Goal: Task Accomplishment & Management: Complete application form

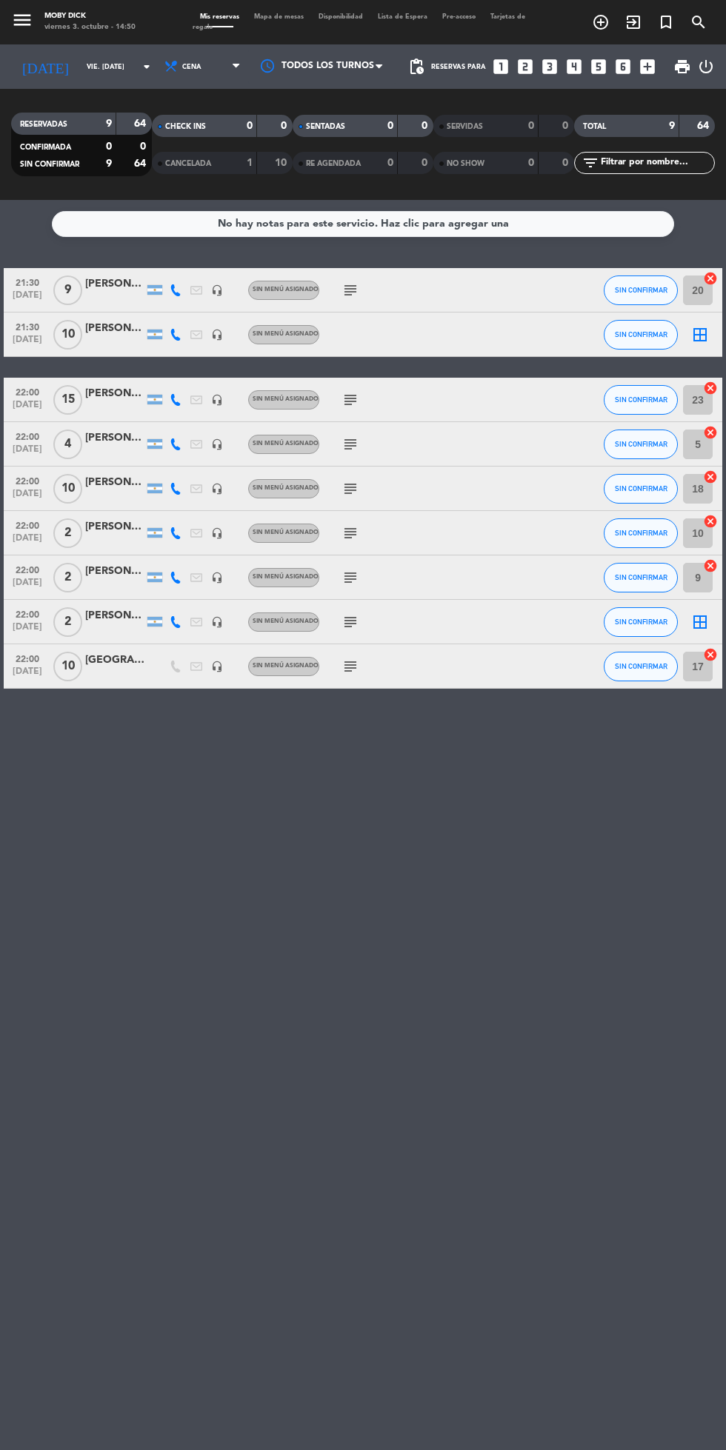
click at [525, 59] on icon "looks_two" at bounding box center [525, 66] width 19 height 19
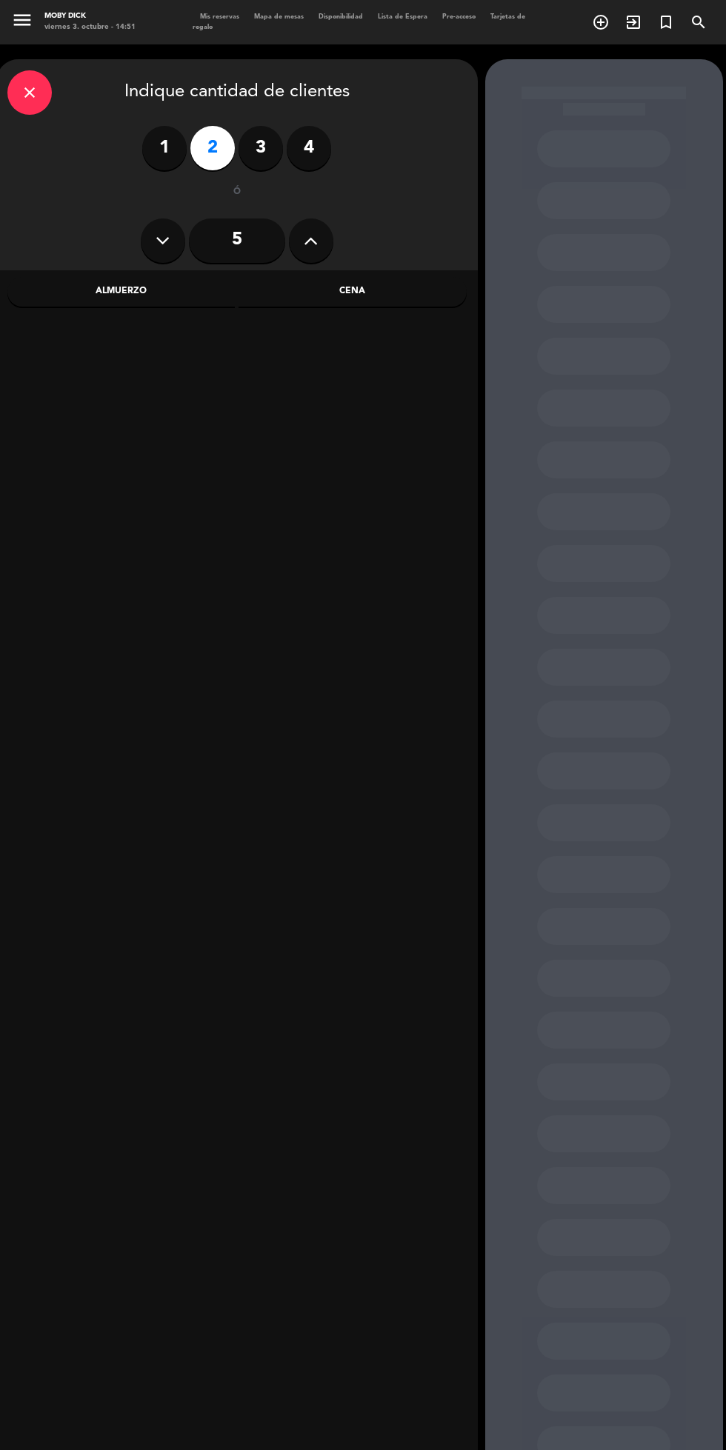
click at [381, 294] on div "Cena" at bounding box center [353, 292] width 228 height 30
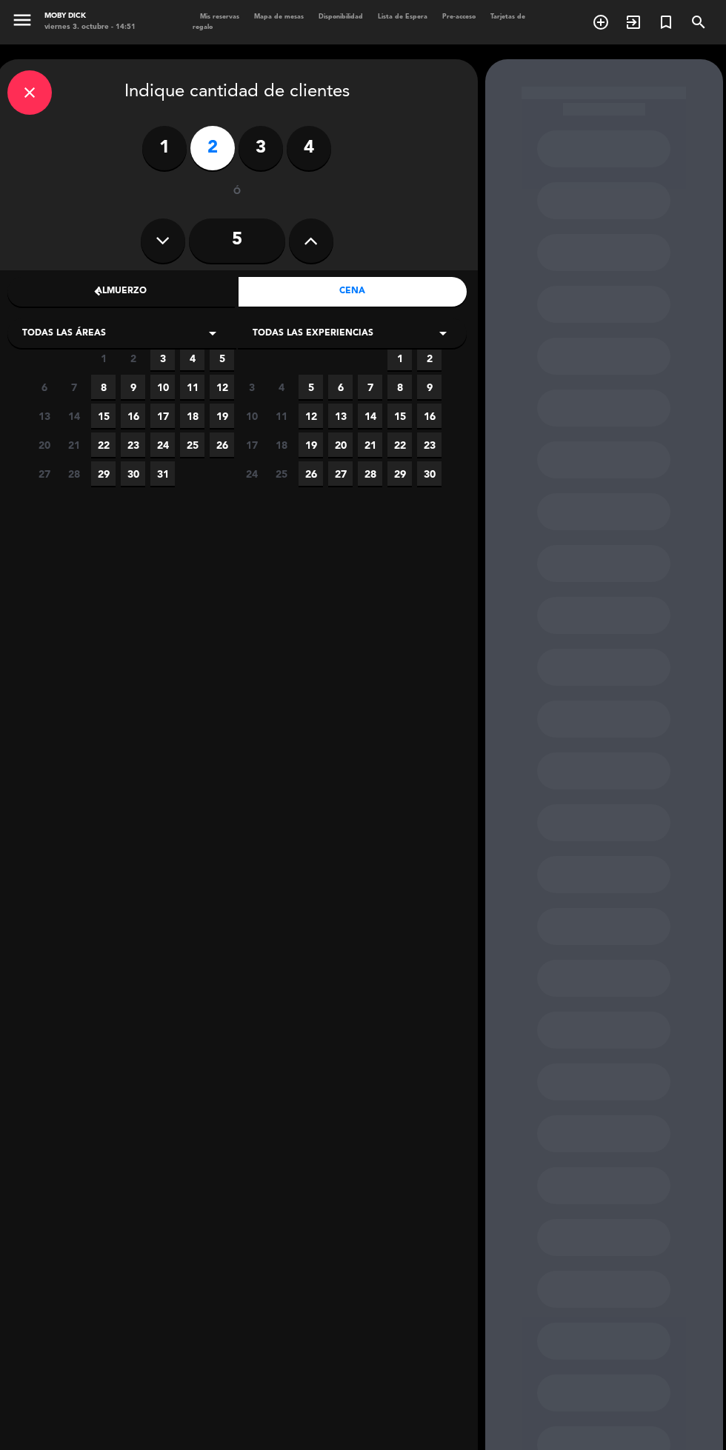
click at [162, 359] on span "3" at bounding box center [162, 358] width 24 height 24
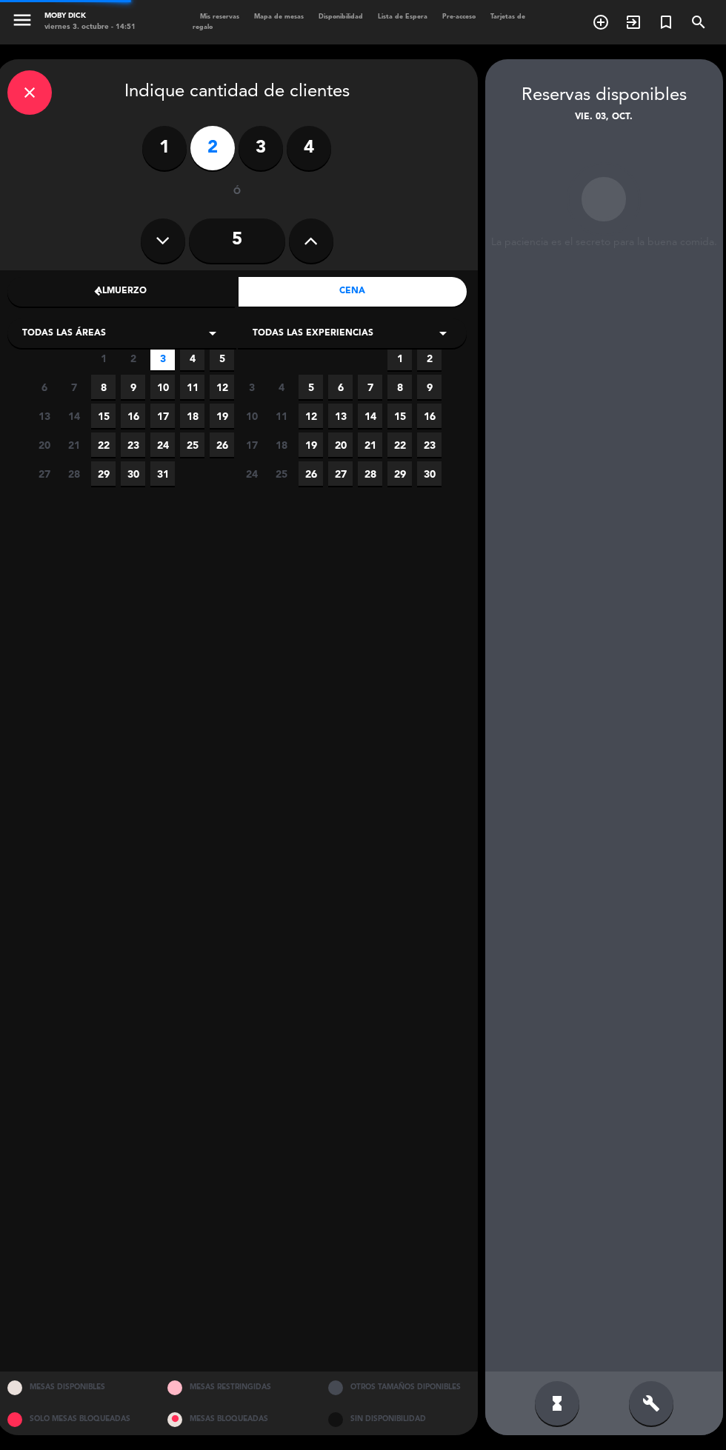
scroll to position [59, 0]
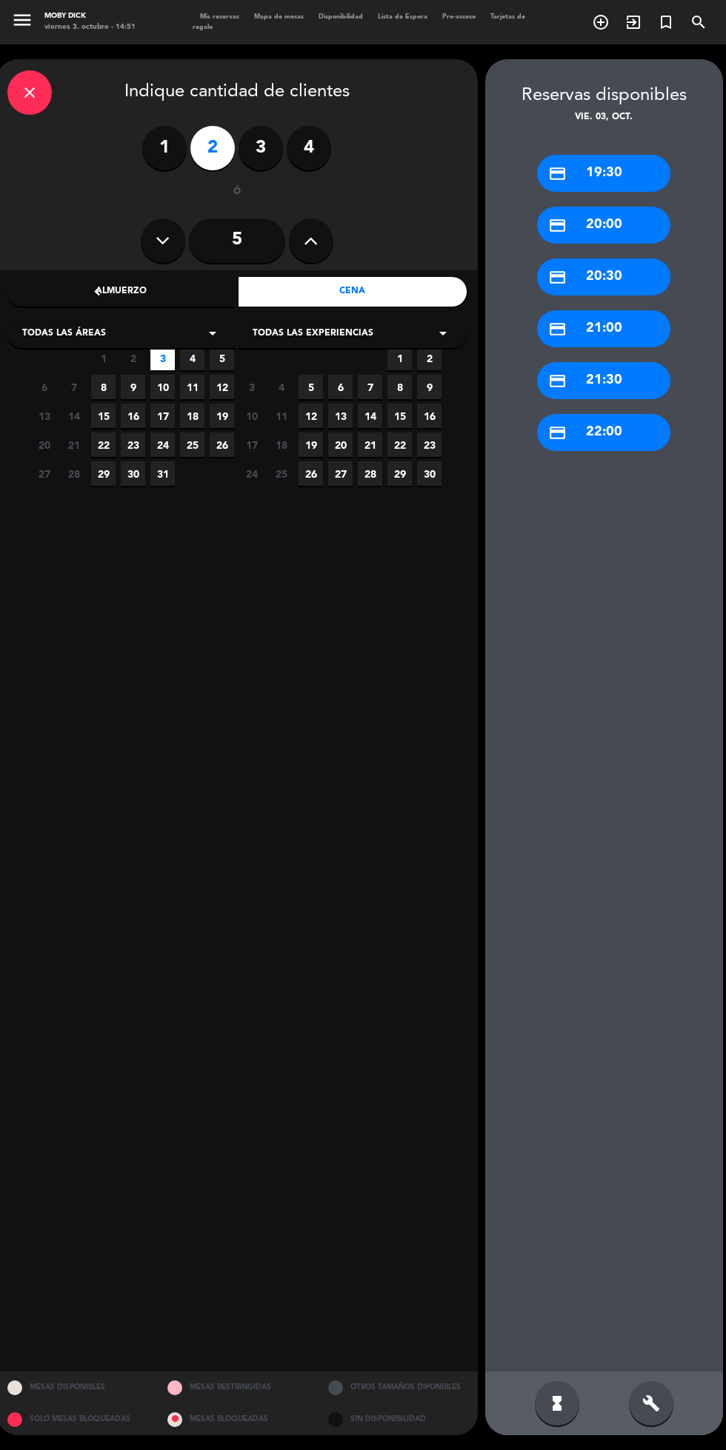
click at [607, 310] on div "credit_card 21:00" at bounding box center [603, 328] width 133 height 37
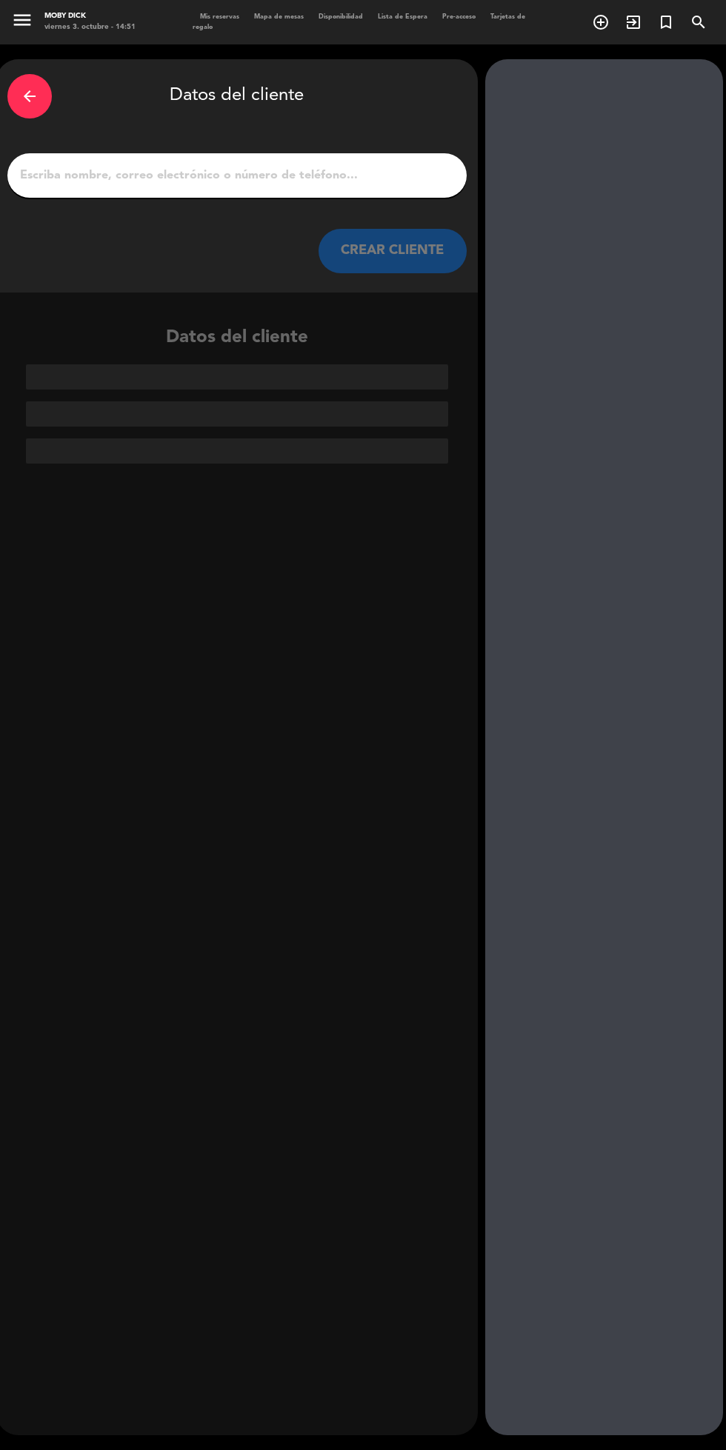
click at [305, 165] on input "1" at bounding box center [237, 175] width 437 height 21
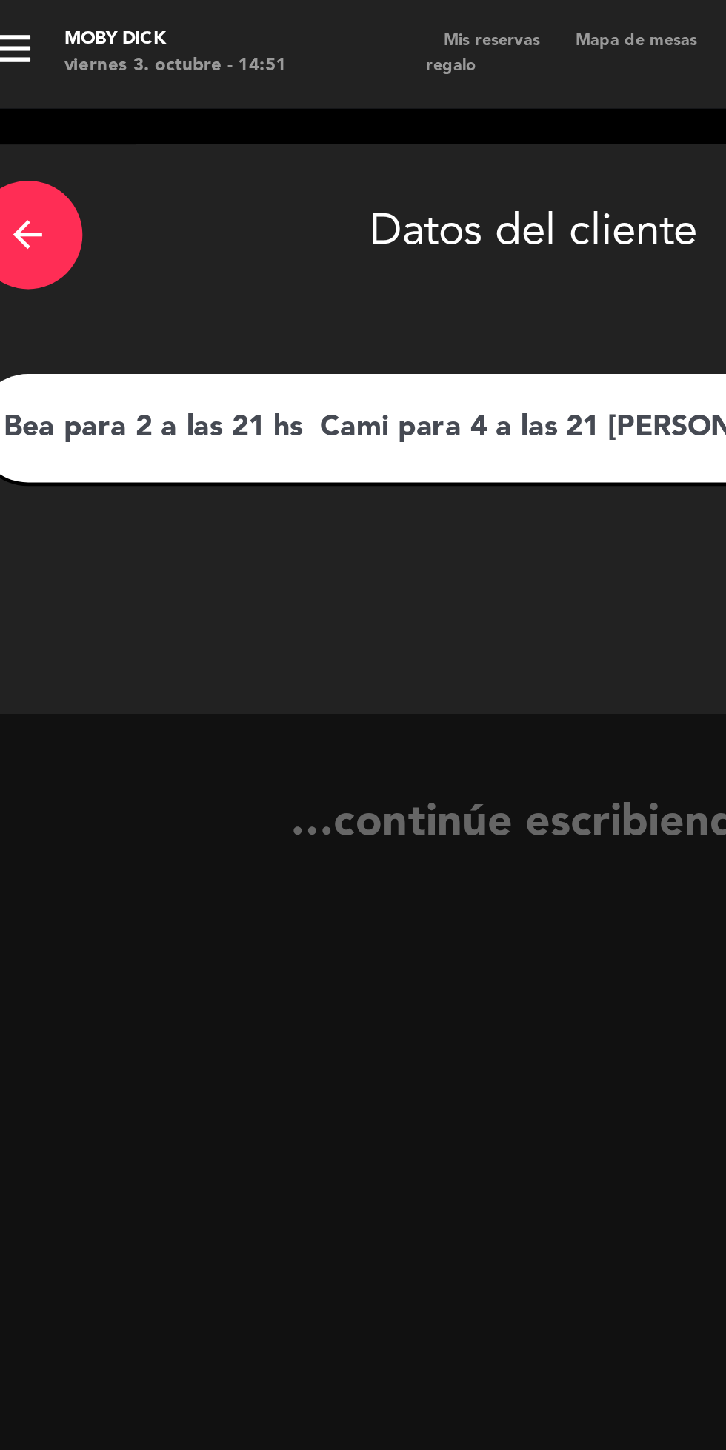
scroll to position [0, 64]
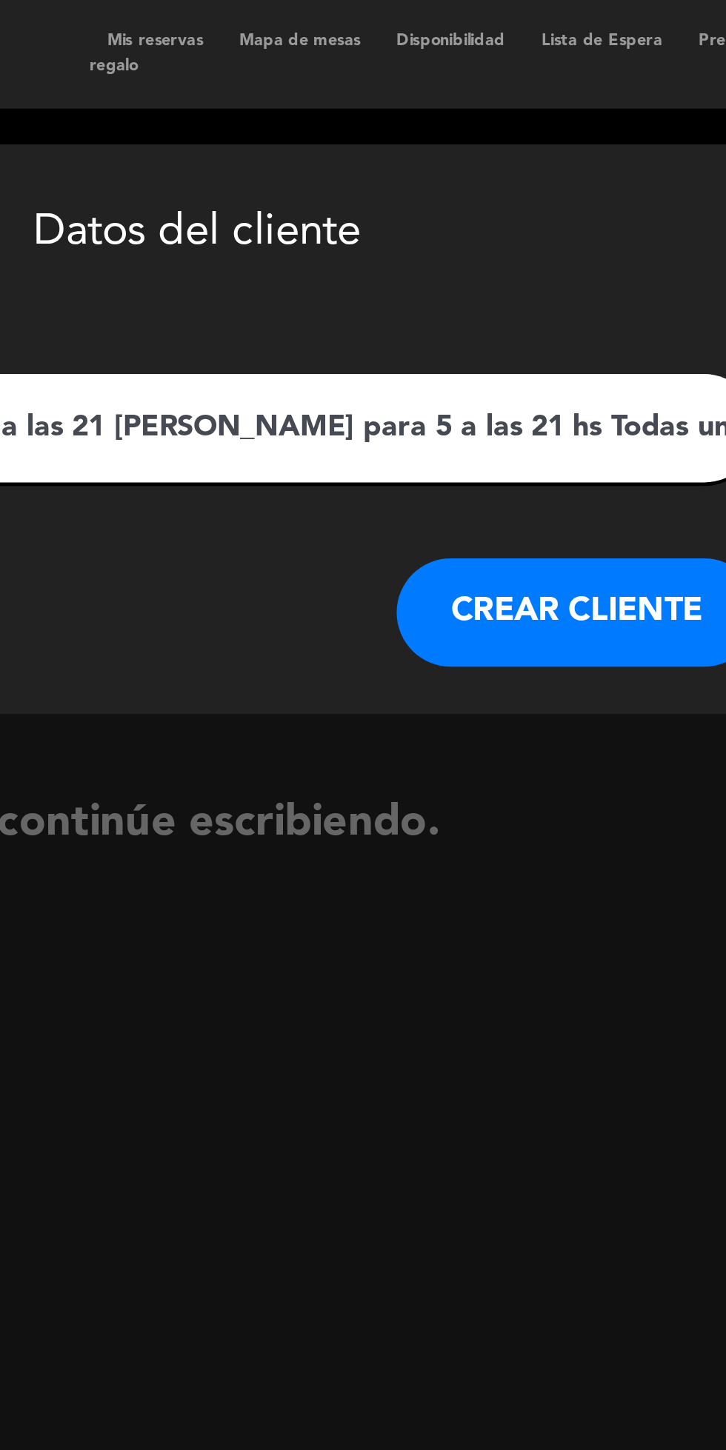
click at [417, 173] on input "Bea para 2 a las 21 hs Cami para 4 a las 21 [PERSON_NAME] para 5 a las 21 hs To…" at bounding box center [237, 175] width 437 height 21
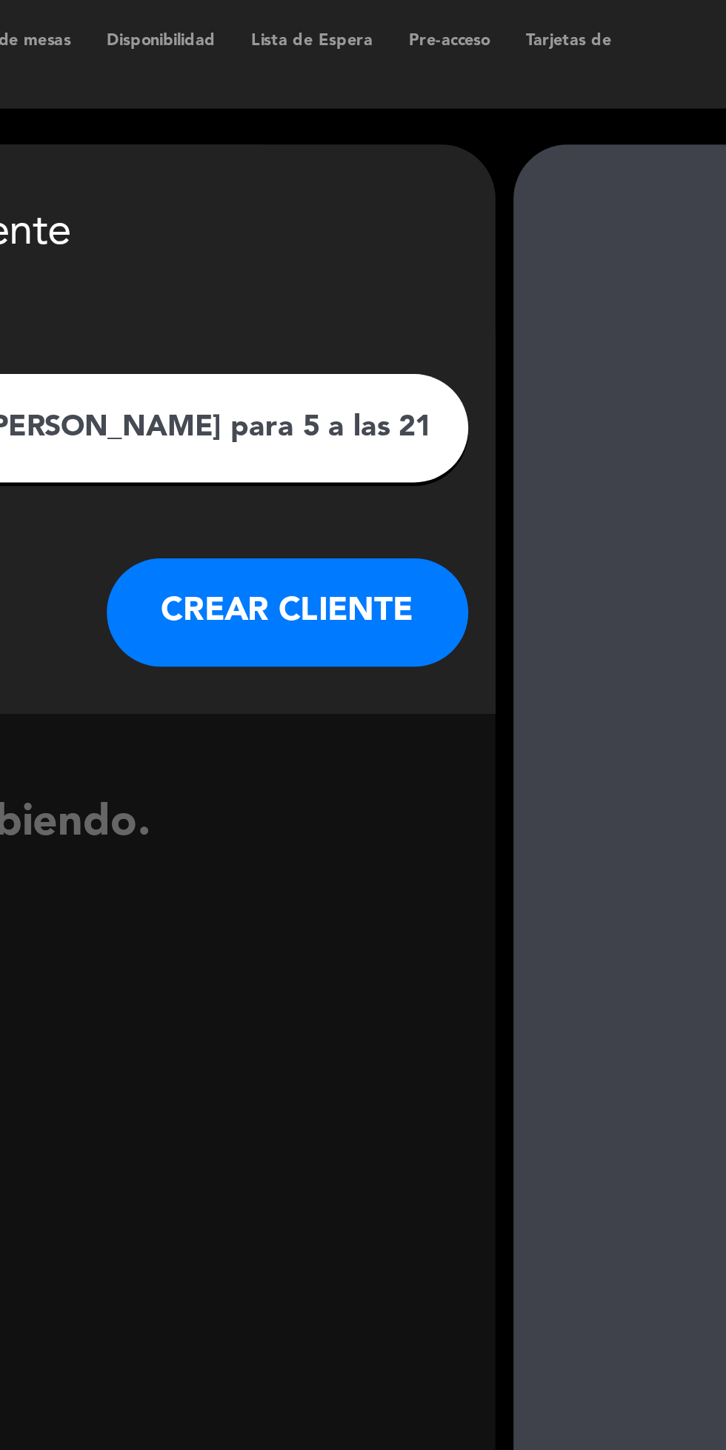
scroll to position [0, 0]
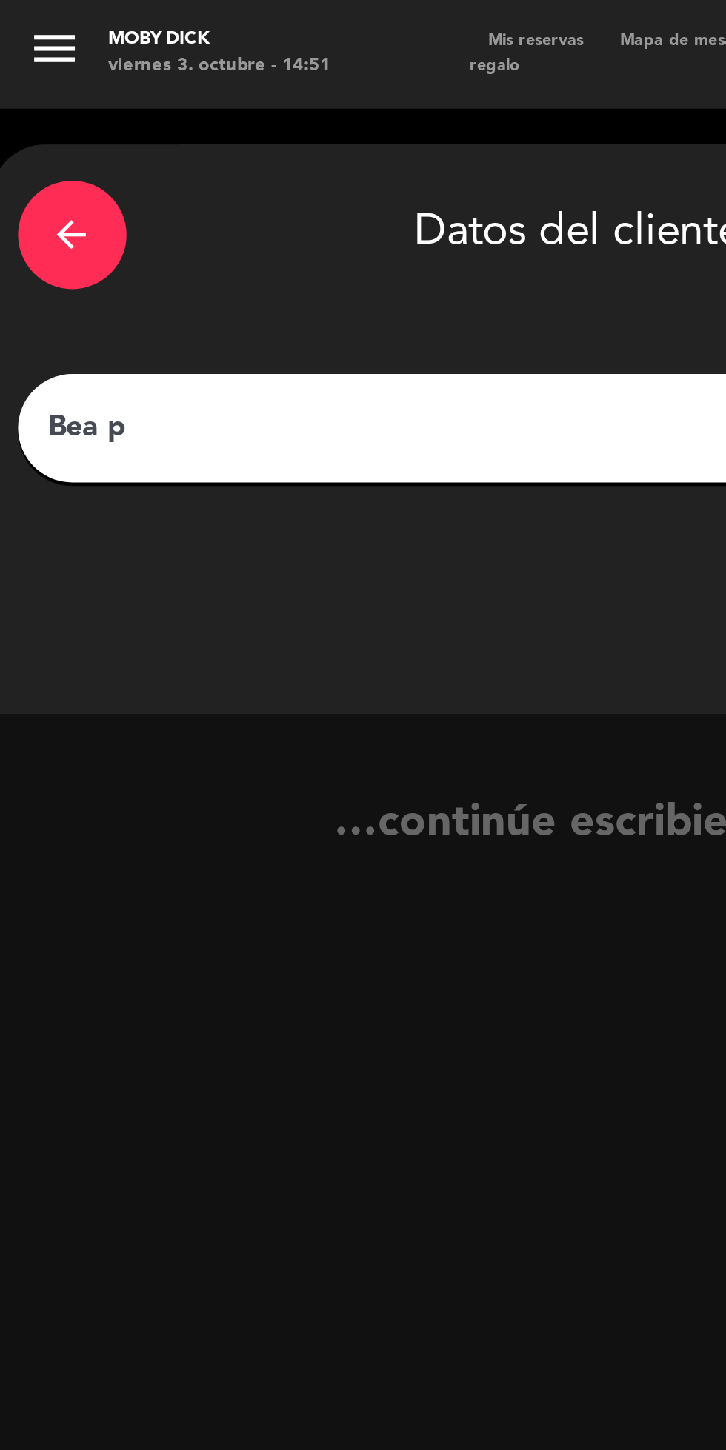
type input "Bea"
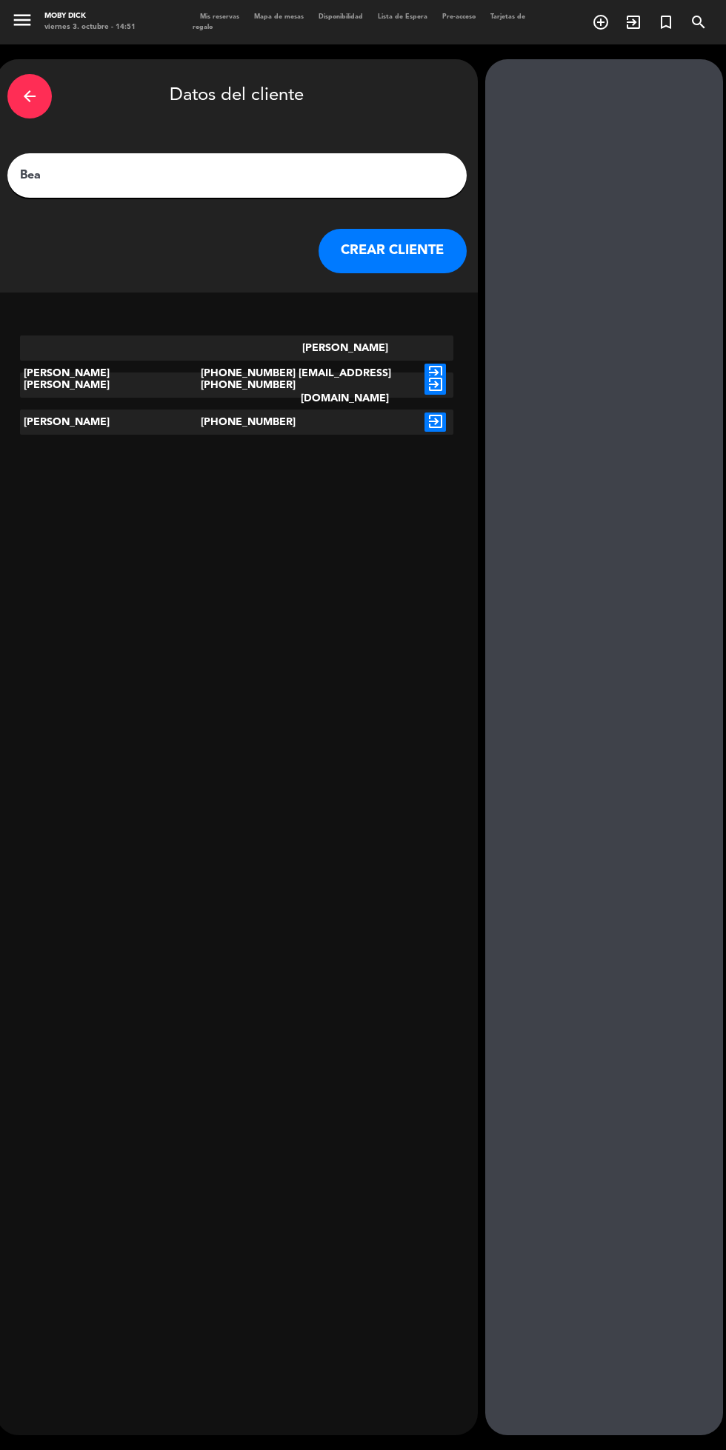
click at [374, 234] on button "CREAR CLIENTE" at bounding box center [393, 251] width 148 height 44
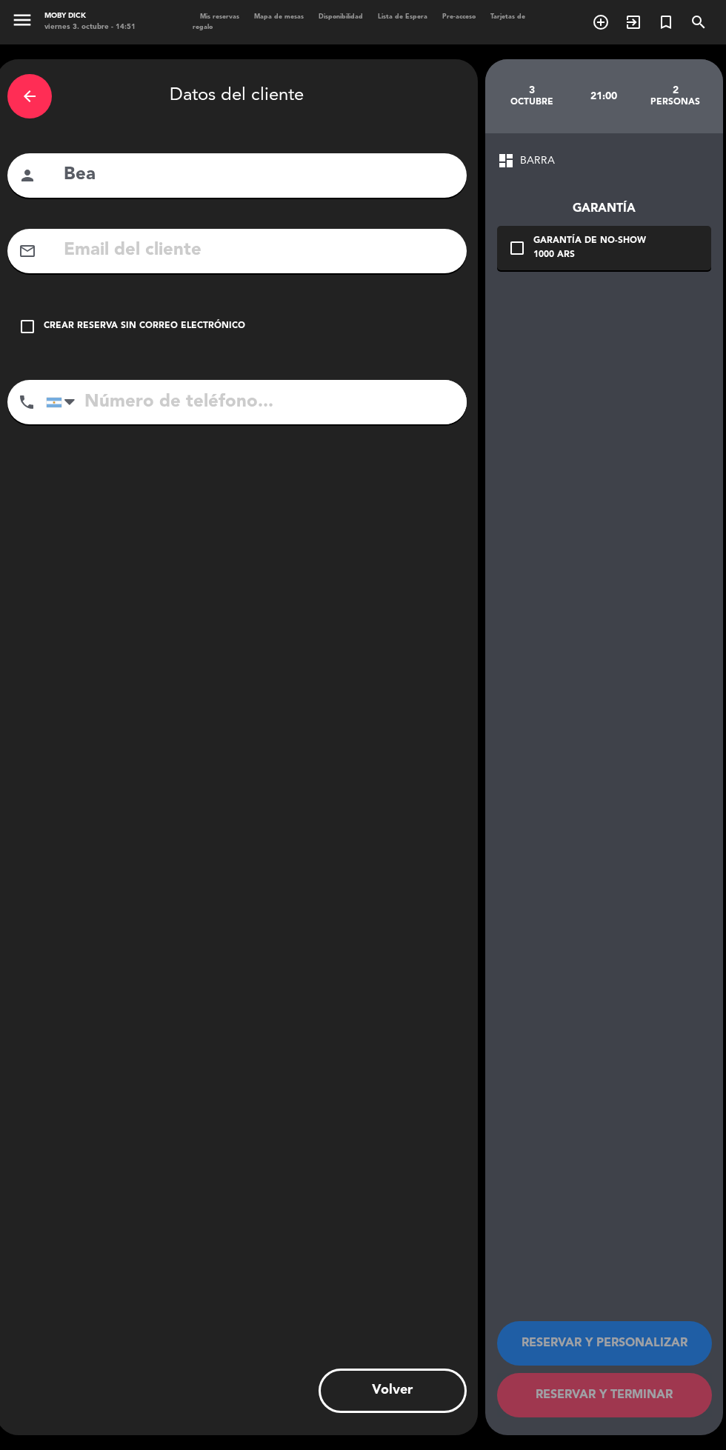
click at [123, 327] on div "Crear reserva sin correo electrónico" at bounding box center [144, 326] width 201 height 15
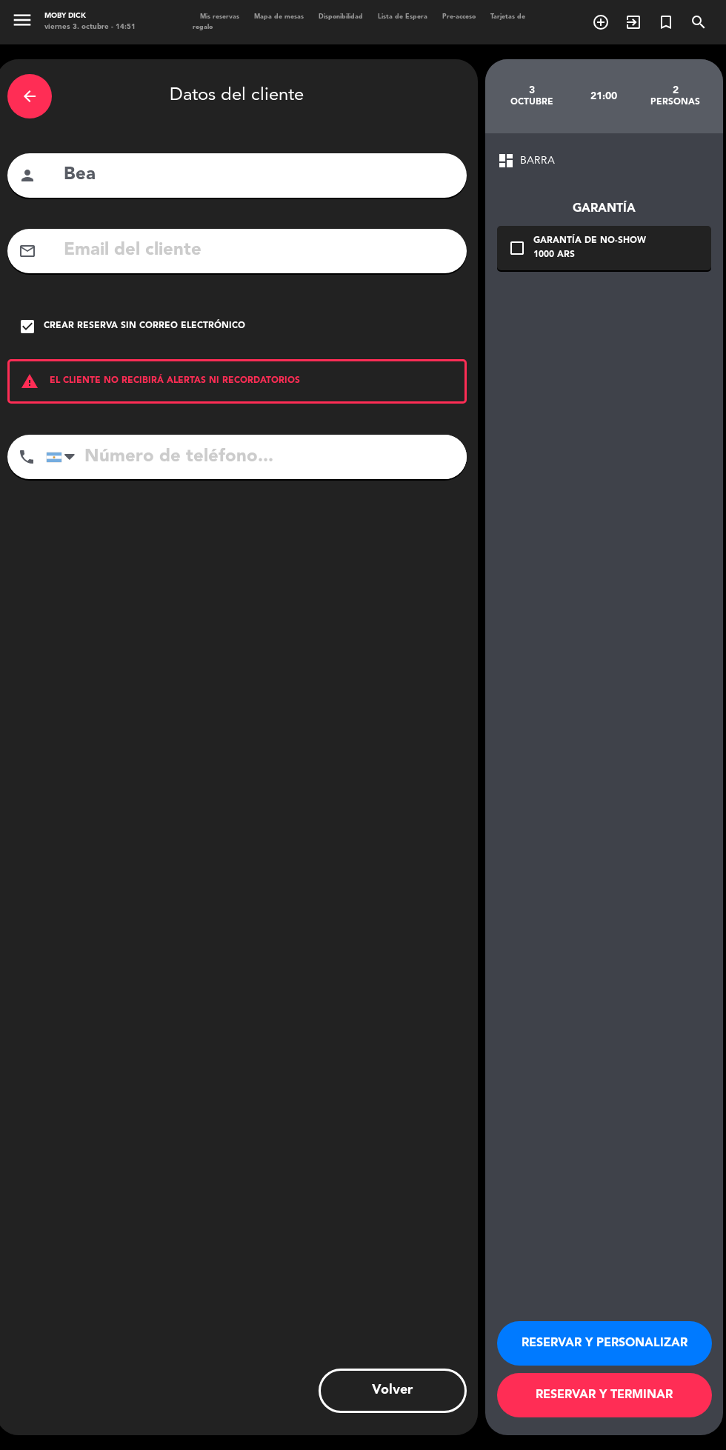
click at [645, 1366] on button "RESERVAR Y PERSONALIZAR" at bounding box center [604, 1344] width 215 height 44
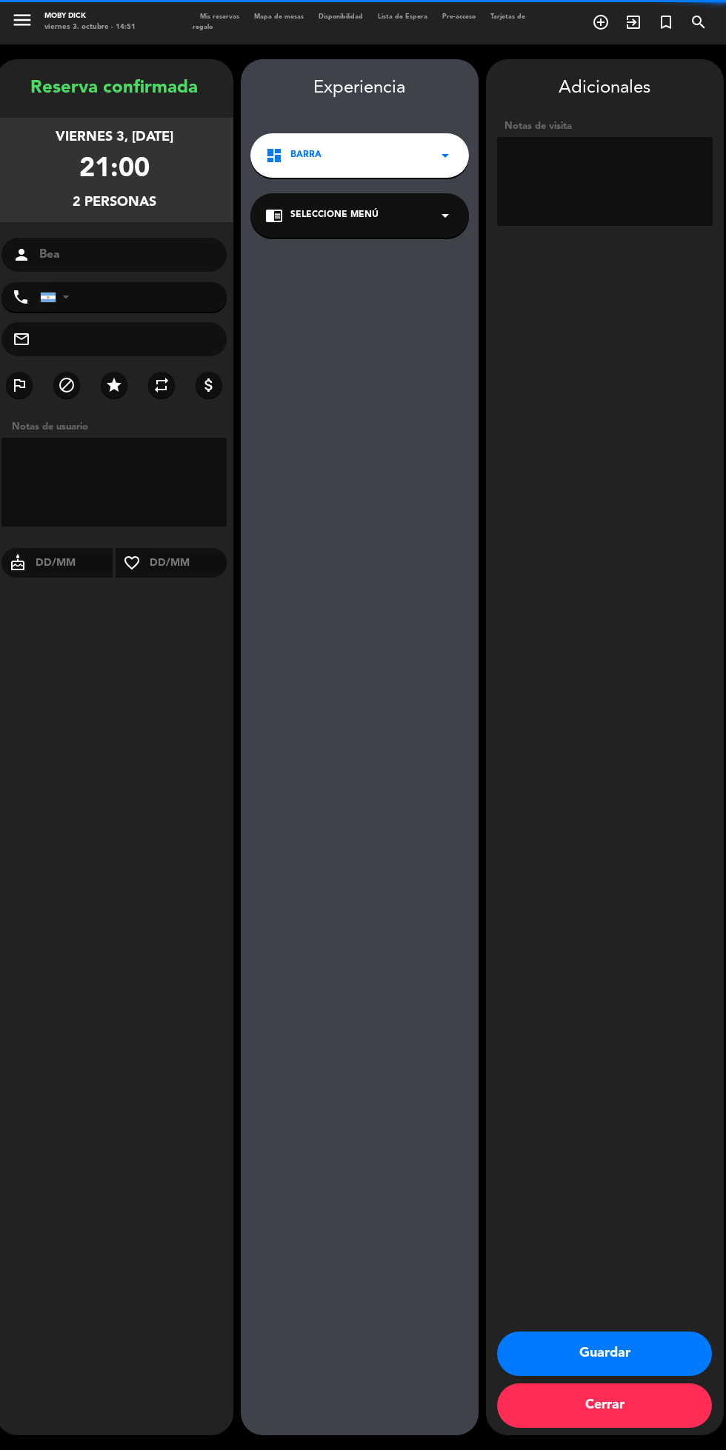
click at [584, 161] on textarea at bounding box center [605, 181] width 216 height 89
type textarea "15% de descuento"
click at [584, 750] on div "Adicionales Notas de visita Guardar Cerrar" at bounding box center [605, 747] width 238 height 1376
click at [638, 1376] on button "Guardar" at bounding box center [604, 1354] width 215 height 44
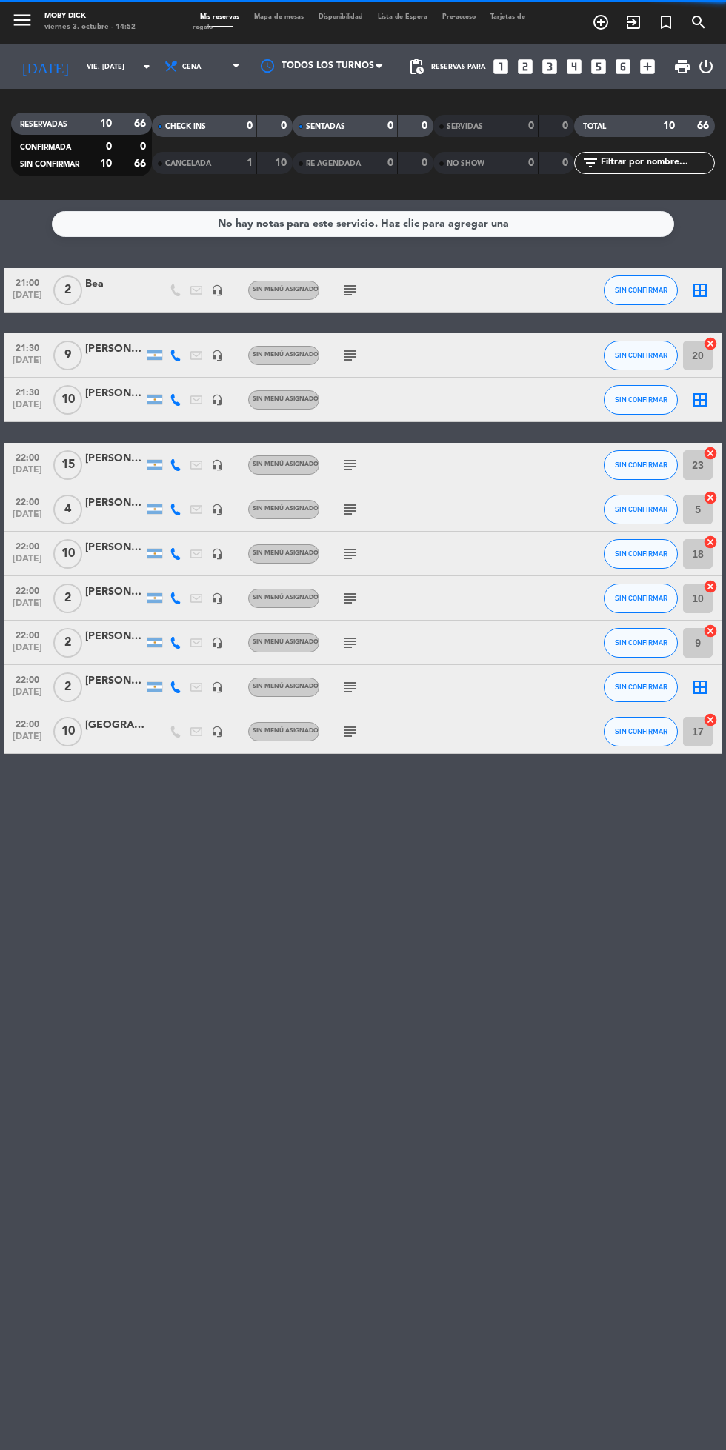
click at [572, 75] on icon "looks_4" at bounding box center [573, 66] width 19 height 19
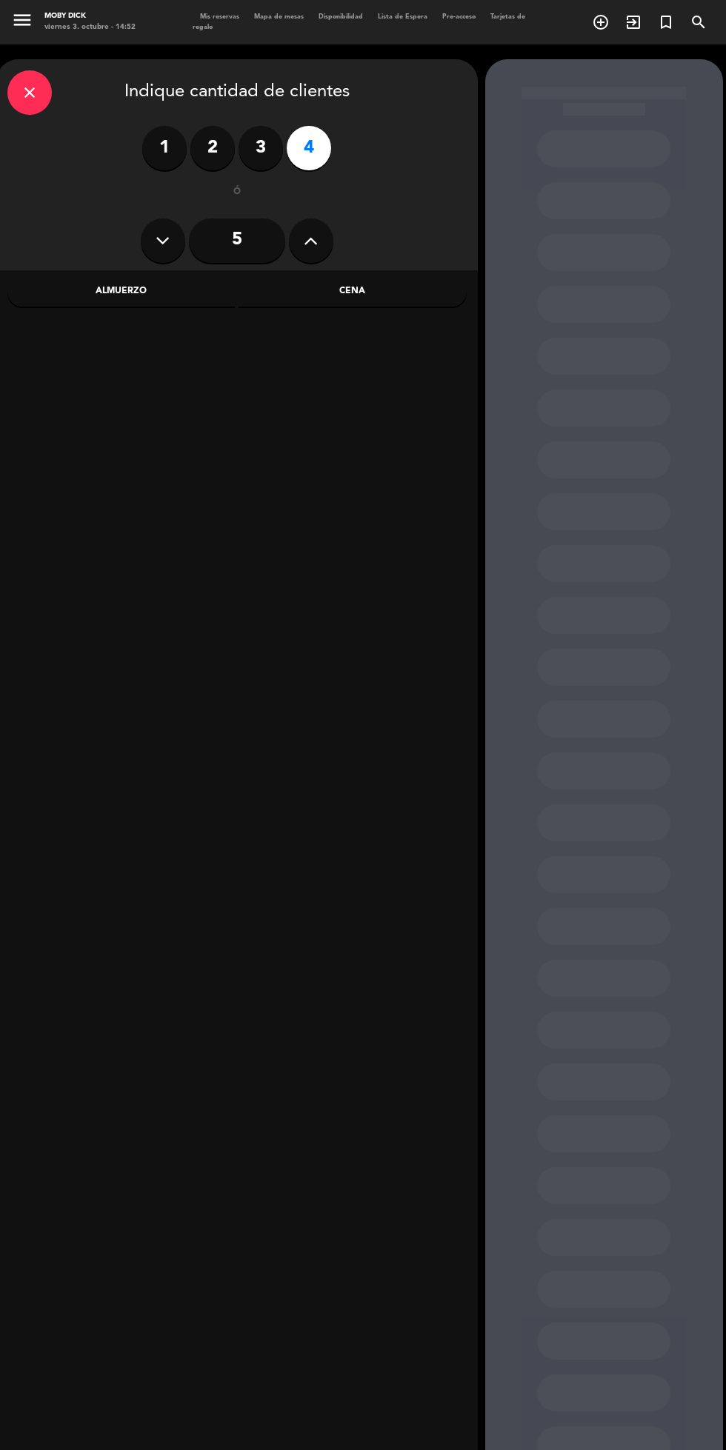
click at [398, 294] on div "Cena" at bounding box center [353, 292] width 228 height 30
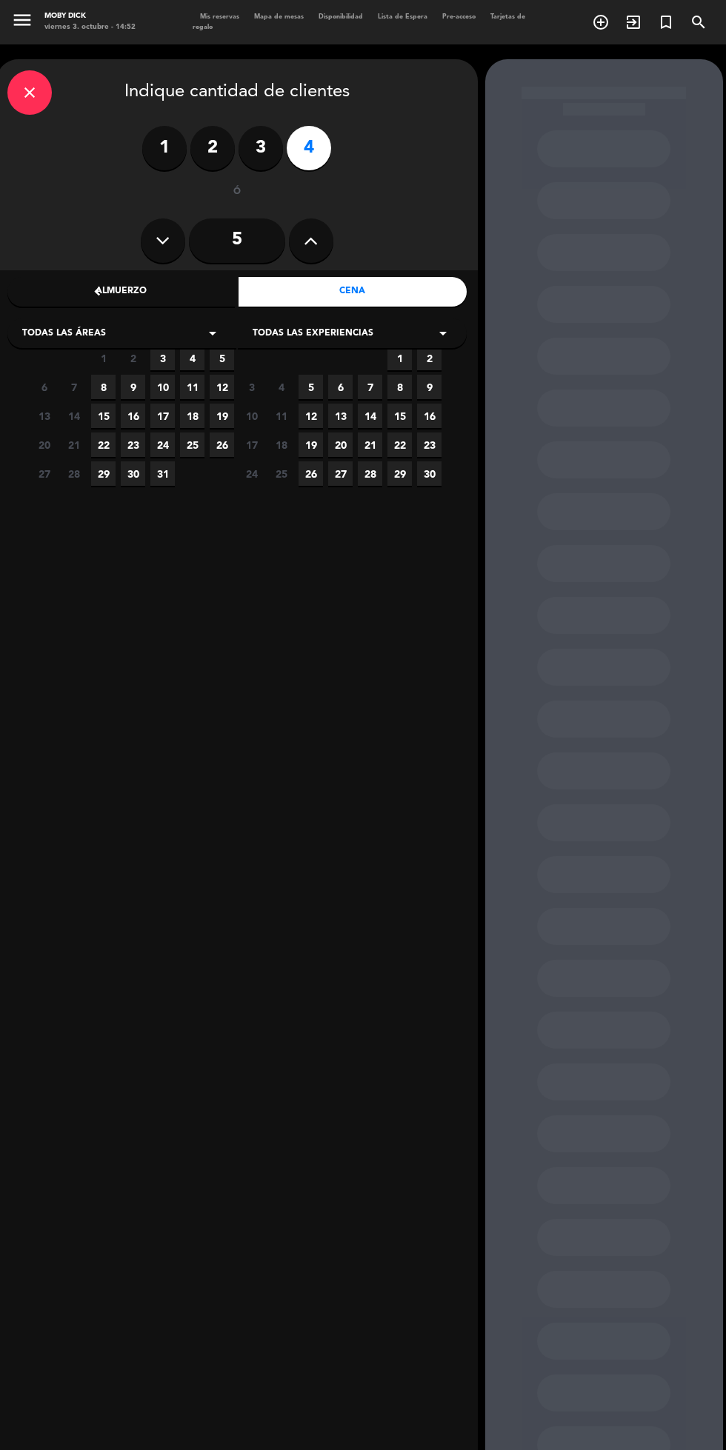
click at [155, 333] on div "Todas las áreas arrow_drop_down" at bounding box center [121, 334] width 229 height 30
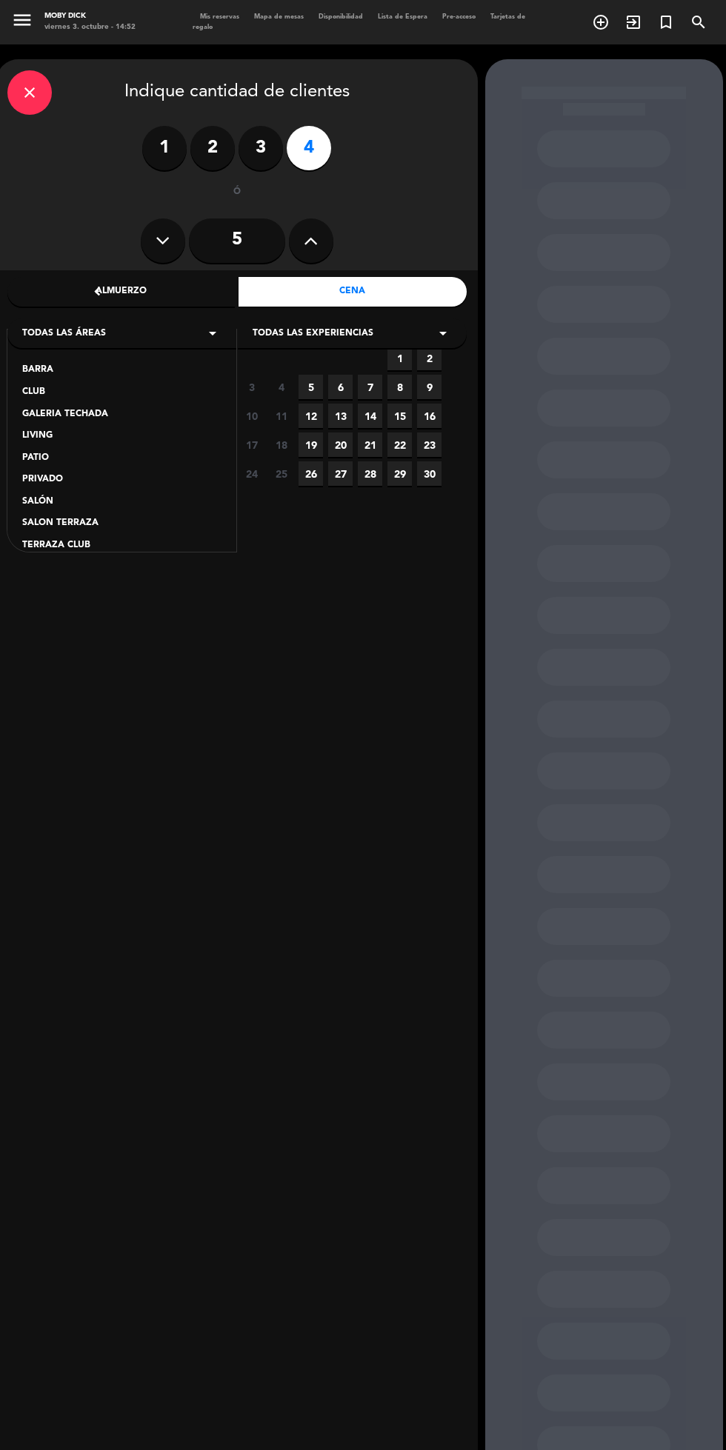
click at [243, 787] on calendar-double "chevron_left octubre 2025 LUN MAR [PERSON_NAME] VIE SAB DOM 29 30 1 2 3 4 5 6 C…" at bounding box center [237, 860] width 415 height 1159
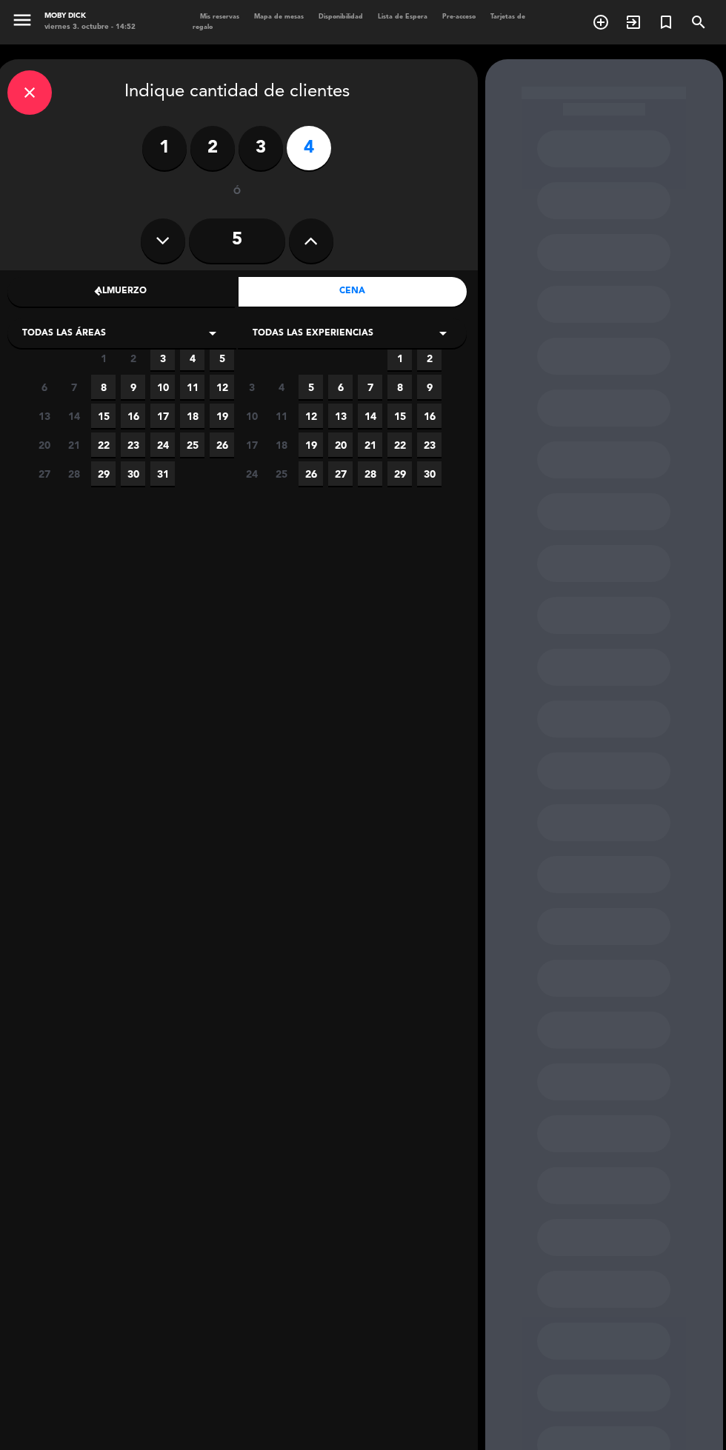
click at [164, 342] on div "Todas las áreas arrow_drop_down" at bounding box center [121, 334] width 229 height 30
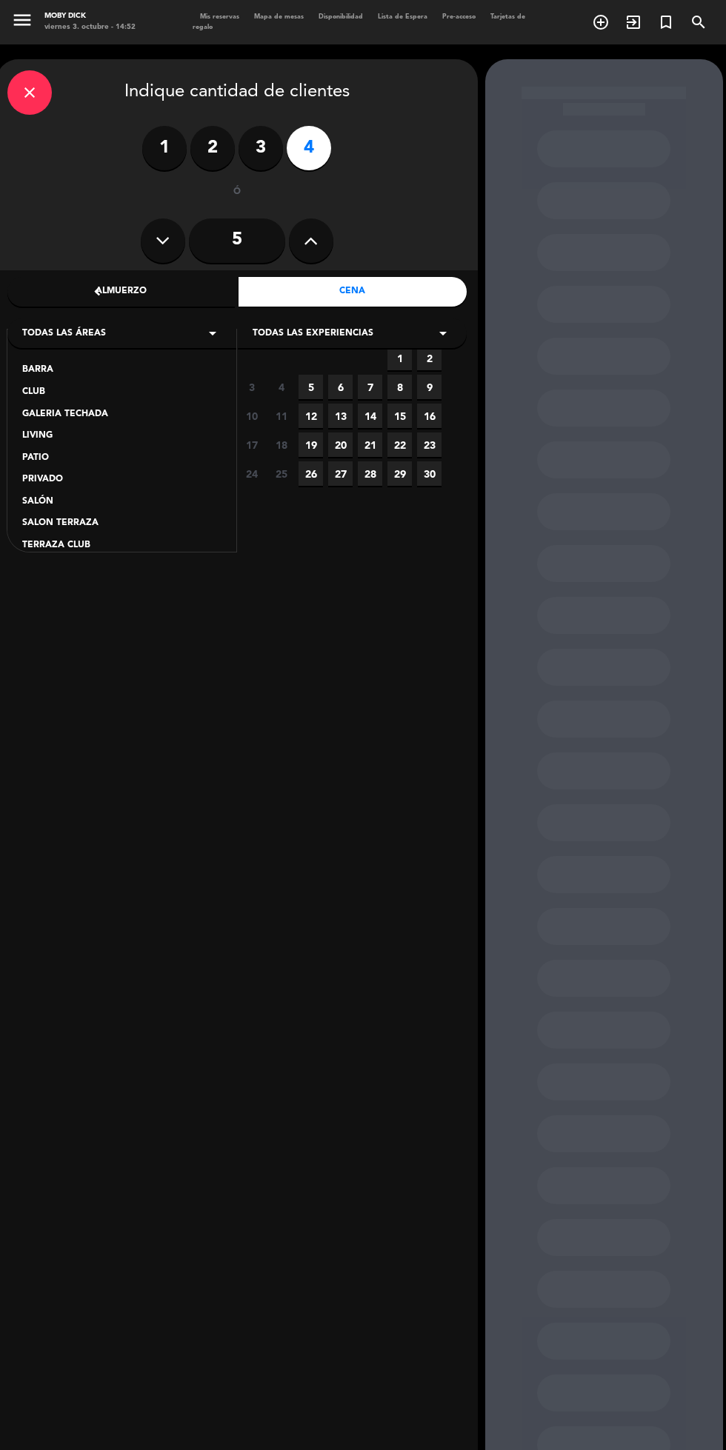
click at [327, 845] on calendar-double "chevron_left octubre 2025 LUN MAR [PERSON_NAME] VIE SAB DOM 29 30 1 2 3 4 5 6 C…" at bounding box center [237, 860] width 415 height 1159
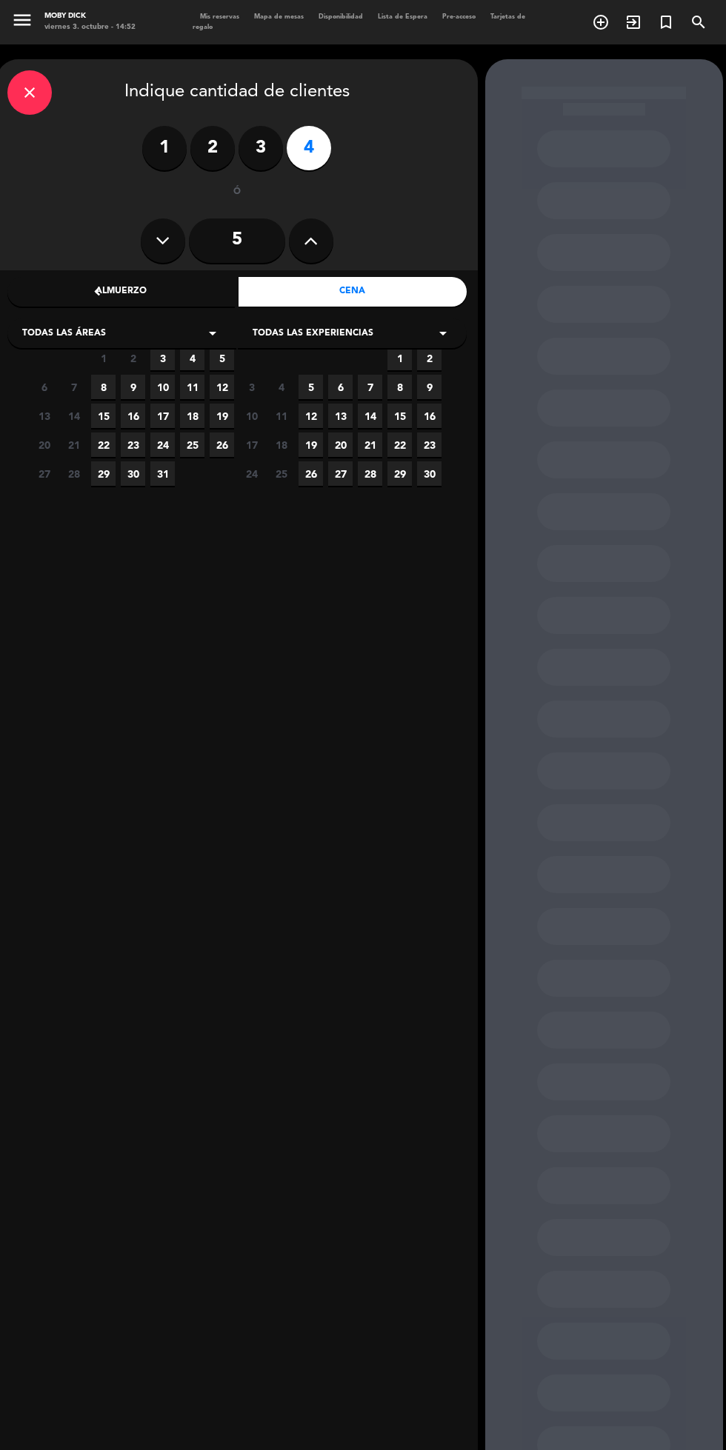
click at [162, 359] on span "3" at bounding box center [162, 358] width 24 height 24
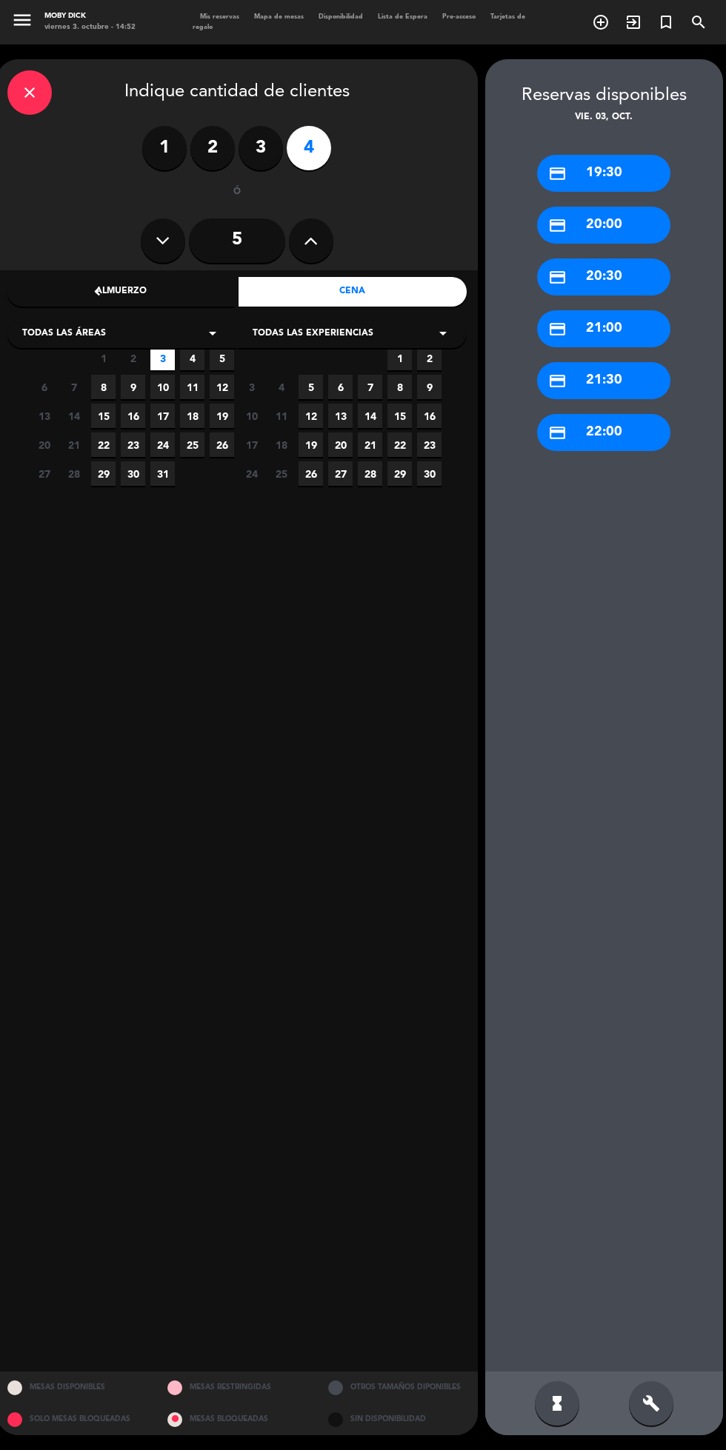
click at [600, 322] on div "credit_card 21:00" at bounding box center [603, 328] width 133 height 37
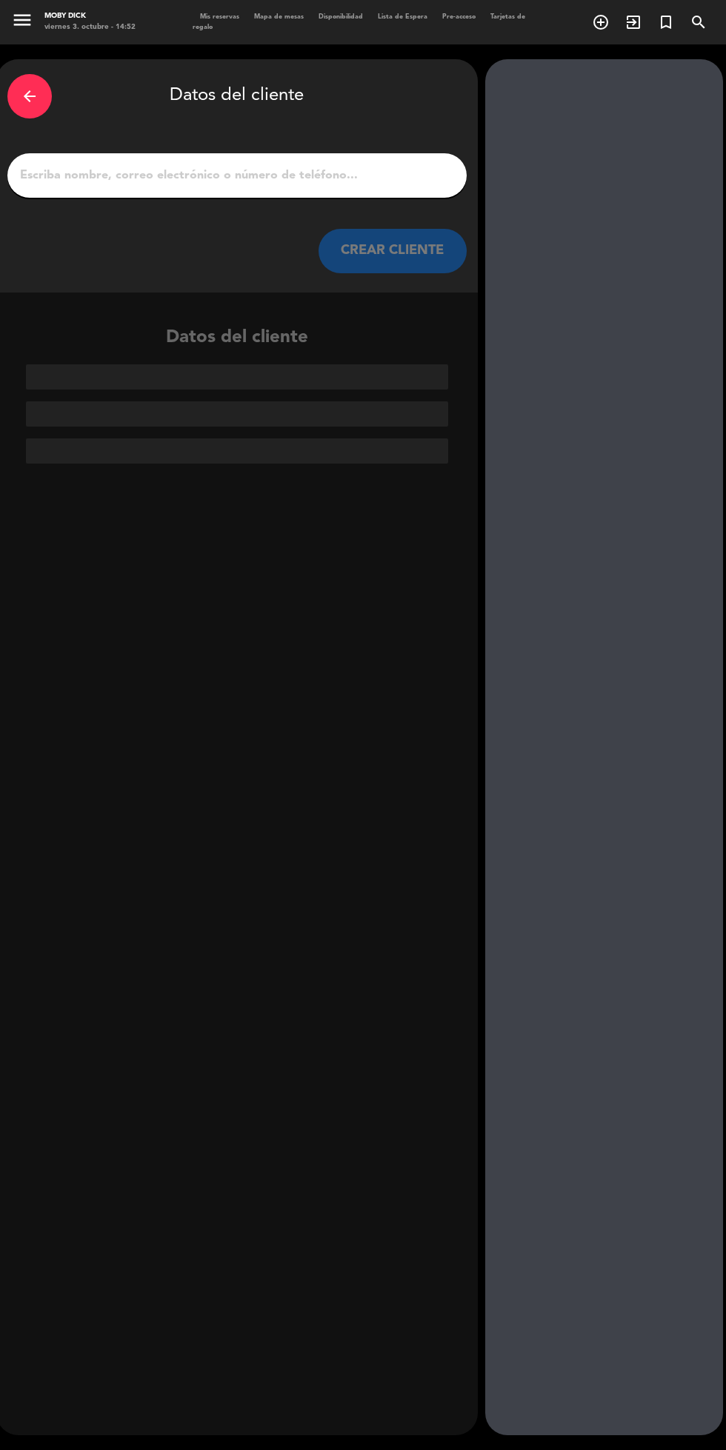
click at [304, 166] on input "1" at bounding box center [237, 175] width 437 height 21
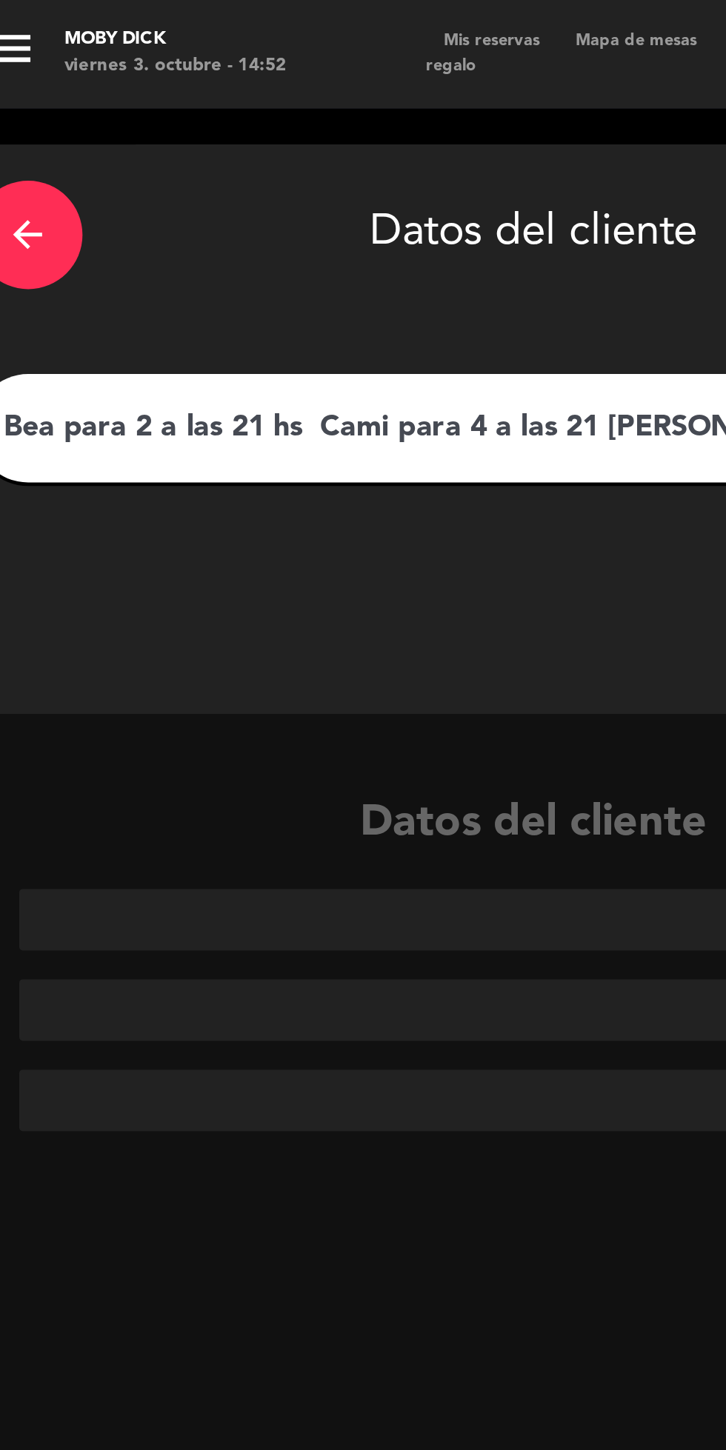
scroll to position [0, 64]
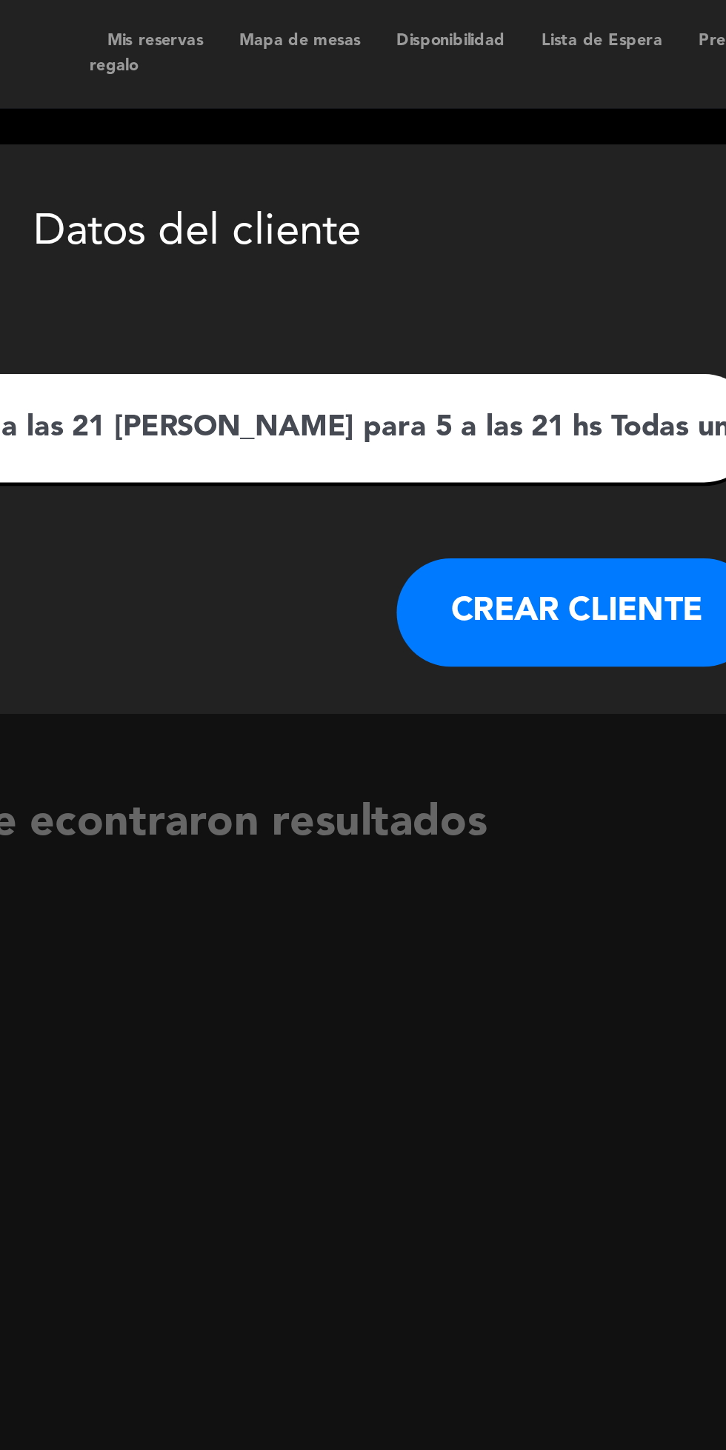
click at [419, 173] on input "Bea para 2 a las 21 hs Cami para 4 a las 21 [PERSON_NAME] para 5 a las 21 hs To…" at bounding box center [237, 175] width 437 height 21
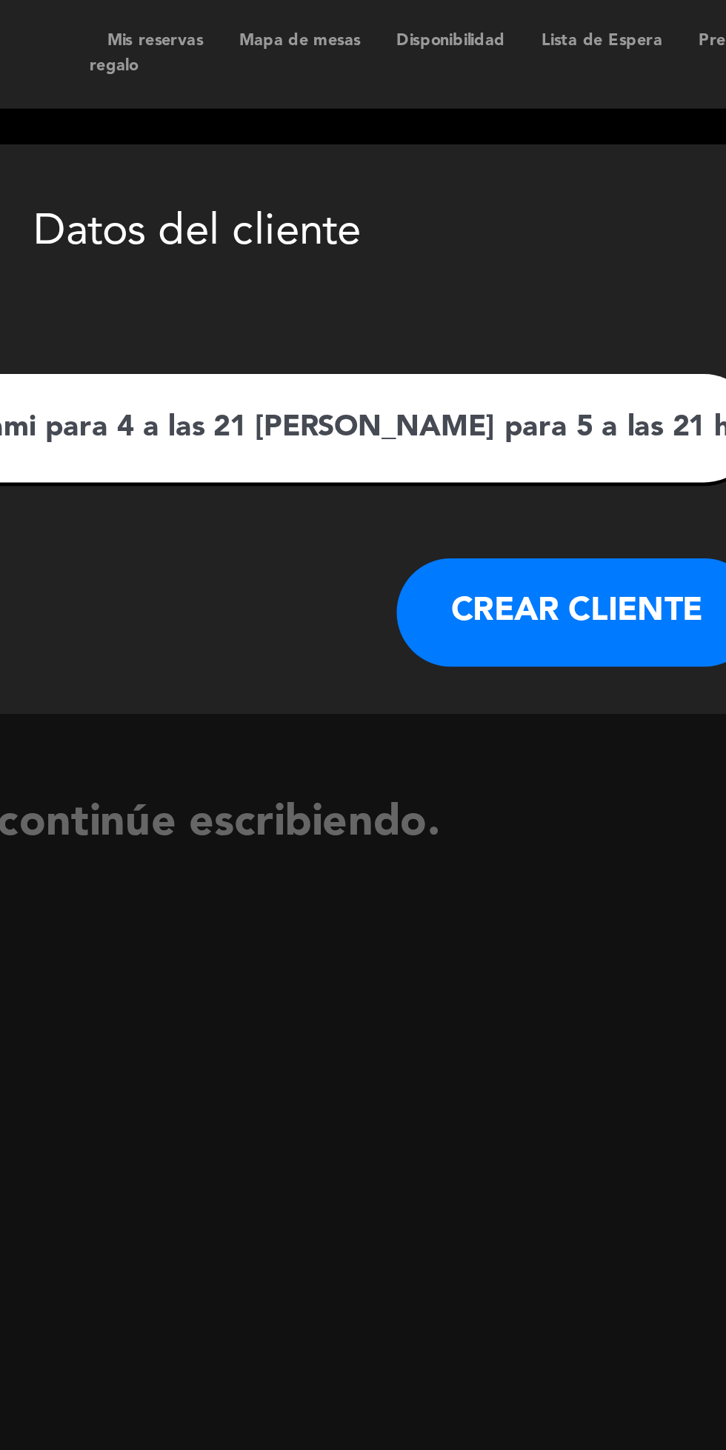
scroll to position [0, 0]
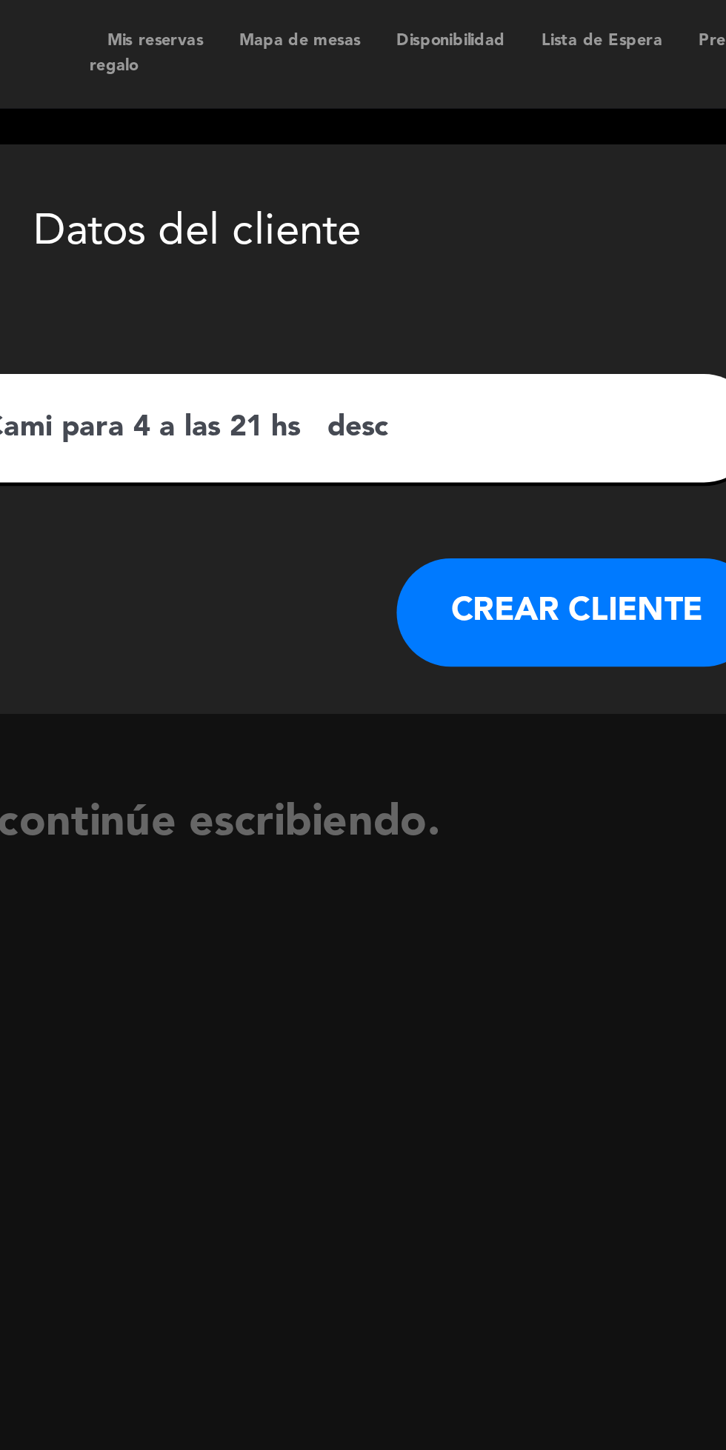
click at [385, 173] on input "Bea para 2 a las 21 hs Cami para 4 a las 21 hs desc" at bounding box center [237, 175] width 437 height 21
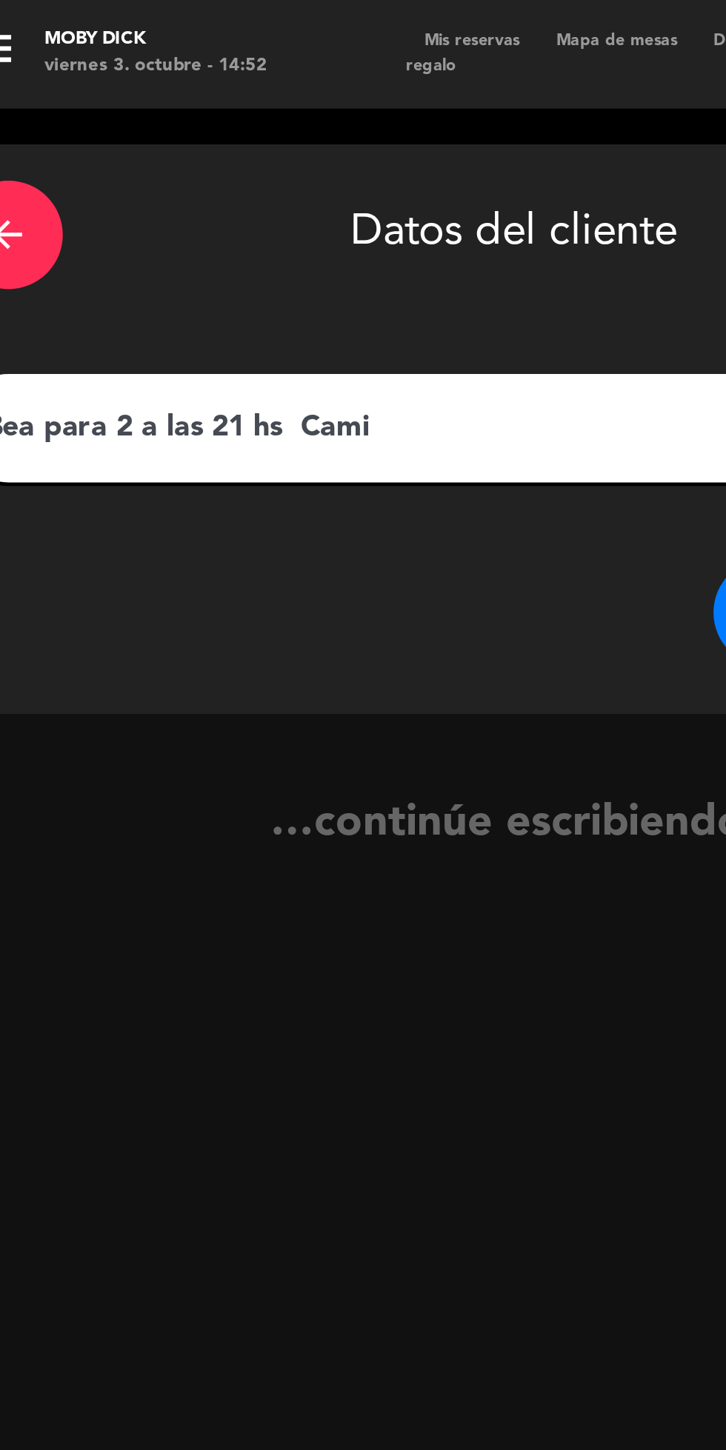
click at [153, 176] on input "Bea para 2 a las 21 hs Cami" at bounding box center [237, 175] width 437 height 21
click at [147, 173] on input "Bea para 2 a las 21 hs Cami" at bounding box center [237, 175] width 437 height 21
click at [137, 167] on input "Bea para 2 a las 21 hs Cami" at bounding box center [237, 175] width 437 height 21
click at [144, 170] on input "Bea para 2 a las 21 hs Cami" at bounding box center [237, 175] width 437 height 21
click at [149, 167] on input "Bea para 2 a las 21 hs Cami" at bounding box center [237, 175] width 437 height 21
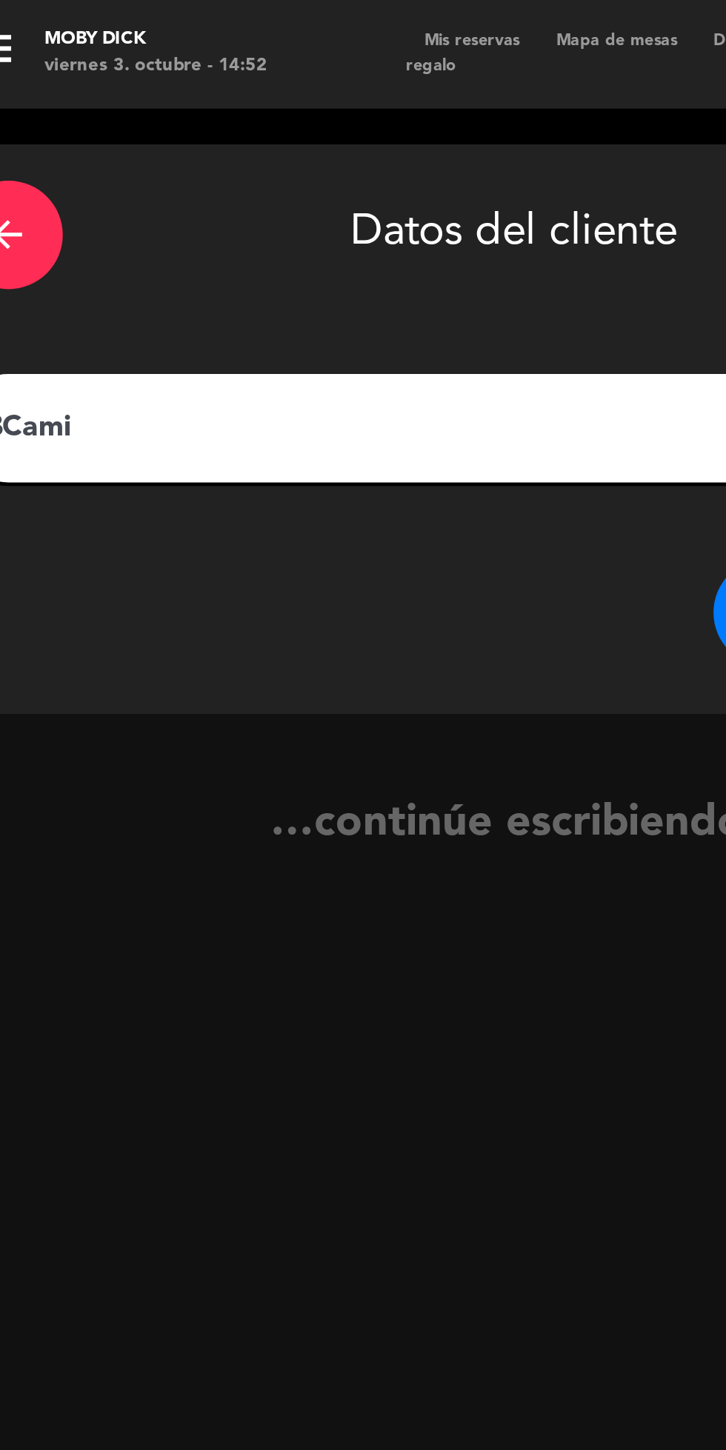
type input "Cami"
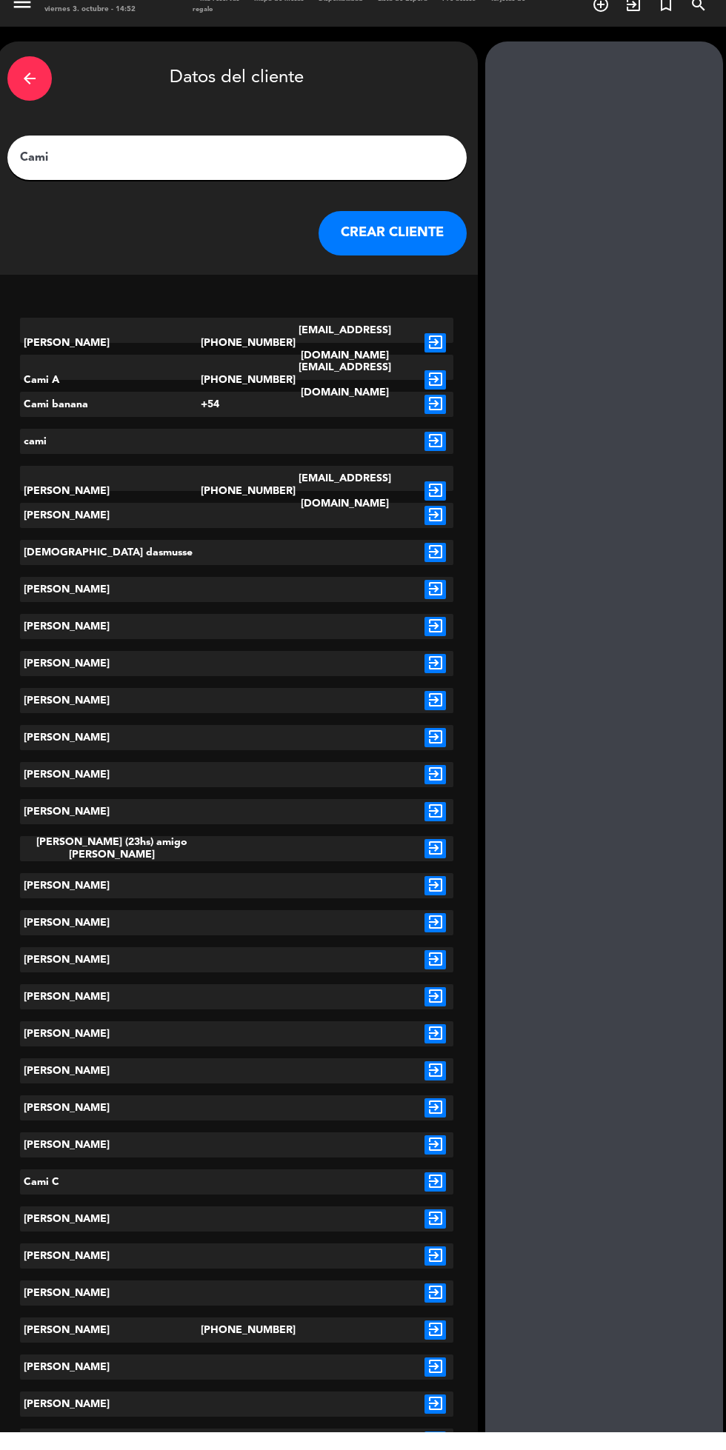
click at [386, 249] on button "CREAR CLIENTE" at bounding box center [393, 251] width 148 height 44
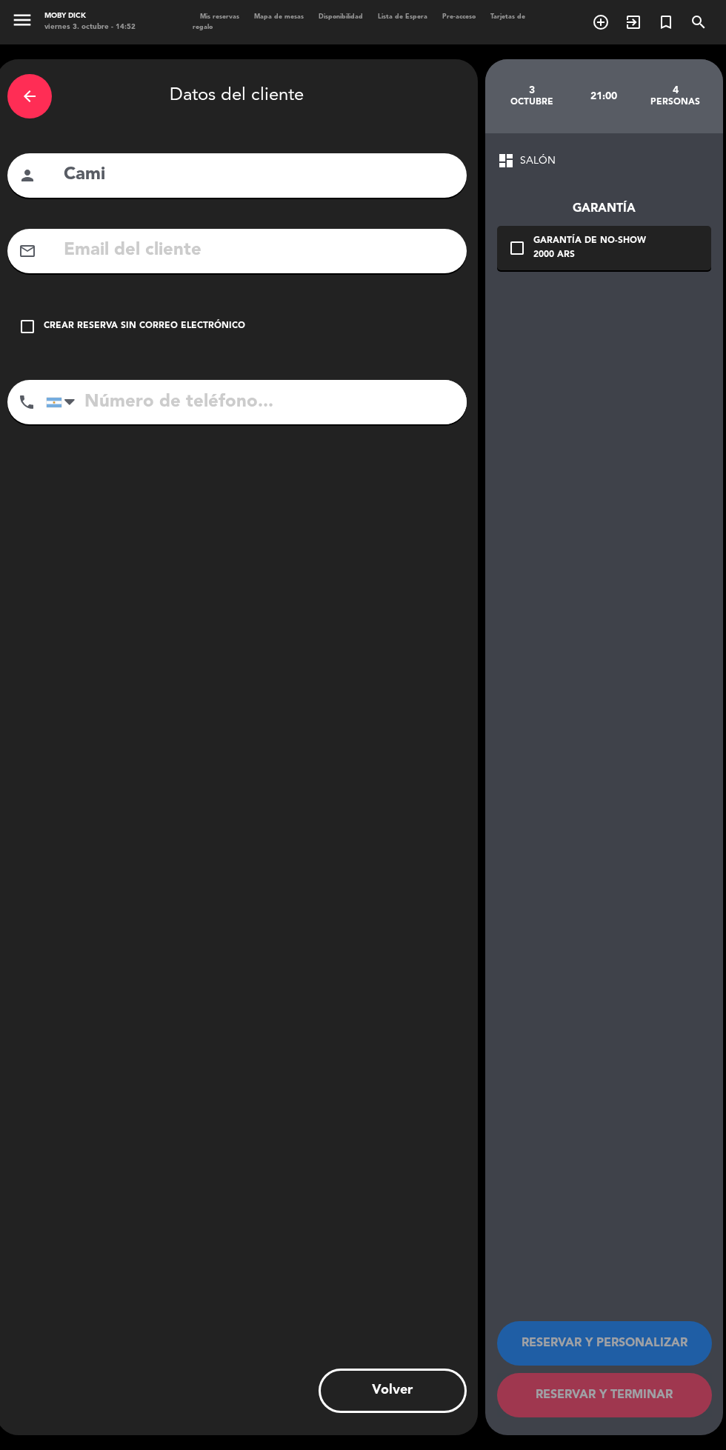
click at [199, 310] on div "check_box_outline_blank Crear reserva sin correo electrónico" at bounding box center [236, 326] width 459 height 44
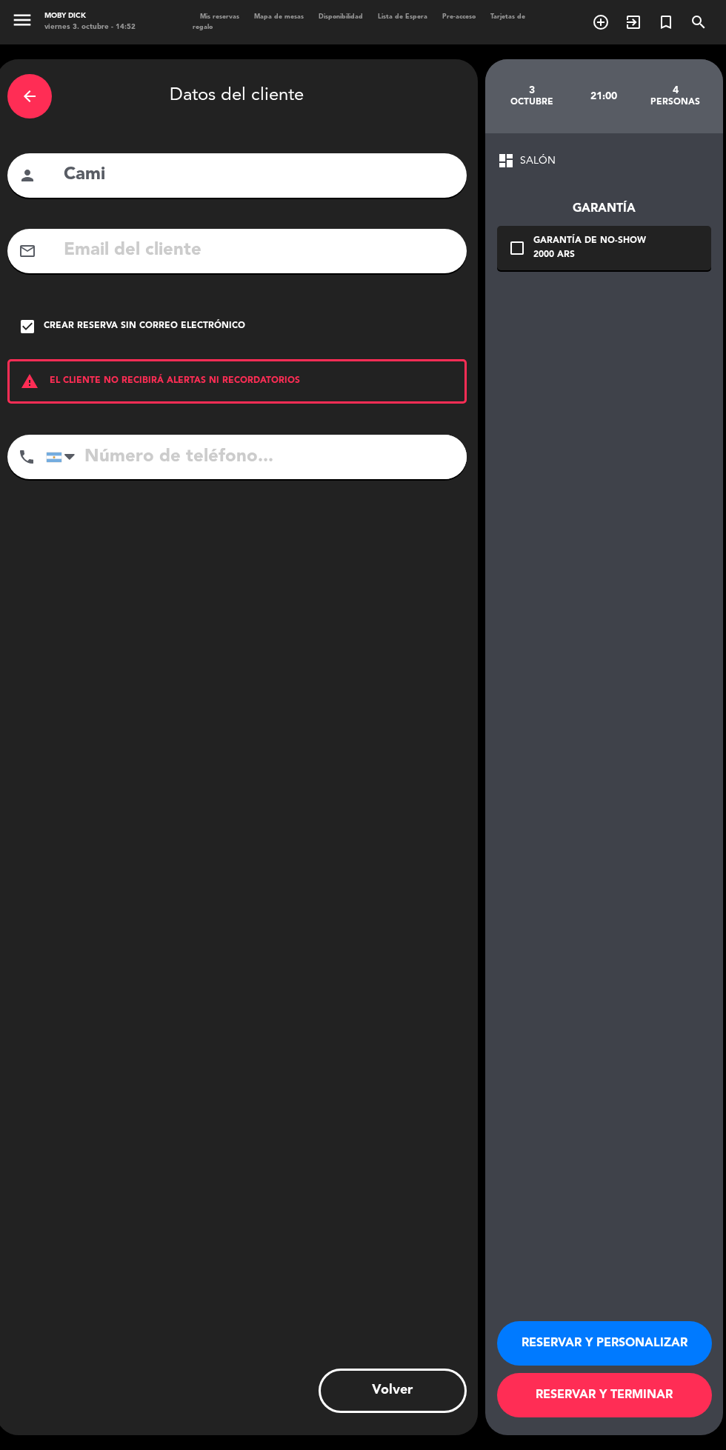
click at [632, 1366] on button "RESERVAR Y PERSONALIZAR" at bounding box center [604, 1344] width 215 height 44
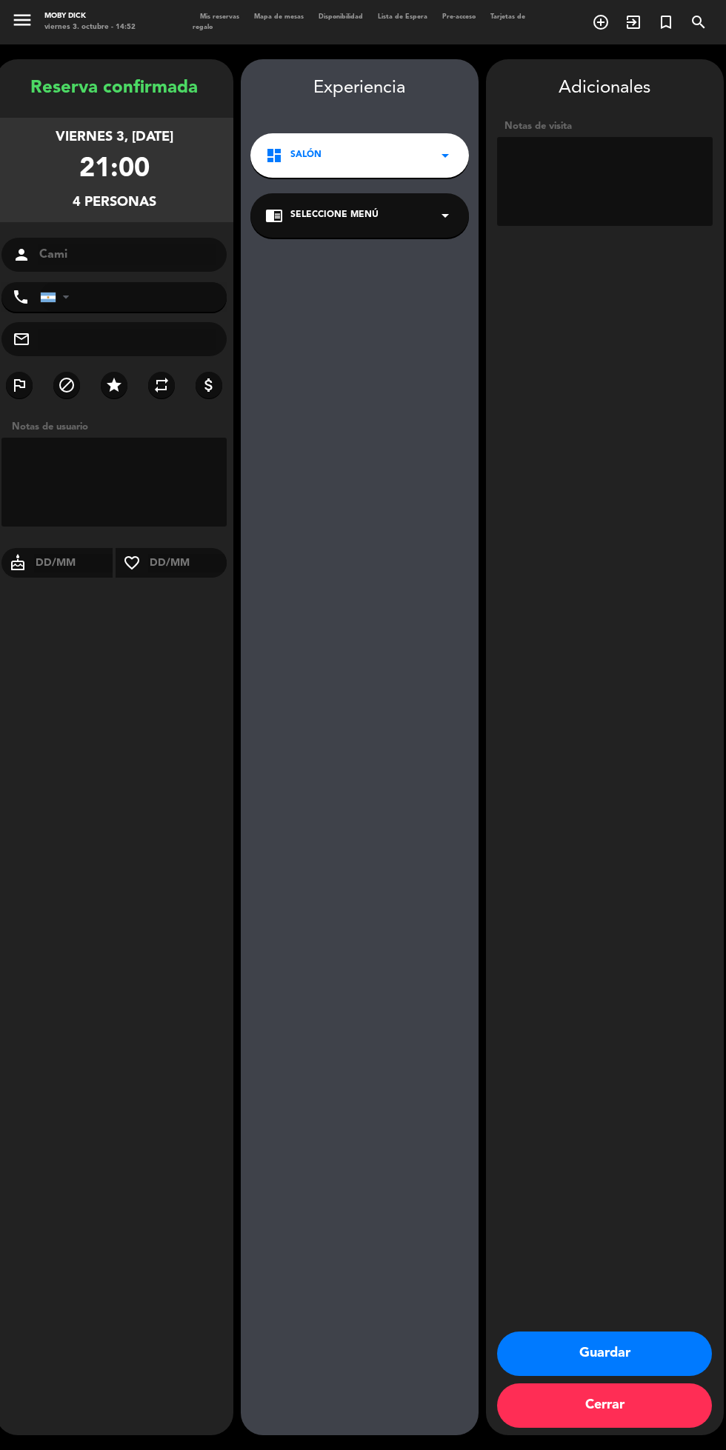
click at [577, 190] on textarea at bounding box center [605, 181] width 216 height 89
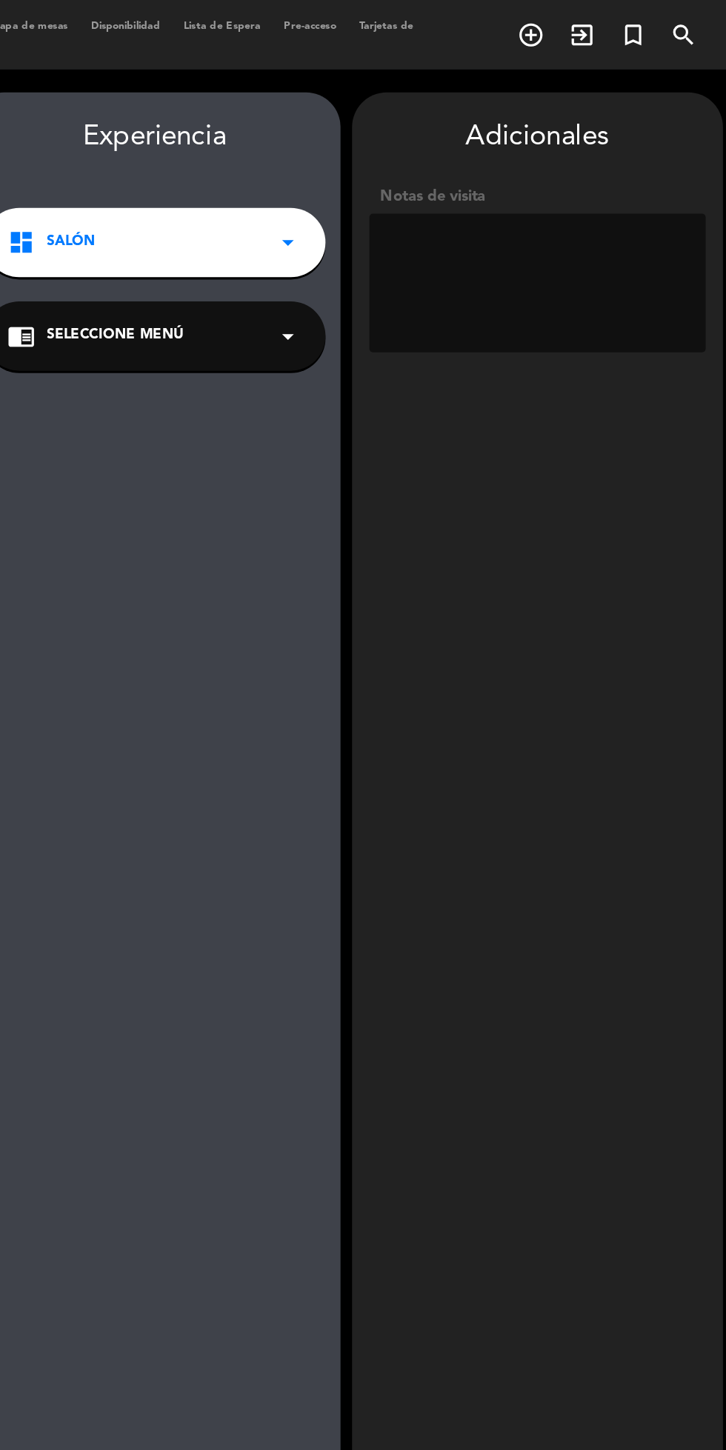
type textarea "="
click at [541, 155] on textarea at bounding box center [605, 181] width 216 height 89
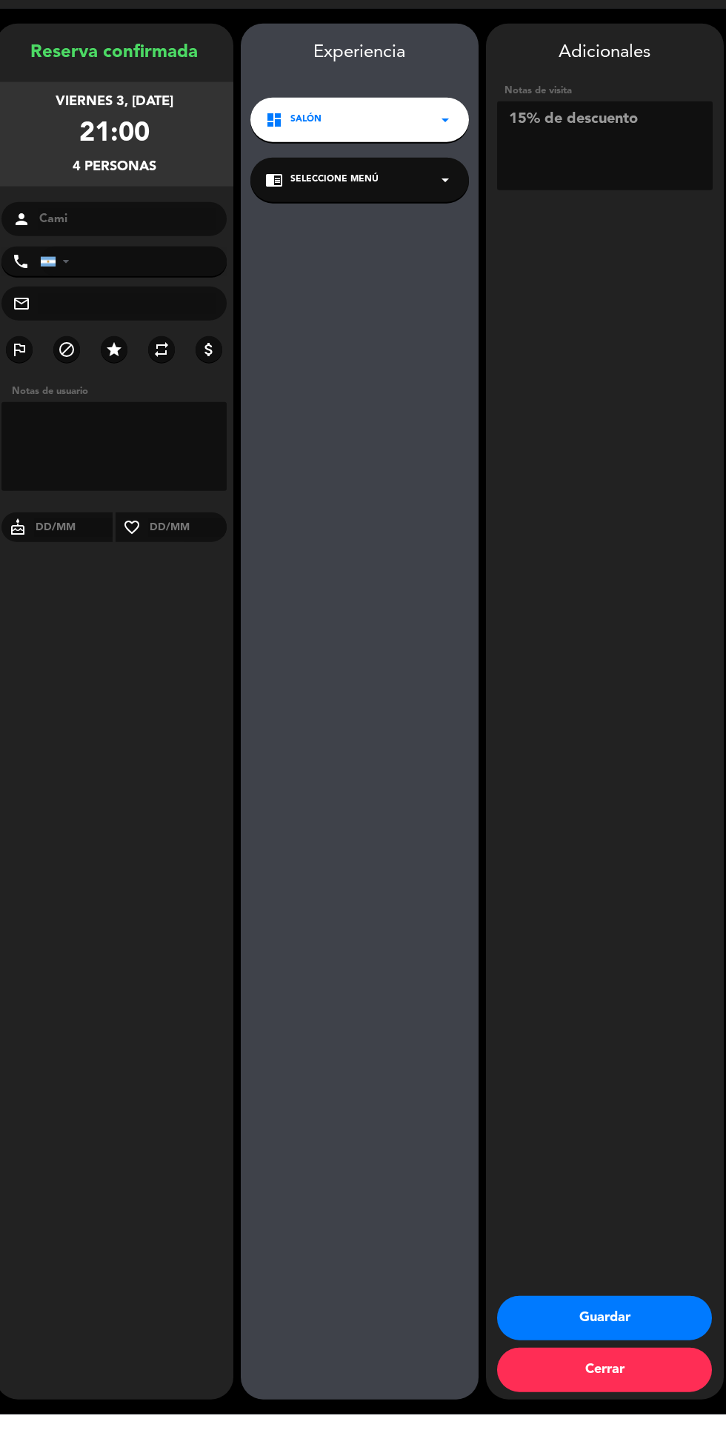
type textarea "15% de descuento"
click at [428, 753] on div "Experiencia dashboard SALÓN arrow_drop_down chrome_reader_mode Seleccione Menú …" at bounding box center [360, 762] width 238 height 1376
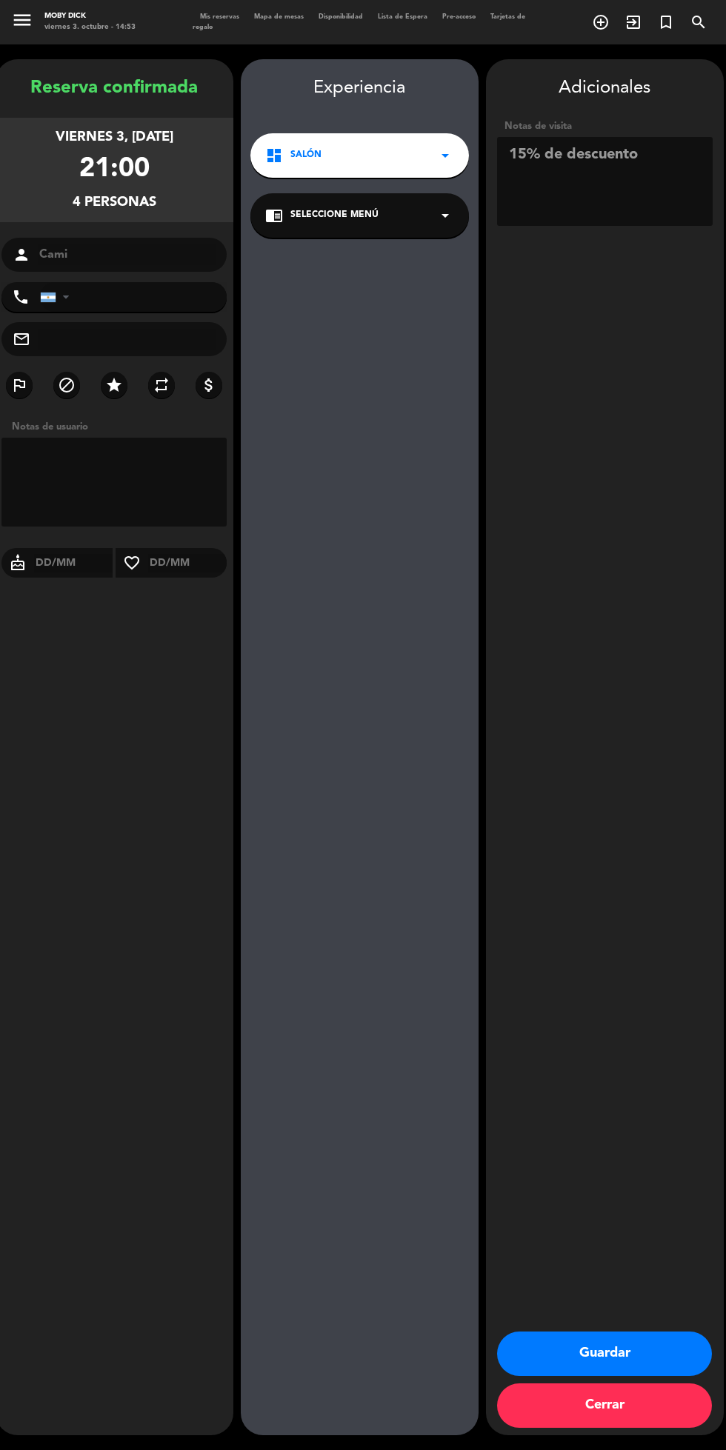
click at [647, 1376] on button "Guardar" at bounding box center [604, 1354] width 215 height 44
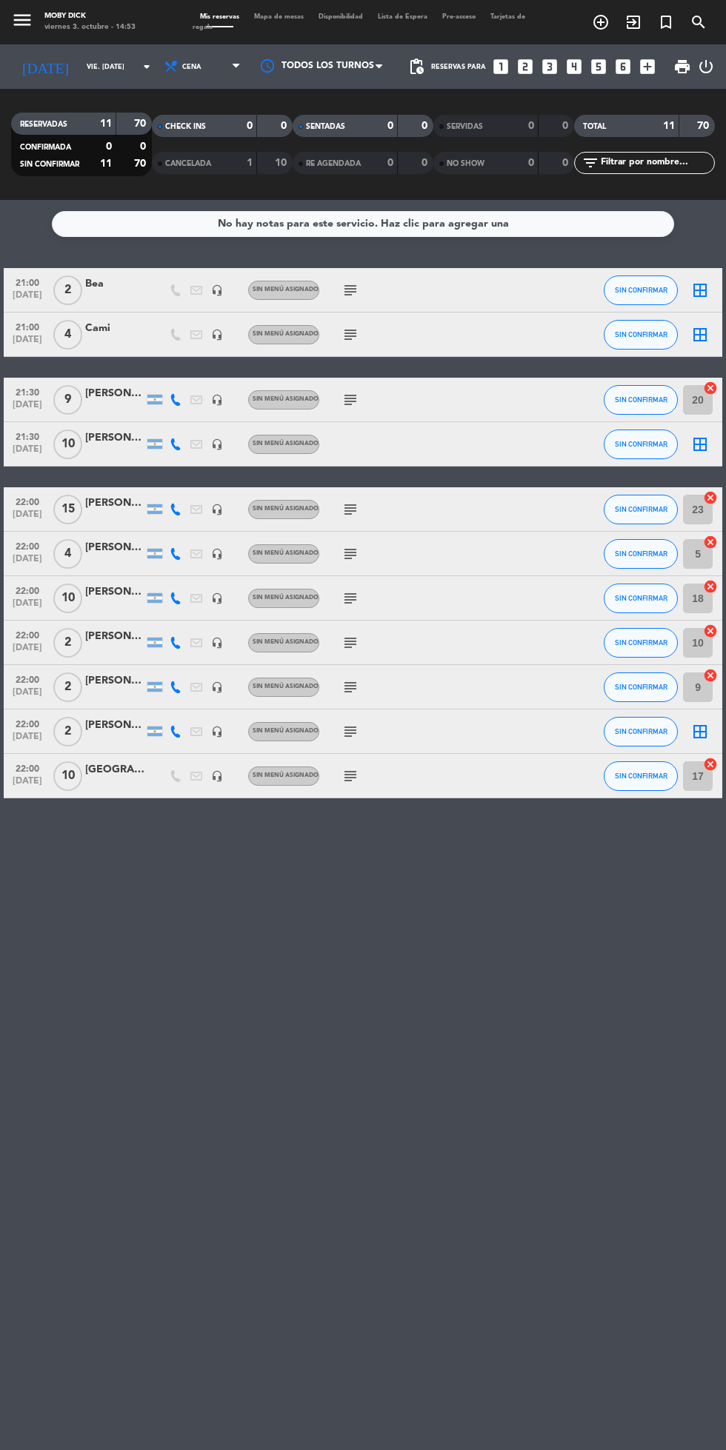
click at [580, 61] on icon "looks_4" at bounding box center [573, 66] width 19 height 19
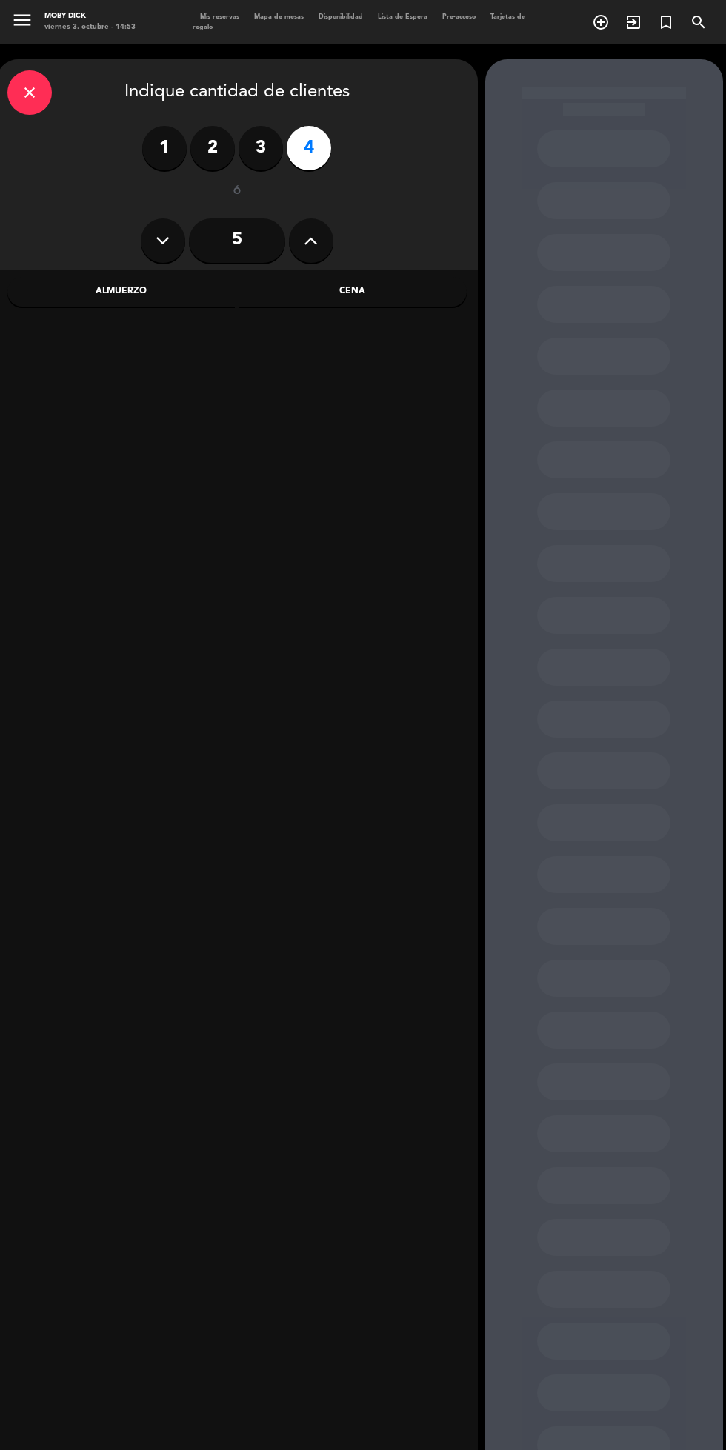
click at [236, 239] on input "5" at bounding box center [237, 241] width 96 height 44
click at [370, 292] on div "Cena" at bounding box center [353, 292] width 228 height 30
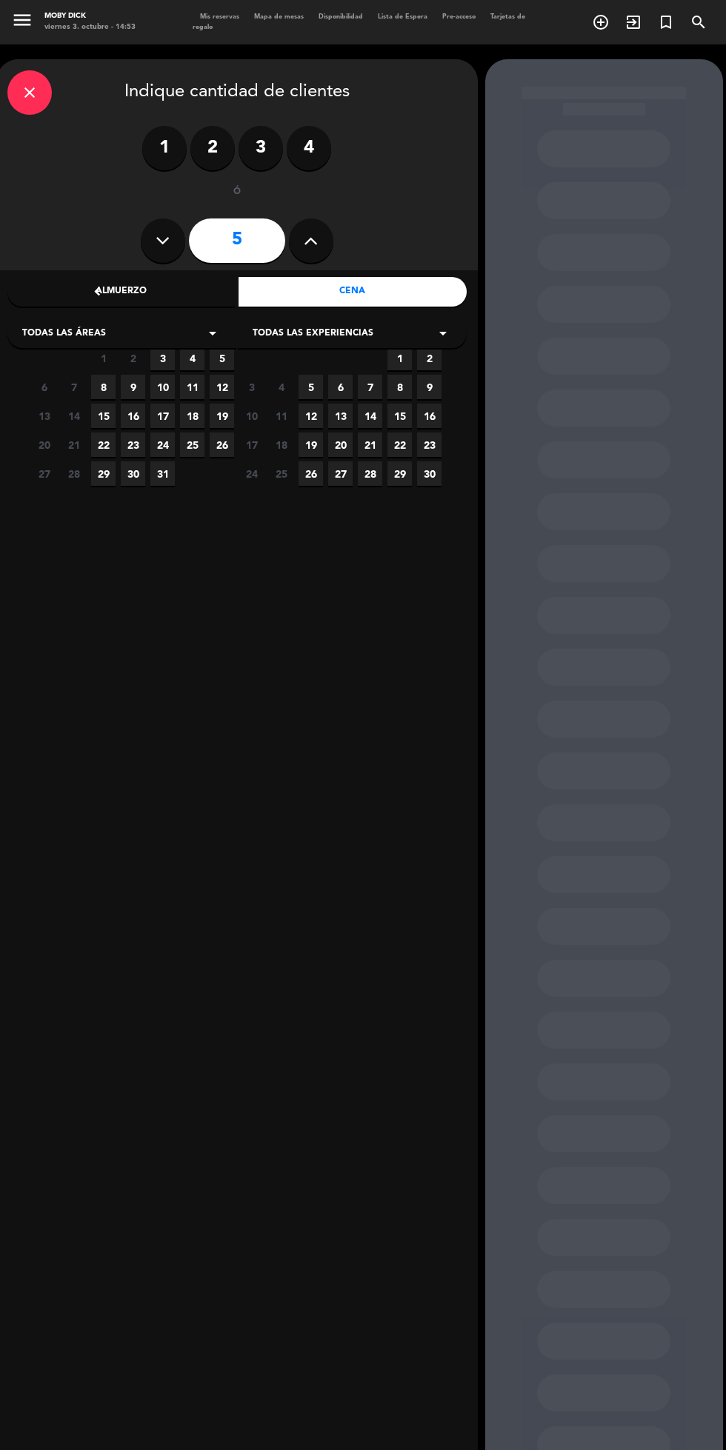
click at [162, 359] on span "3" at bounding box center [162, 358] width 24 height 24
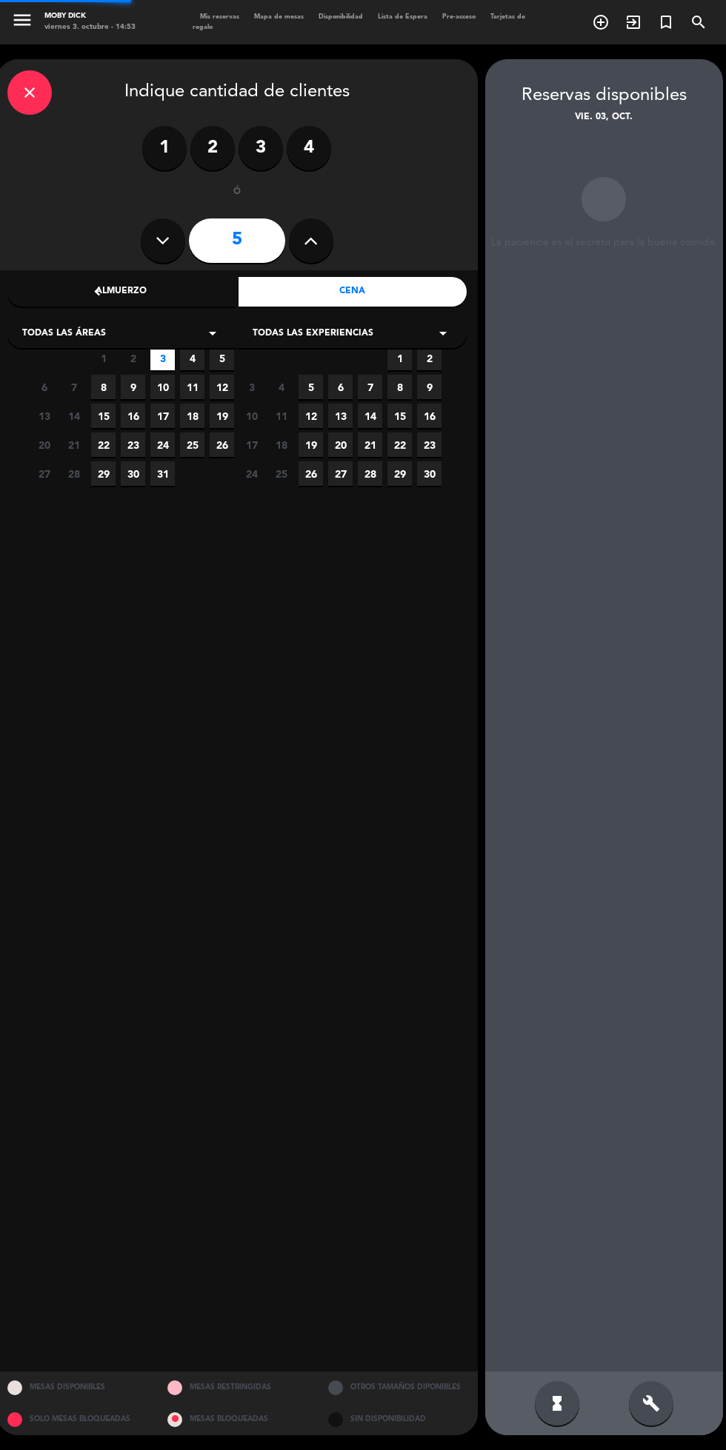
scroll to position [59, 0]
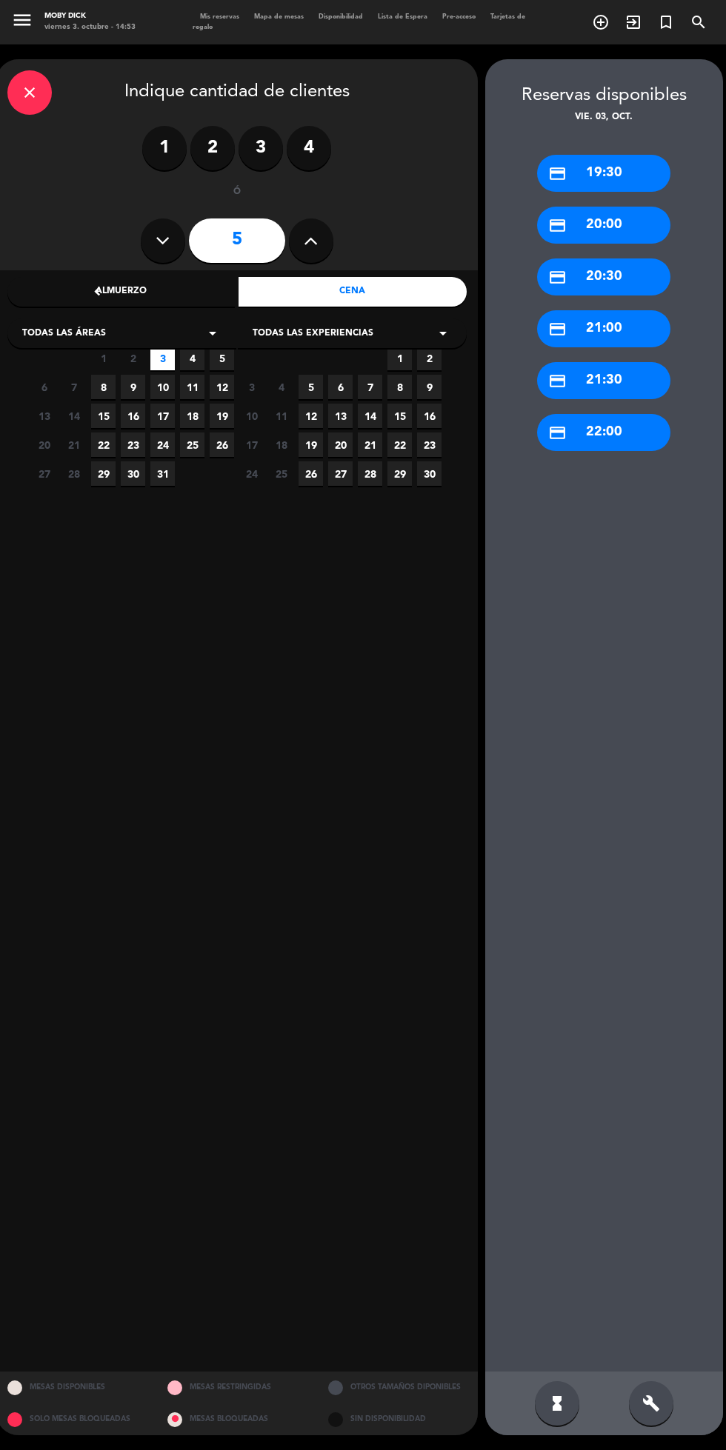
click at [628, 310] on div "credit_card 21:00" at bounding box center [603, 328] width 133 height 37
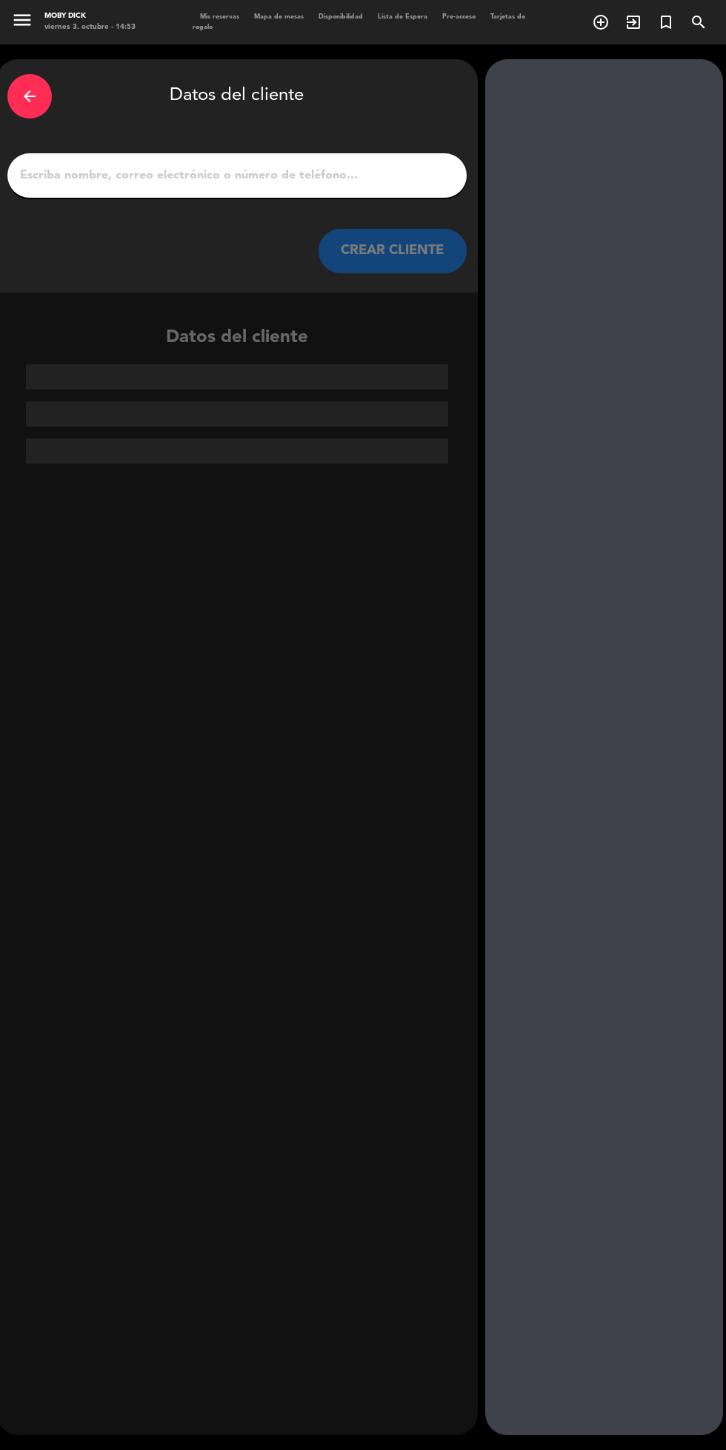
click at [291, 165] on input "1" at bounding box center [237, 175] width 437 height 21
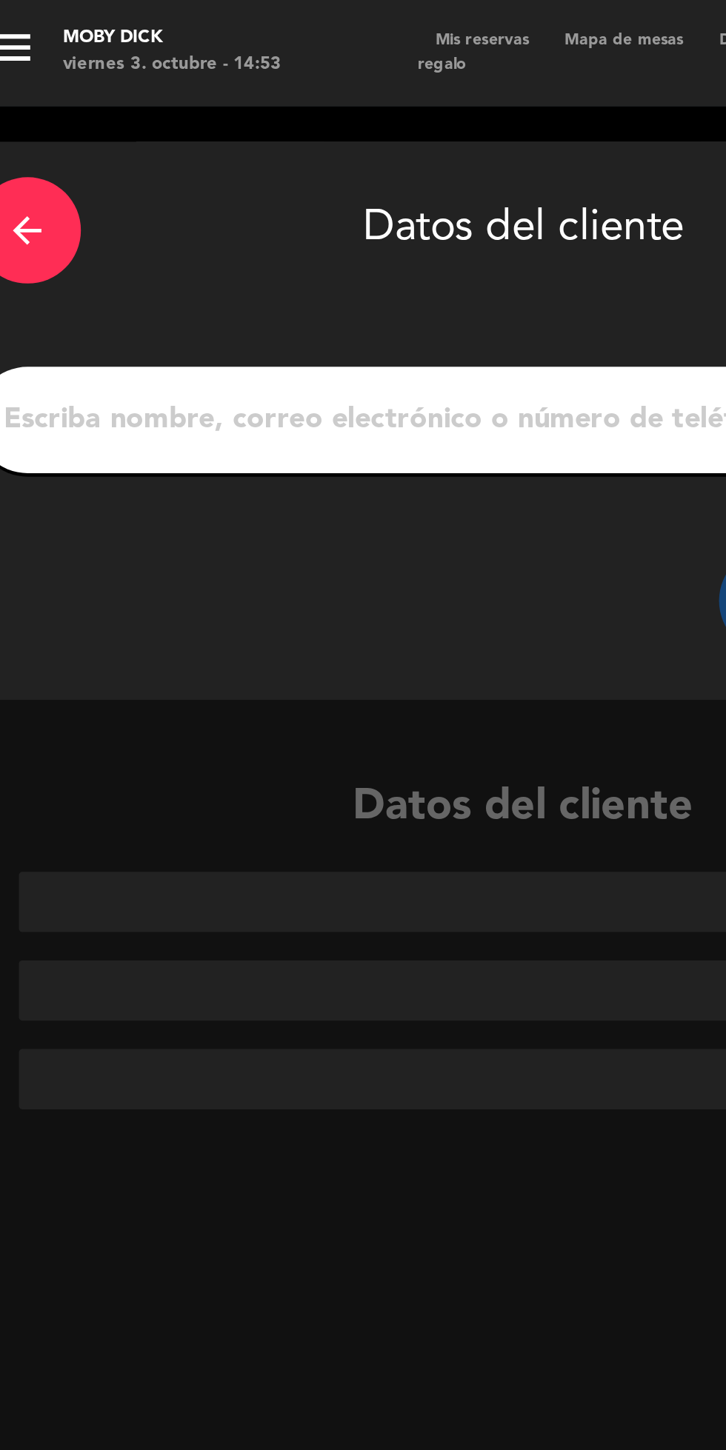
scroll to position [0, 0]
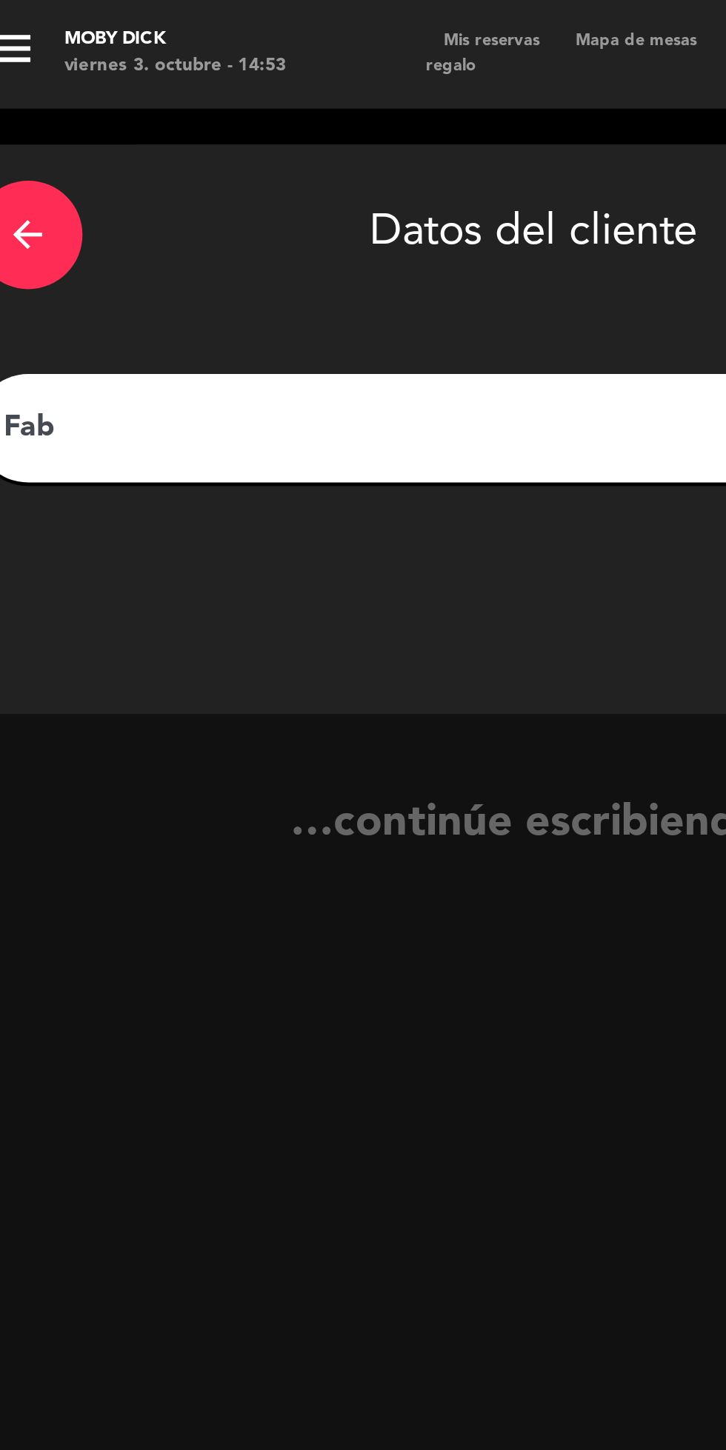
type input "Fabi"
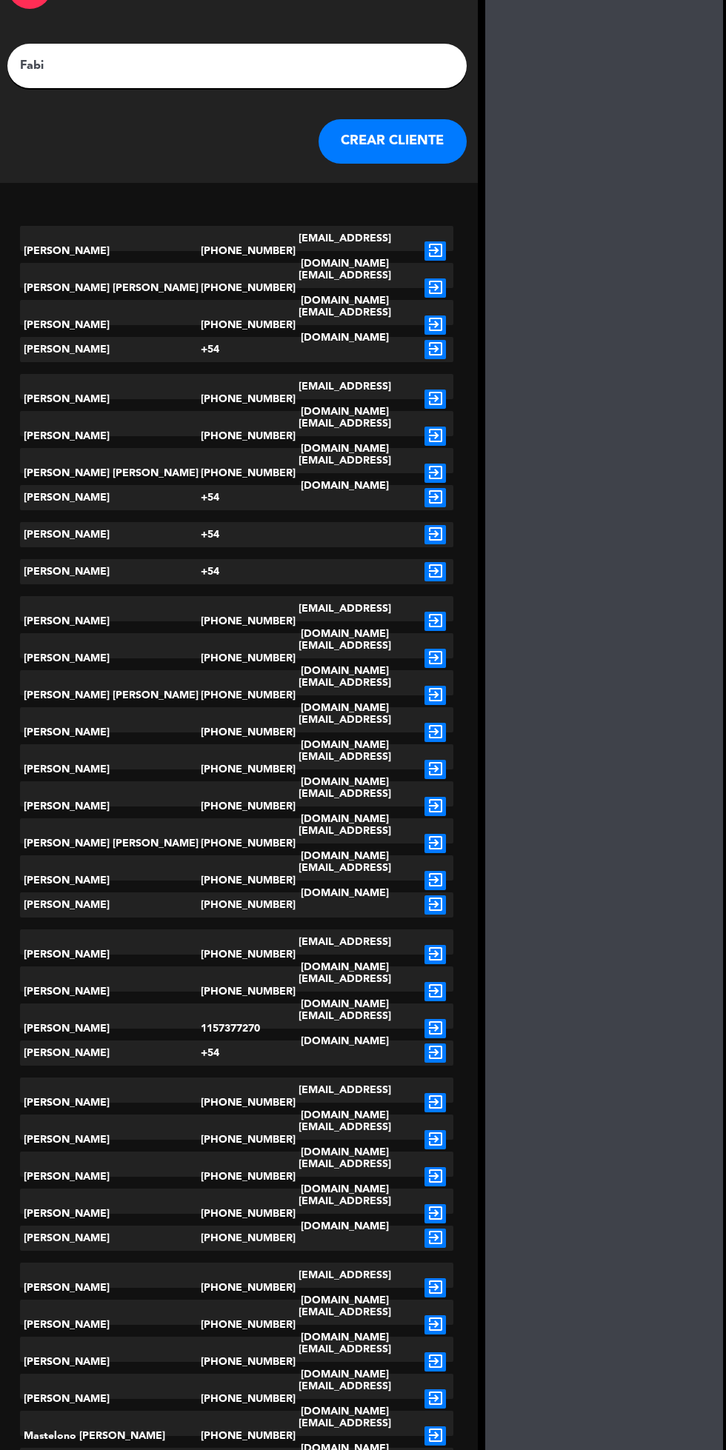
scroll to position [116, 0]
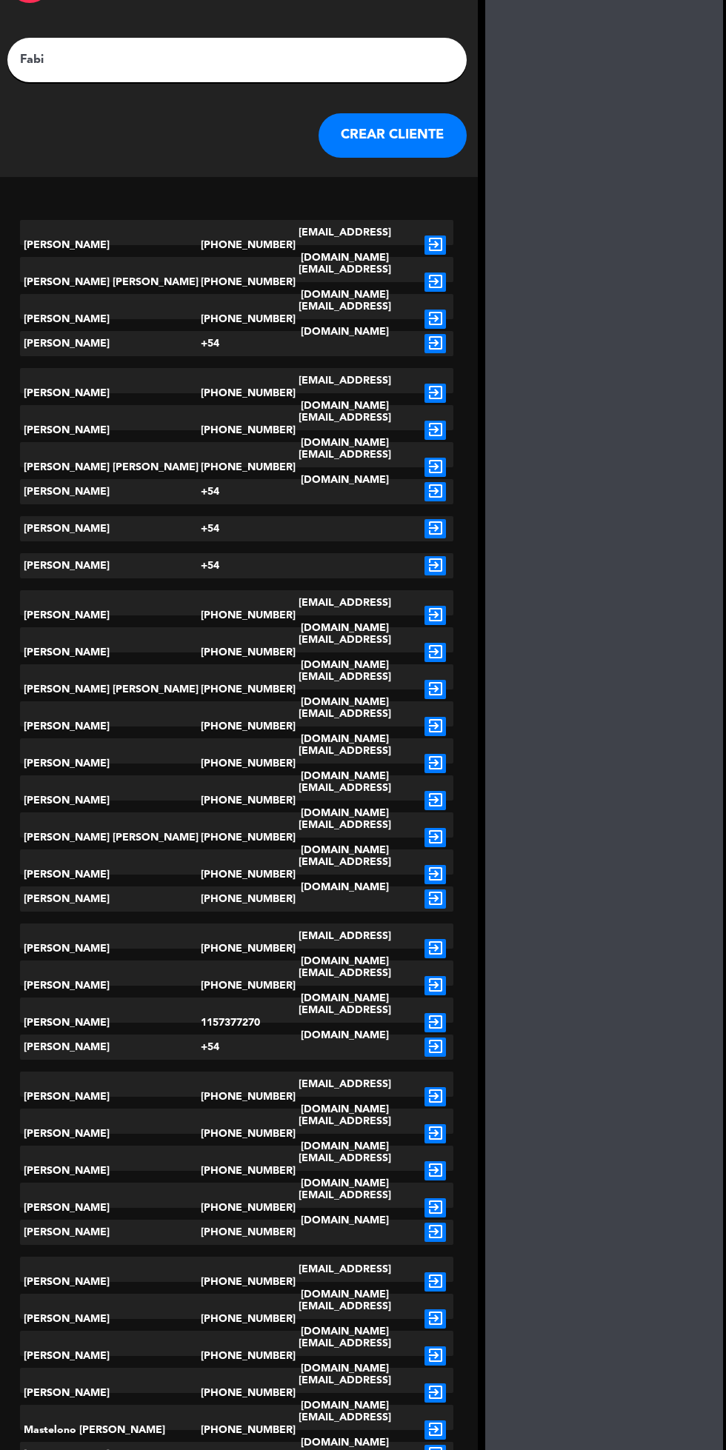
click at [416, 134] on button "CREAR CLIENTE" at bounding box center [393, 135] width 148 height 44
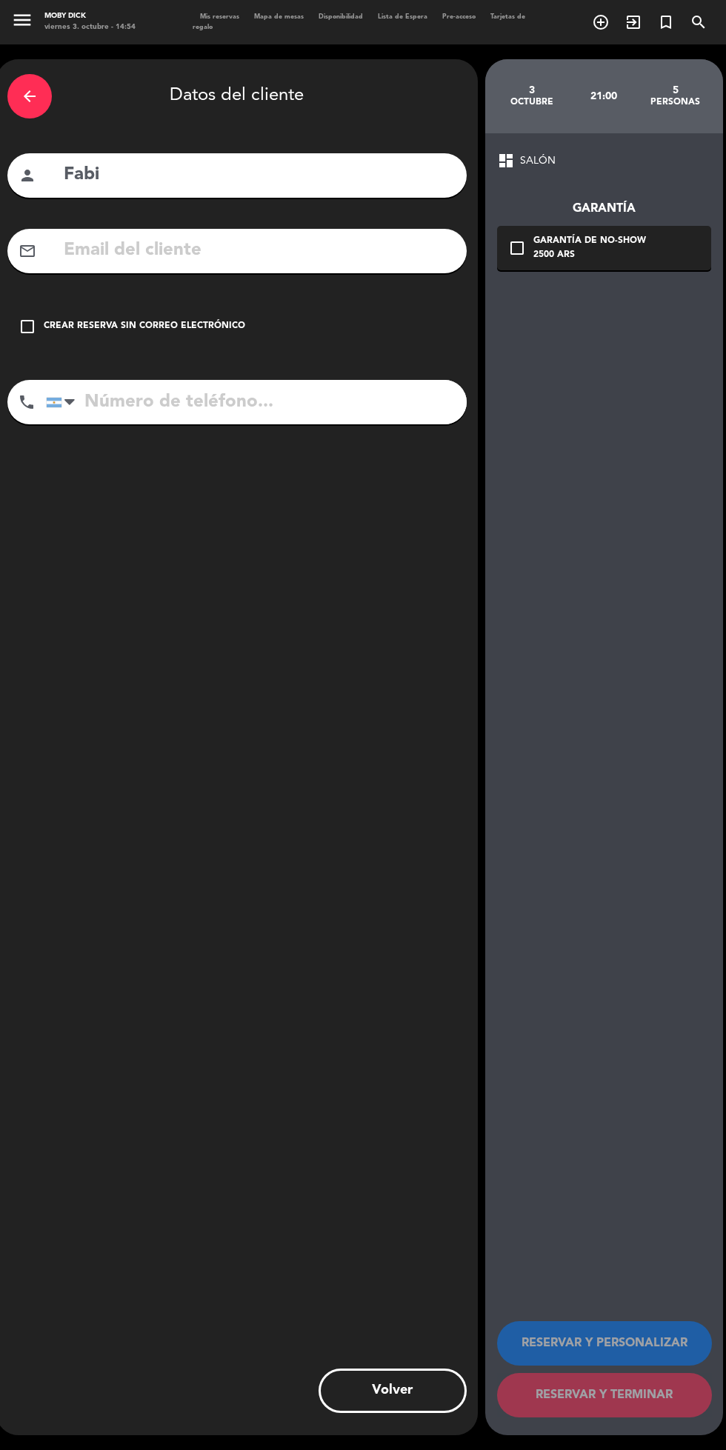
click at [126, 332] on div "Crear reserva sin correo electrónico" at bounding box center [144, 326] width 201 height 15
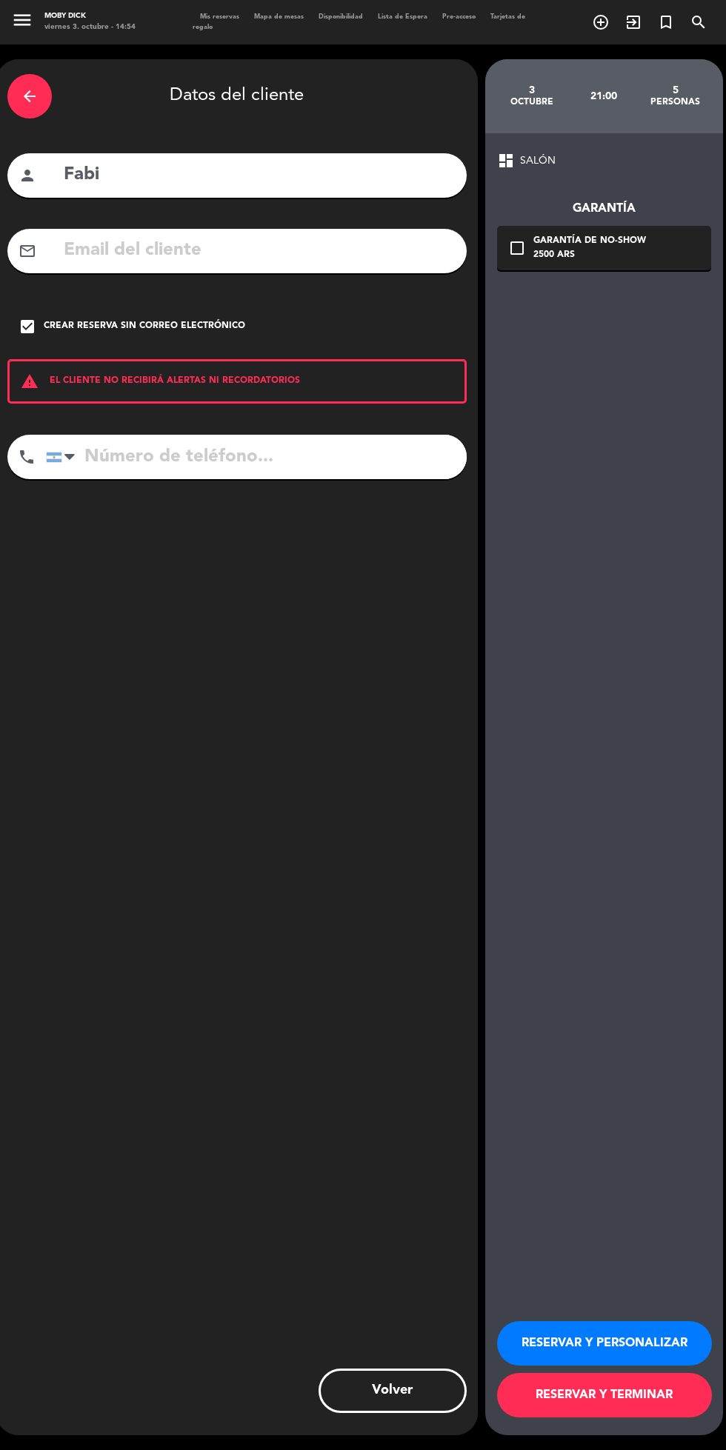
click at [617, 1366] on button "RESERVAR Y PERSONALIZAR" at bounding box center [604, 1344] width 215 height 44
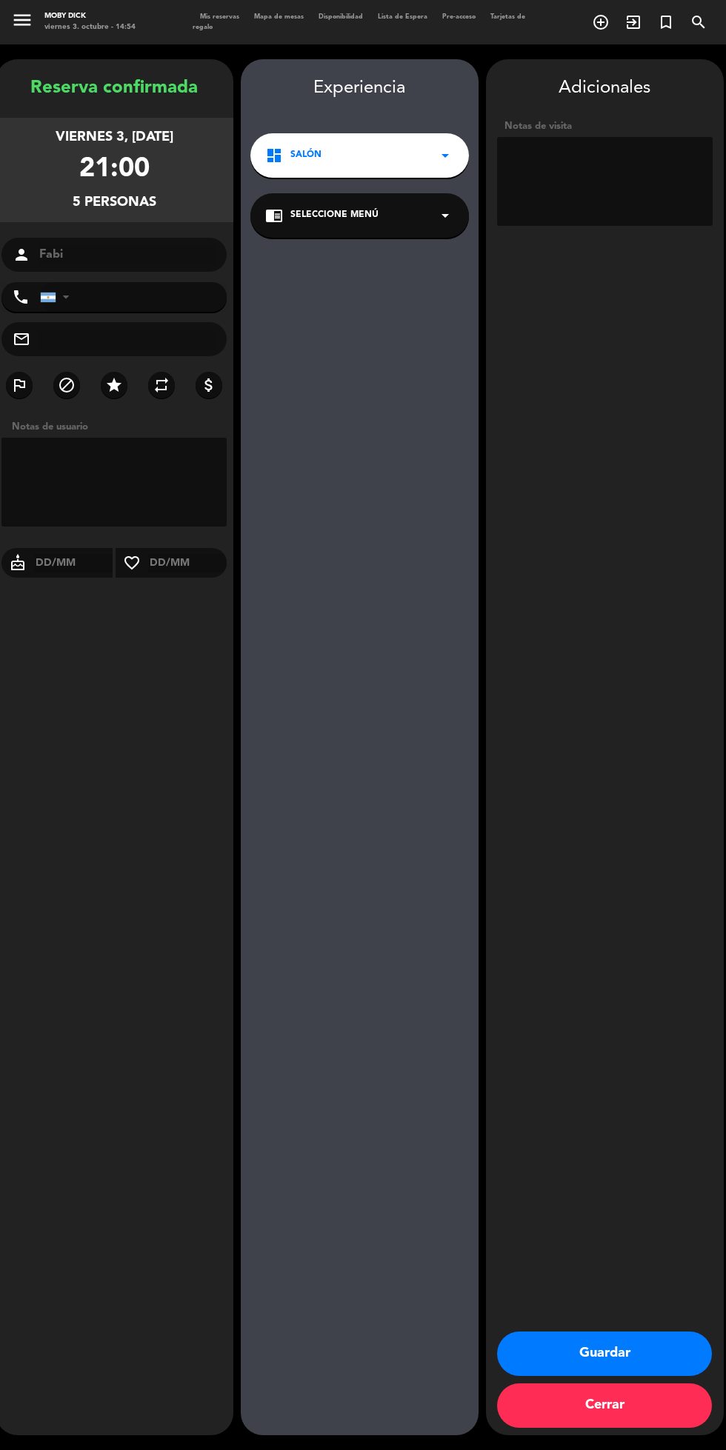
click at [588, 153] on textarea at bounding box center [605, 181] width 216 height 89
type textarea "15% de descuento"
click at [633, 796] on div "Adicionales Notas de visita Guardar Cerrar" at bounding box center [605, 747] width 238 height 1376
click at [646, 1376] on button "Guardar" at bounding box center [604, 1354] width 215 height 44
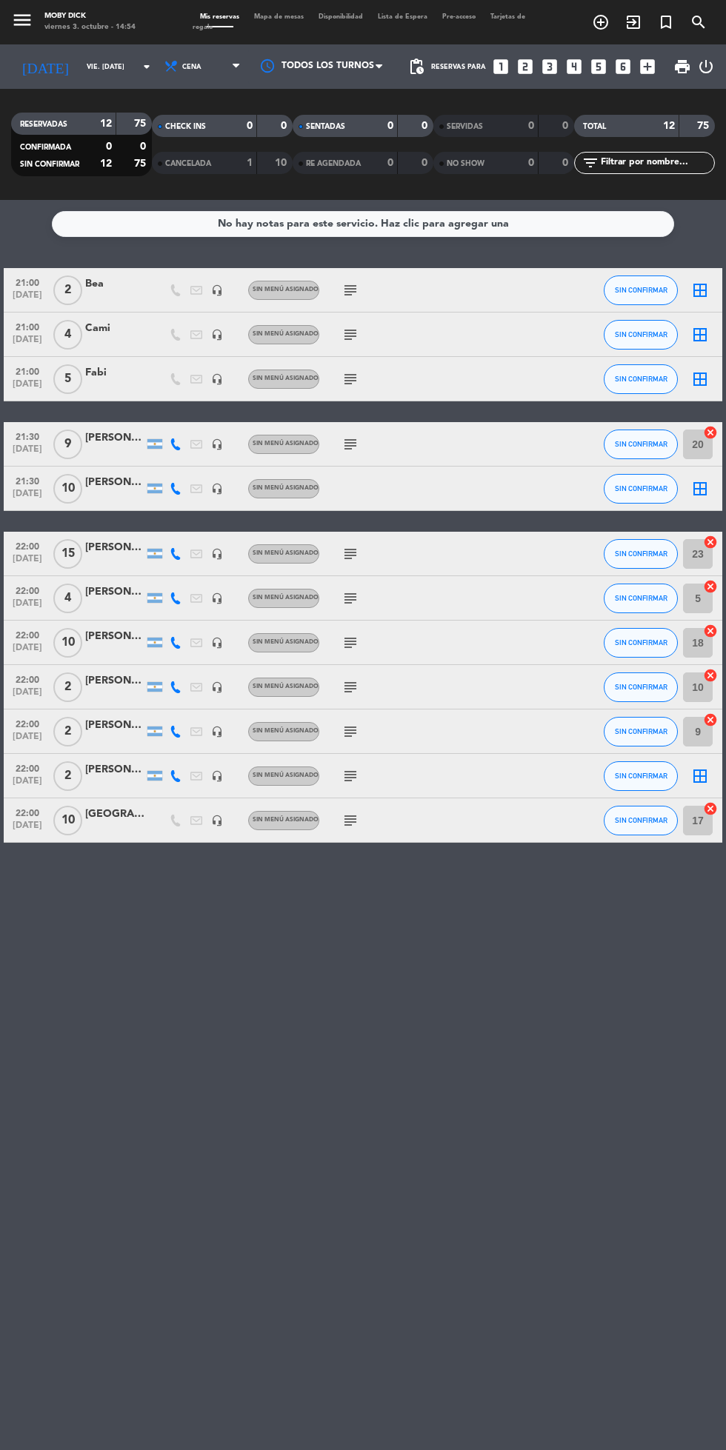
click at [700, 379] on icon "border_all" at bounding box center [700, 379] width 18 height 18
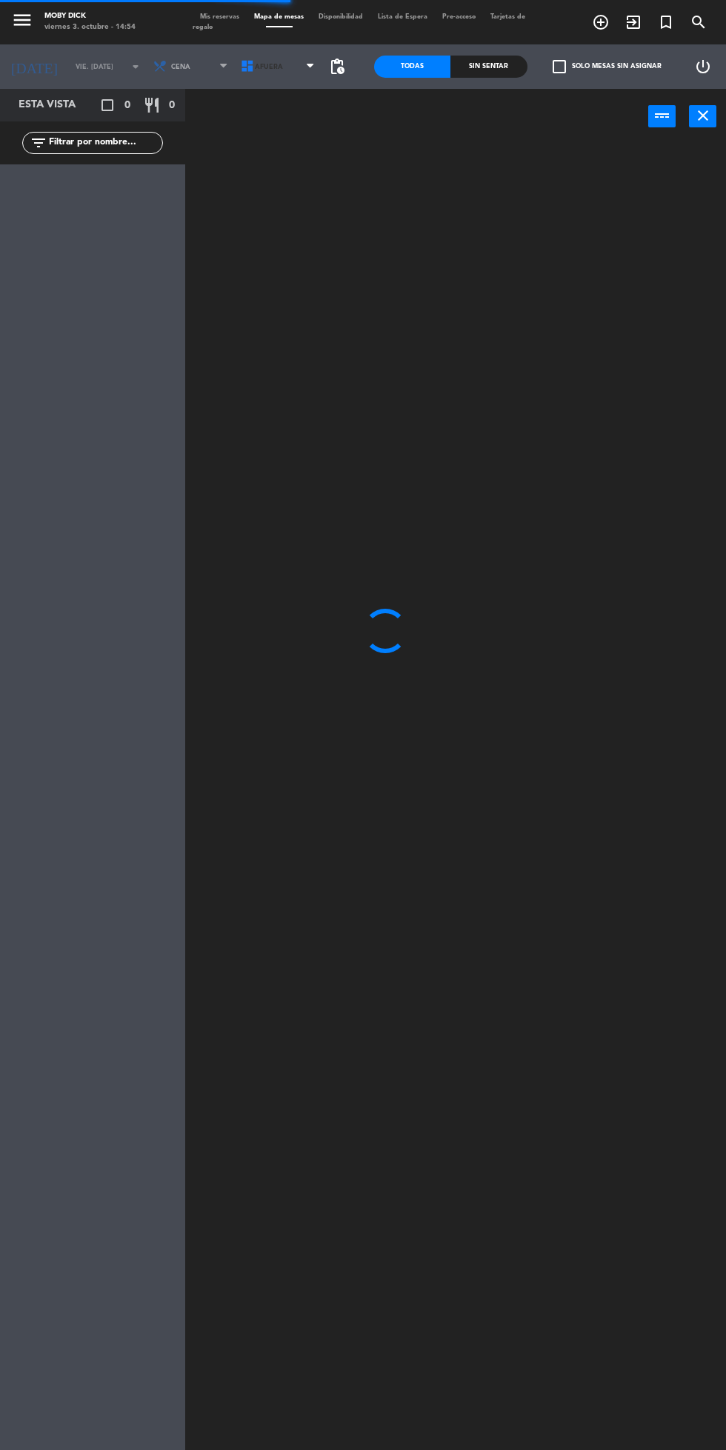
click at [259, 81] on span "AFUERA" at bounding box center [279, 66] width 87 height 33
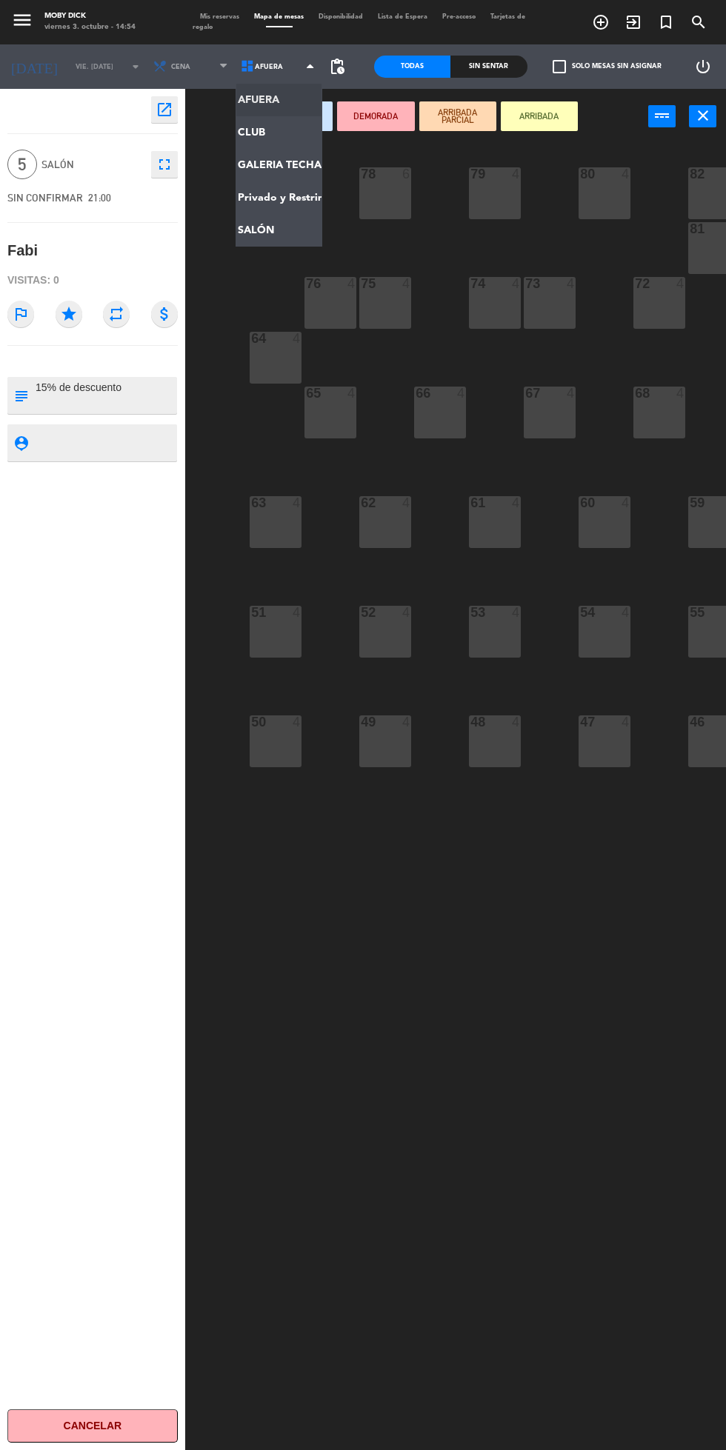
click at [292, 164] on ng-component "menu Moby Dick viernes 3. octubre - 14:54 Mis reservas Mapa de mesas Disponibil…" at bounding box center [363, 775] width 726 height 1551
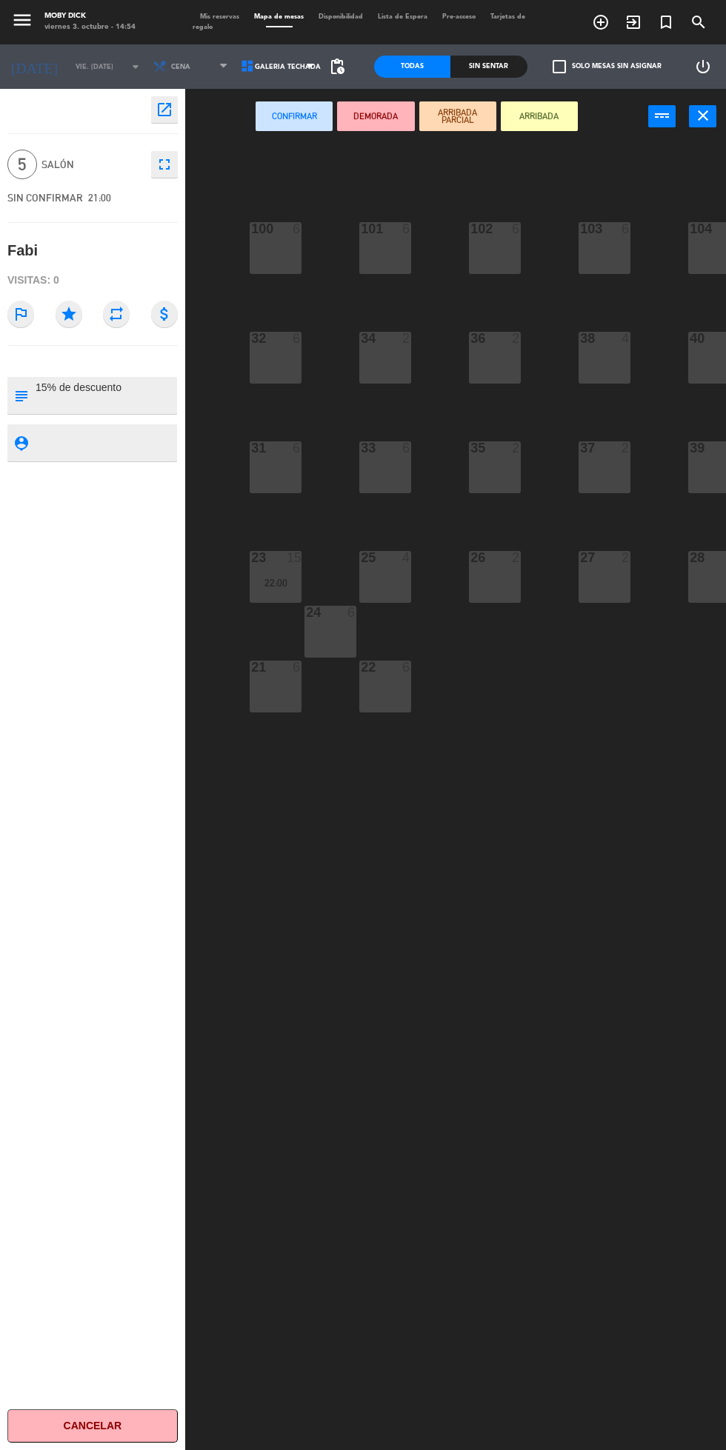
click at [269, 694] on div "21 6" at bounding box center [276, 687] width 52 height 52
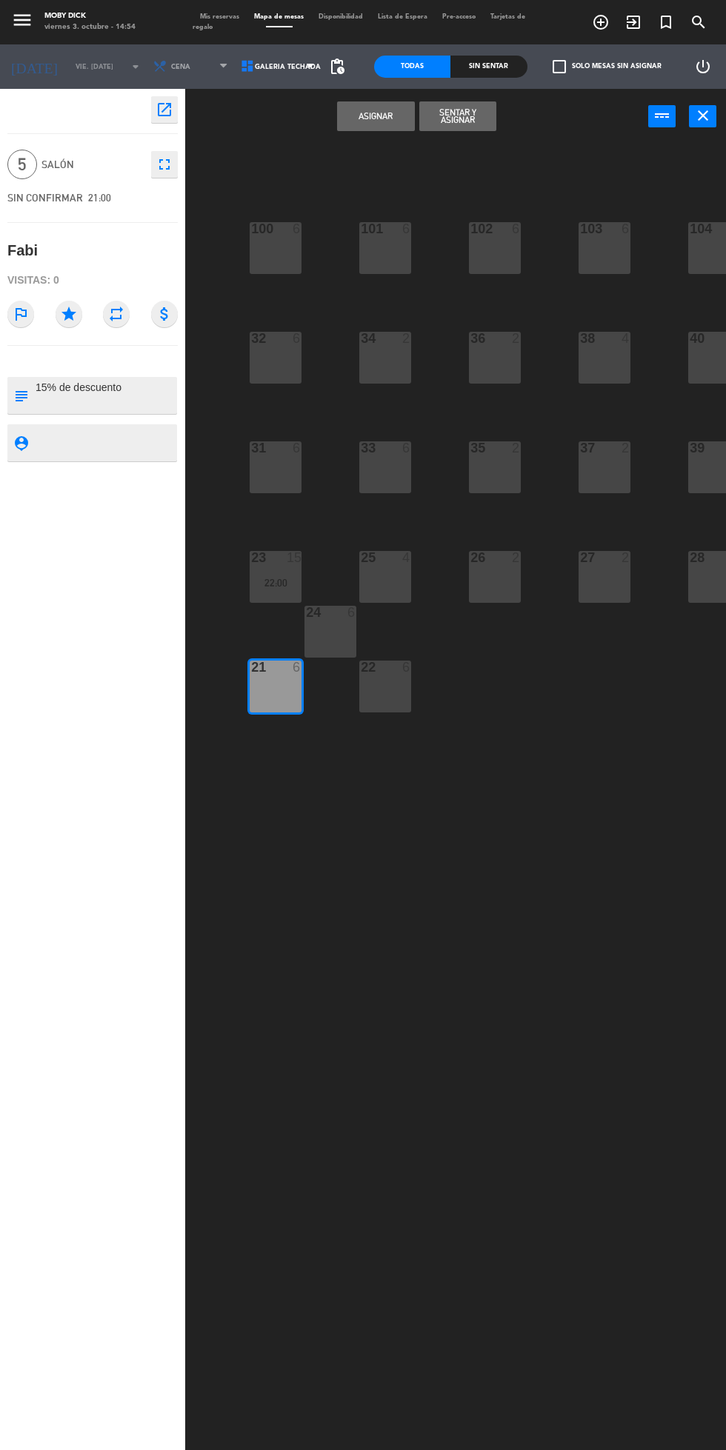
click at [379, 116] on button "Asignar" at bounding box center [375, 116] width 77 height 30
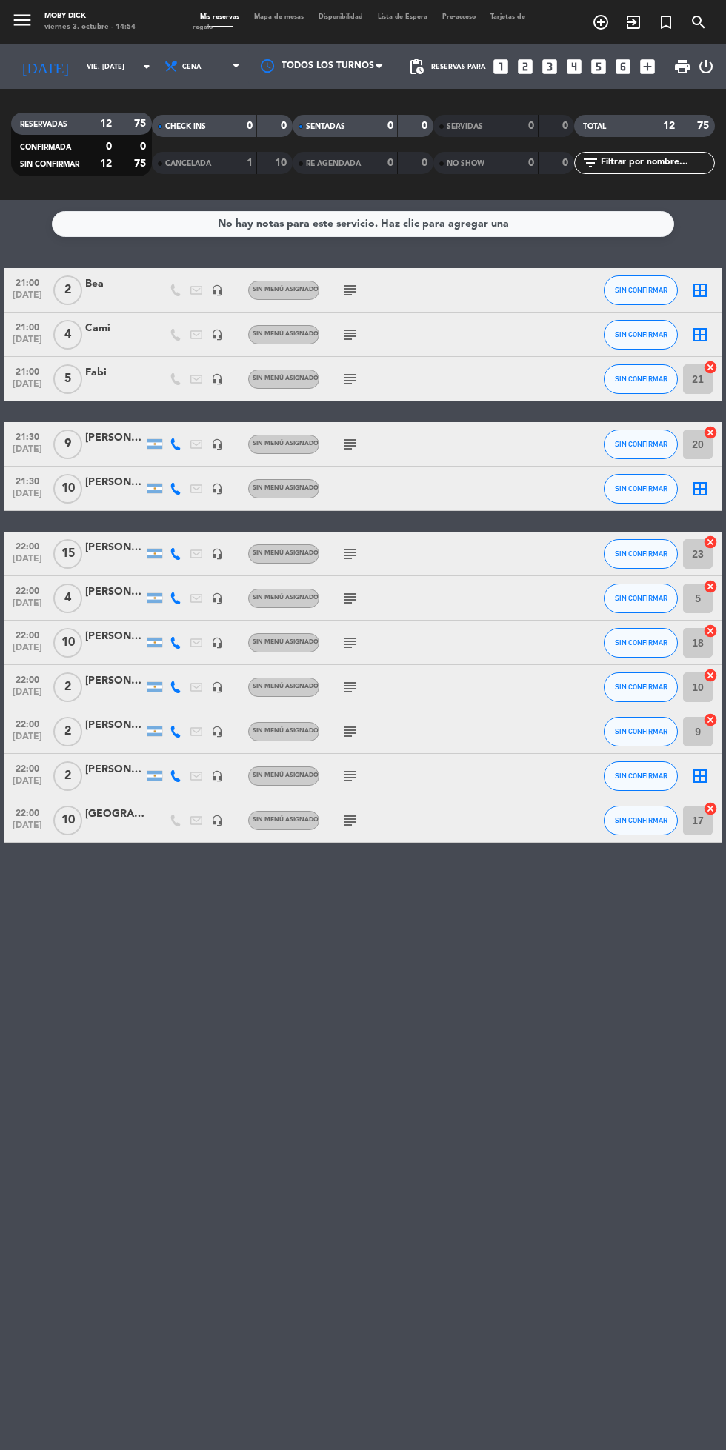
click at [702, 334] on icon "border_all" at bounding box center [700, 335] width 18 height 18
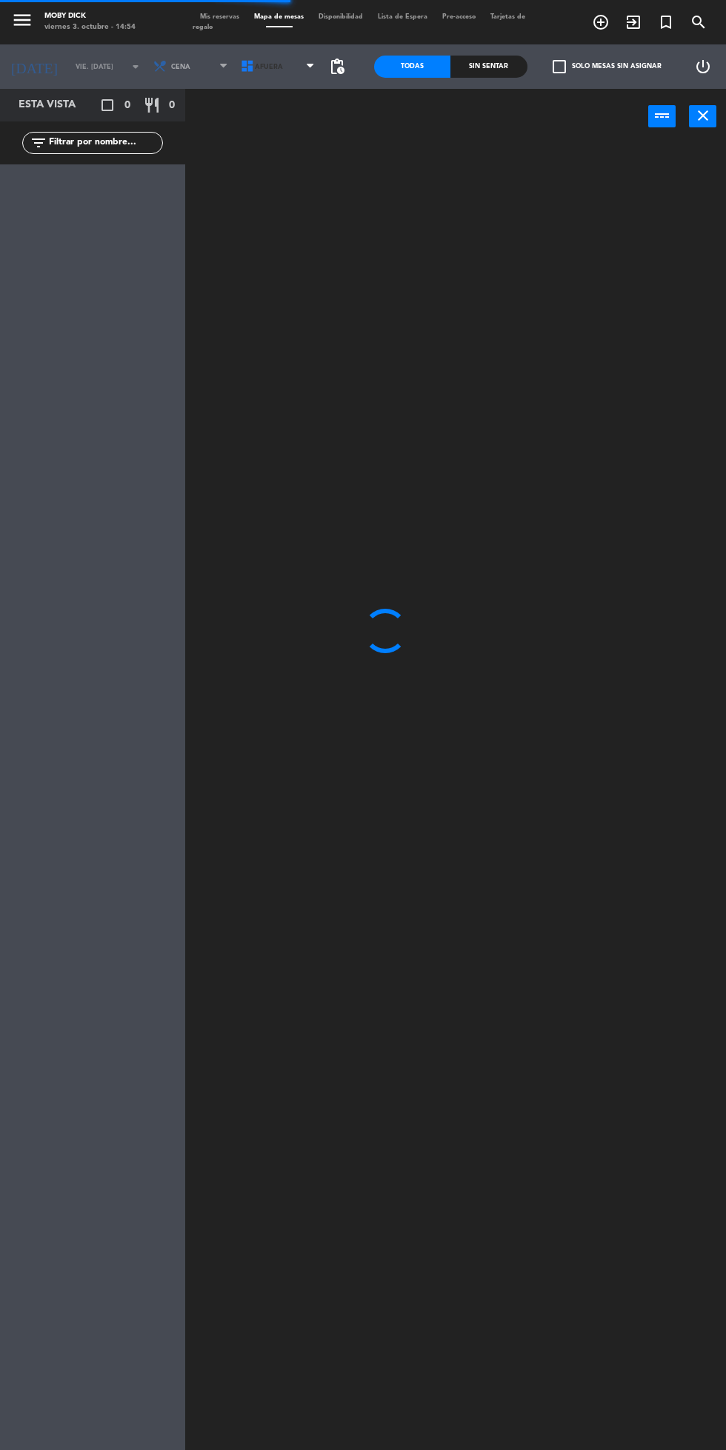
click at [240, 64] on icon at bounding box center [247, 66] width 15 height 15
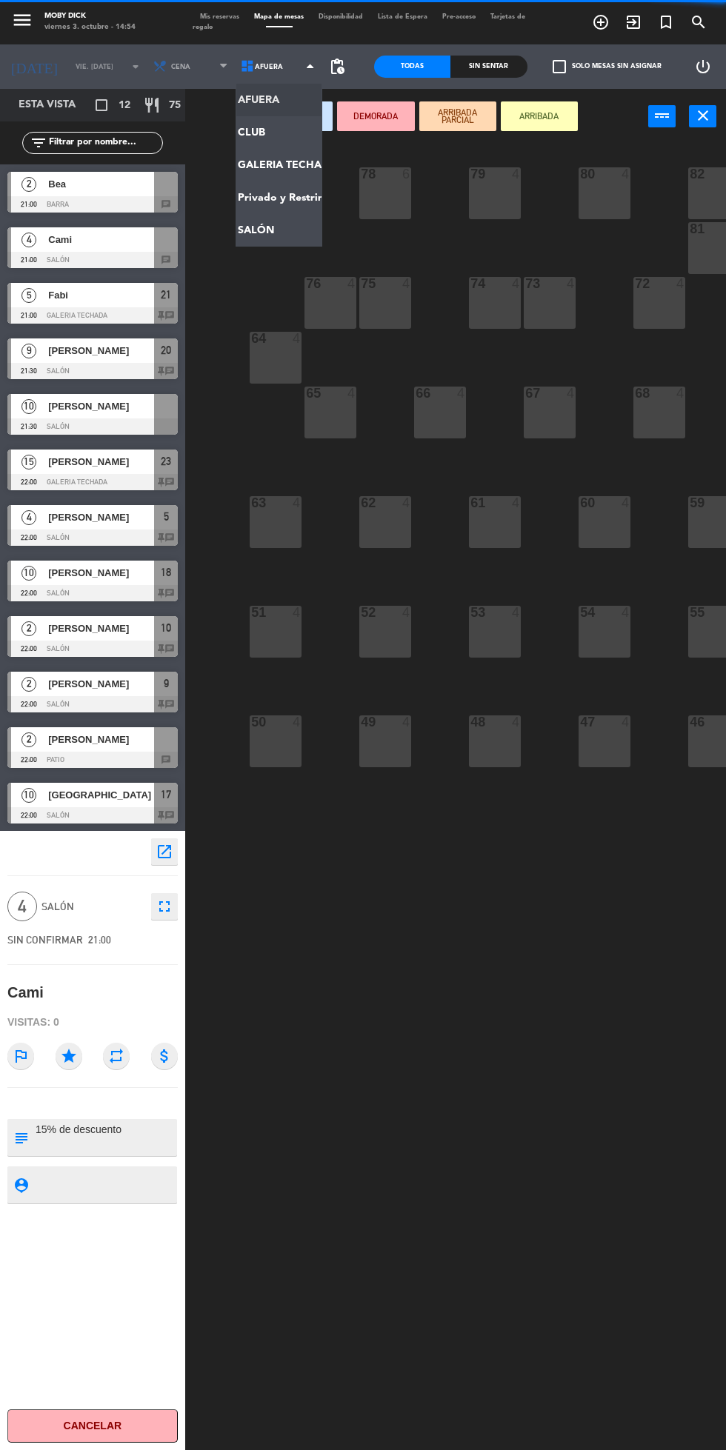
click at [264, 219] on ng-component "menu Moby Dick viernes 3. octubre - 14:54 Mis reservas Mapa de mesas Disponibil…" at bounding box center [363, 775] width 726 height 1551
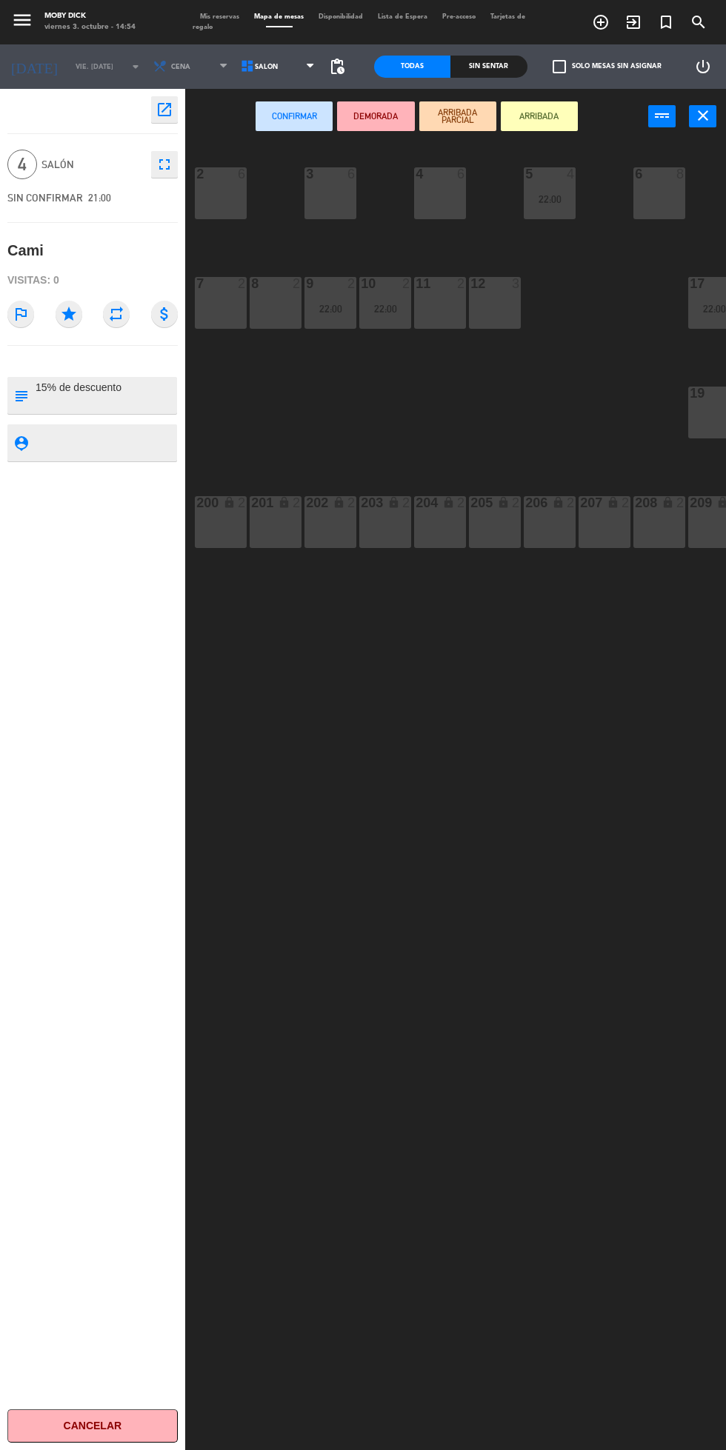
click at [284, 61] on span "SALÓN" at bounding box center [279, 66] width 87 height 33
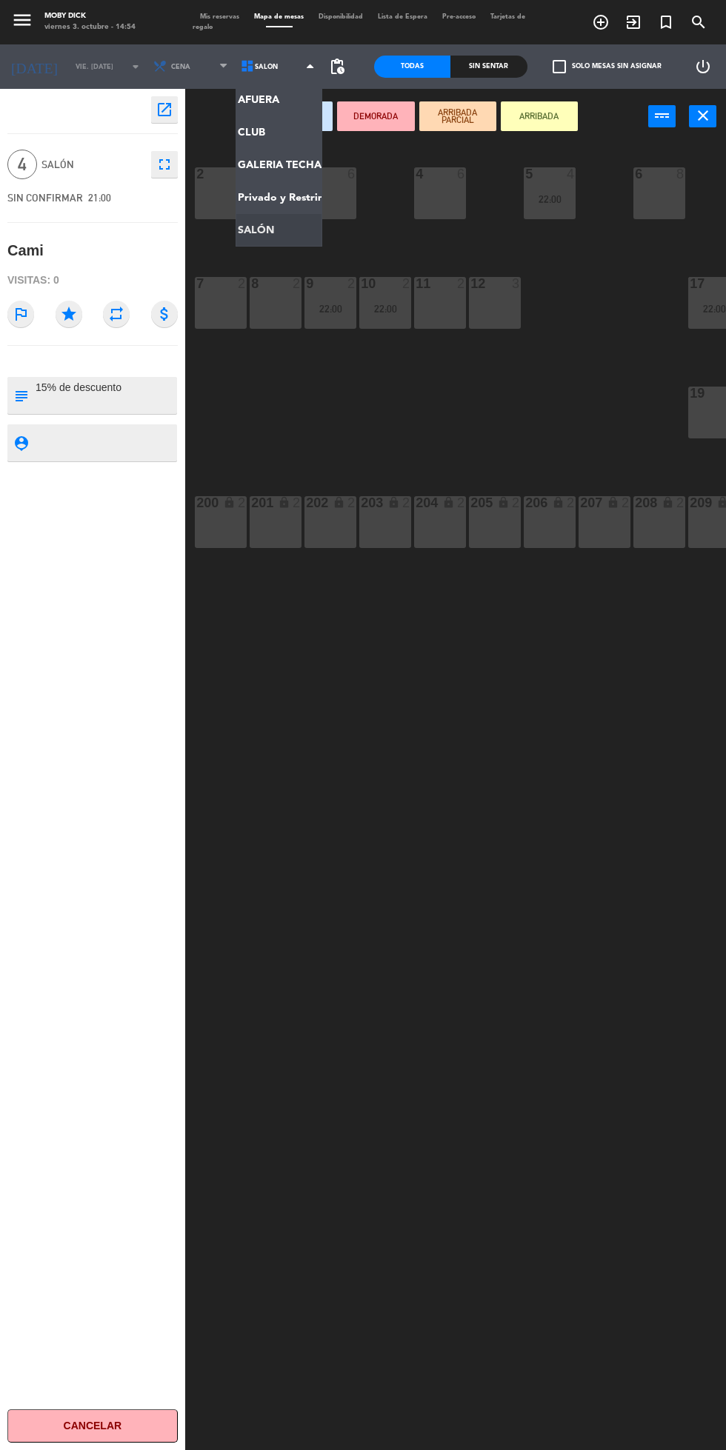
click at [272, 148] on ng-component "menu Moby Dick viernes 3. octubre - 14:54 Mis reservas Mapa de mesas Disponibil…" at bounding box center [363, 775] width 726 height 1551
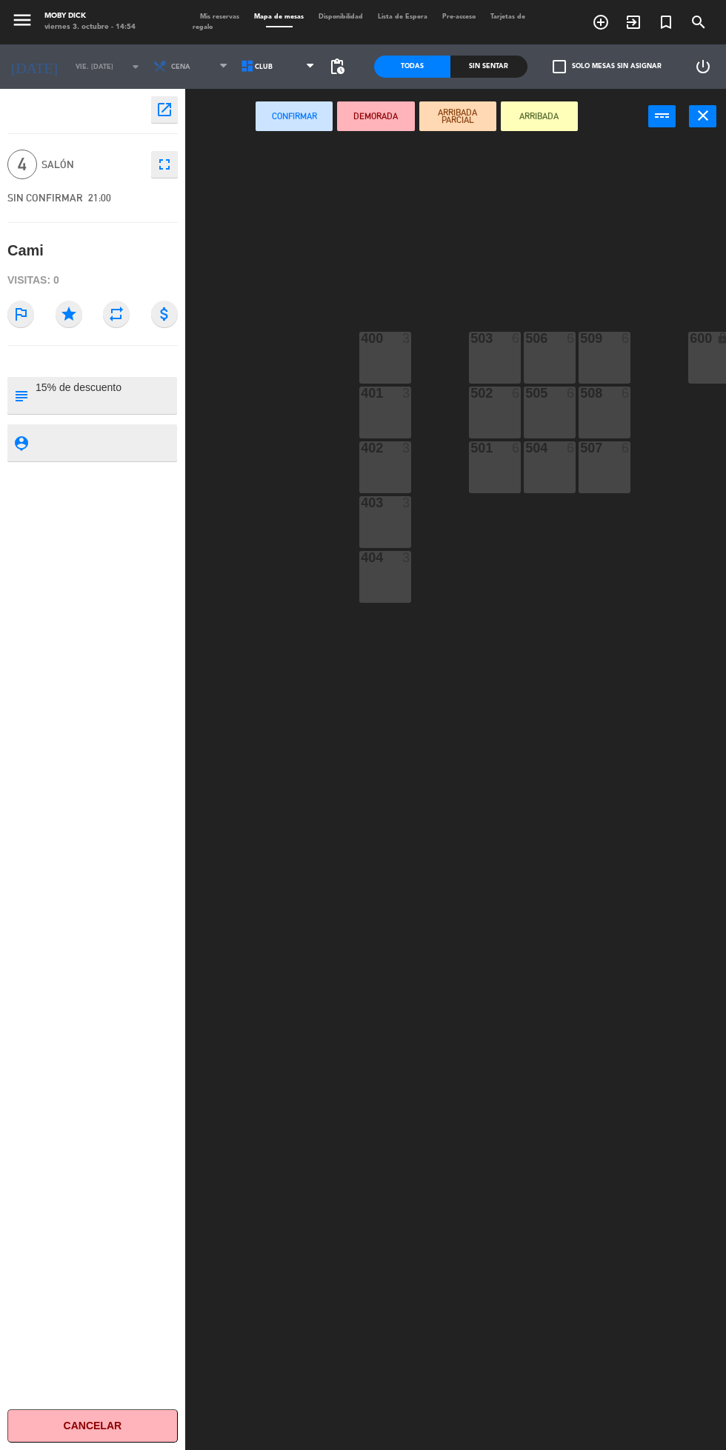
scroll to position [0, 25]
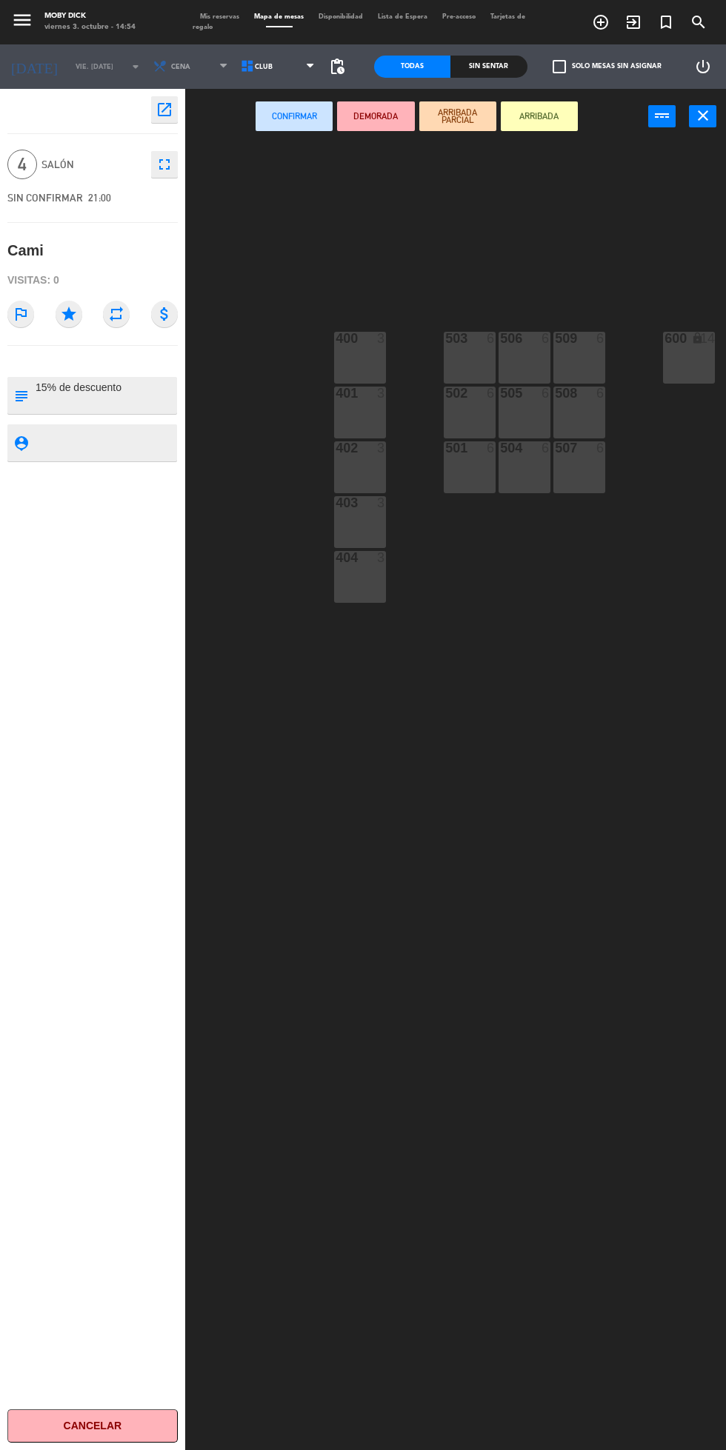
click at [255, 66] on span "CLUB" at bounding box center [264, 67] width 18 height 8
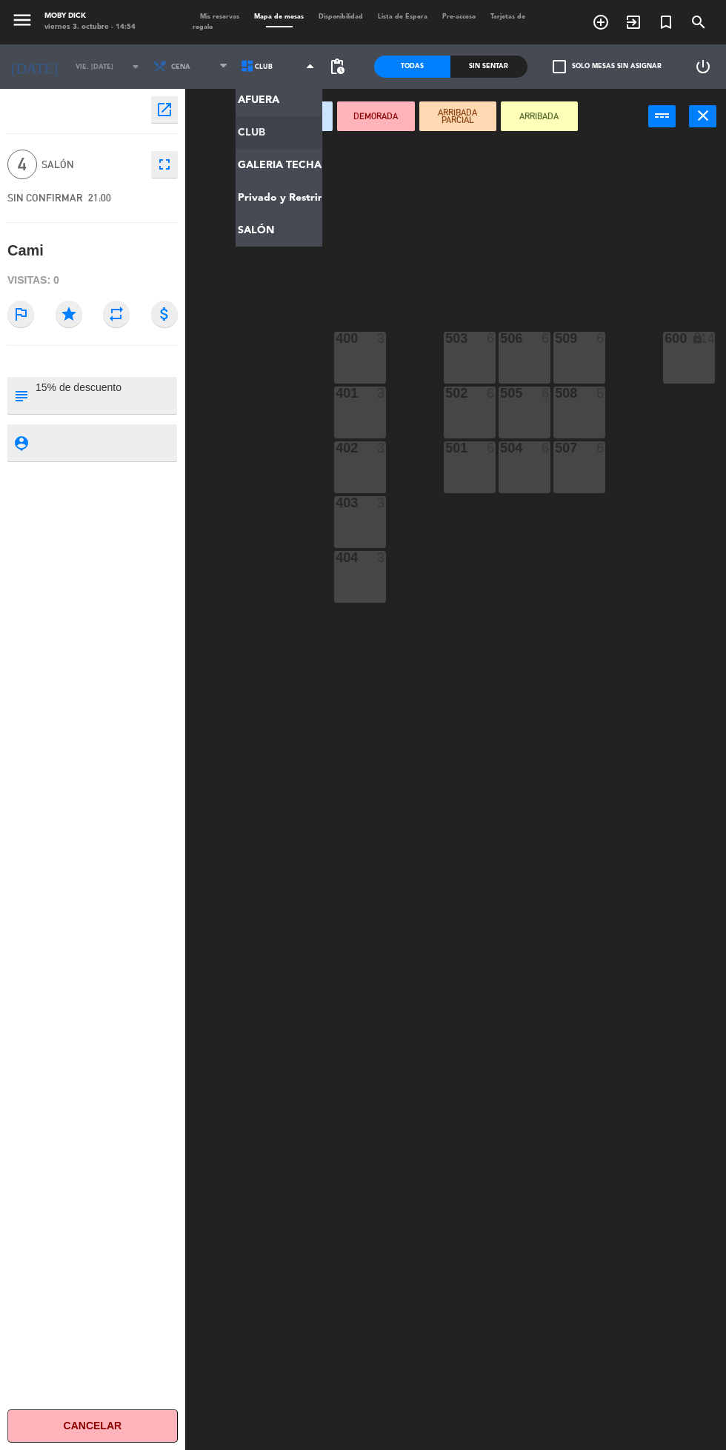
click at [263, 160] on ng-component "menu Moby Dick viernes 3. octubre - 14:54 Mis reservas Mapa de mesas Disponibil…" at bounding box center [363, 775] width 726 height 1551
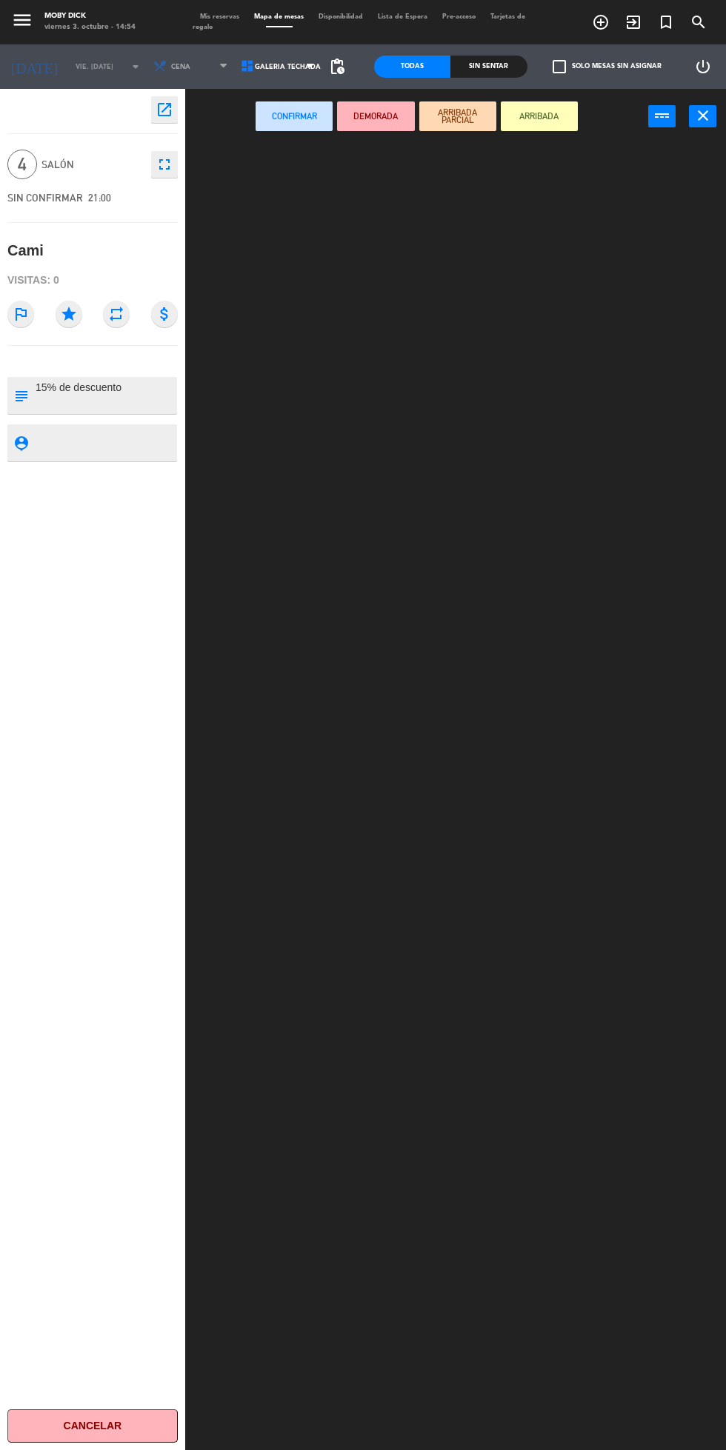
scroll to position [0, 0]
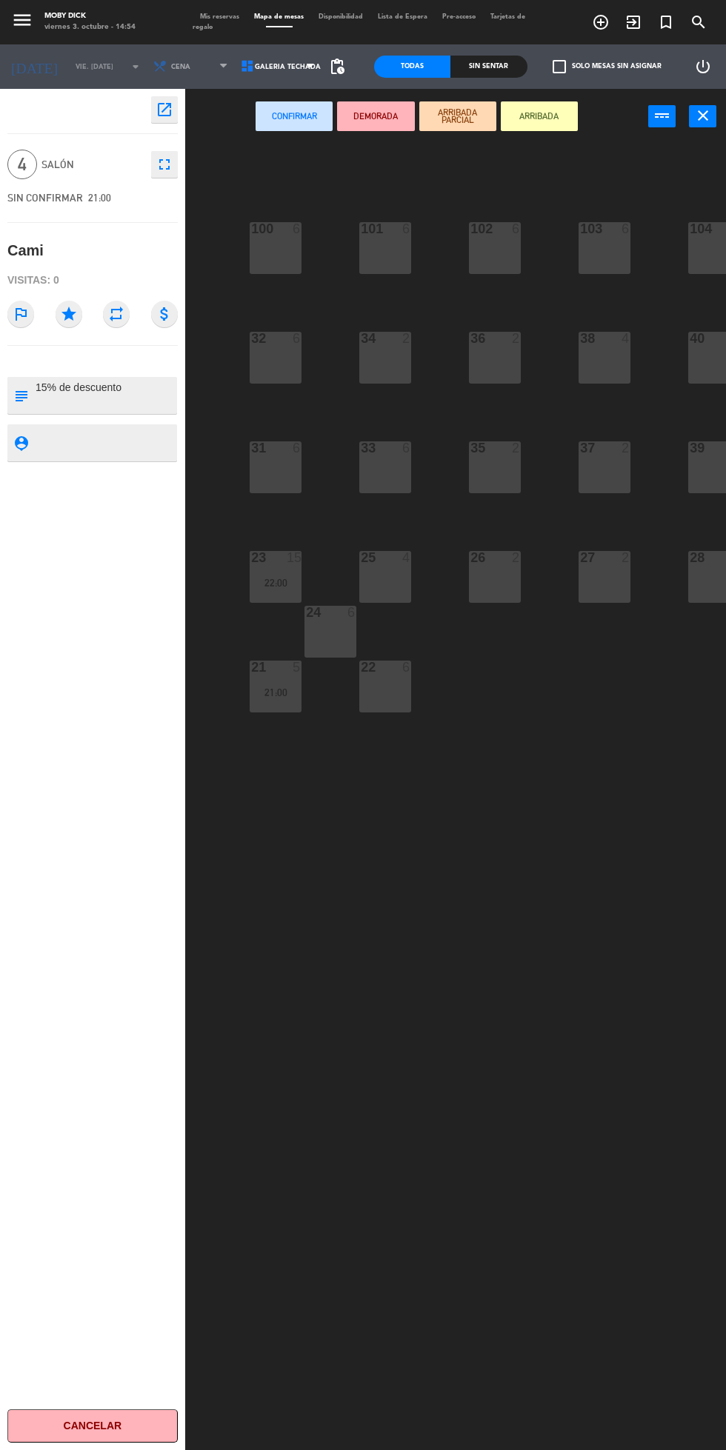
click at [370, 684] on div "22 6" at bounding box center [385, 687] width 52 height 52
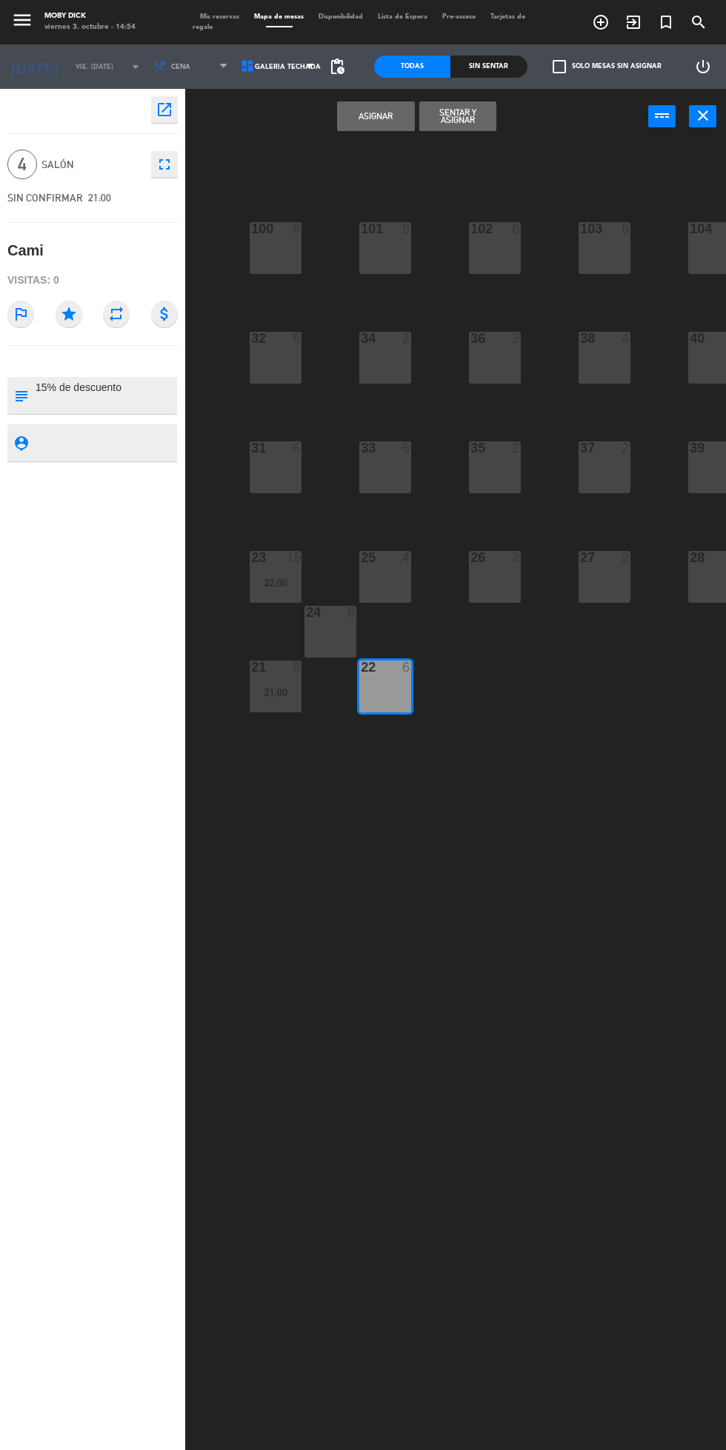
click at [376, 116] on button "Asignar" at bounding box center [375, 116] width 77 height 30
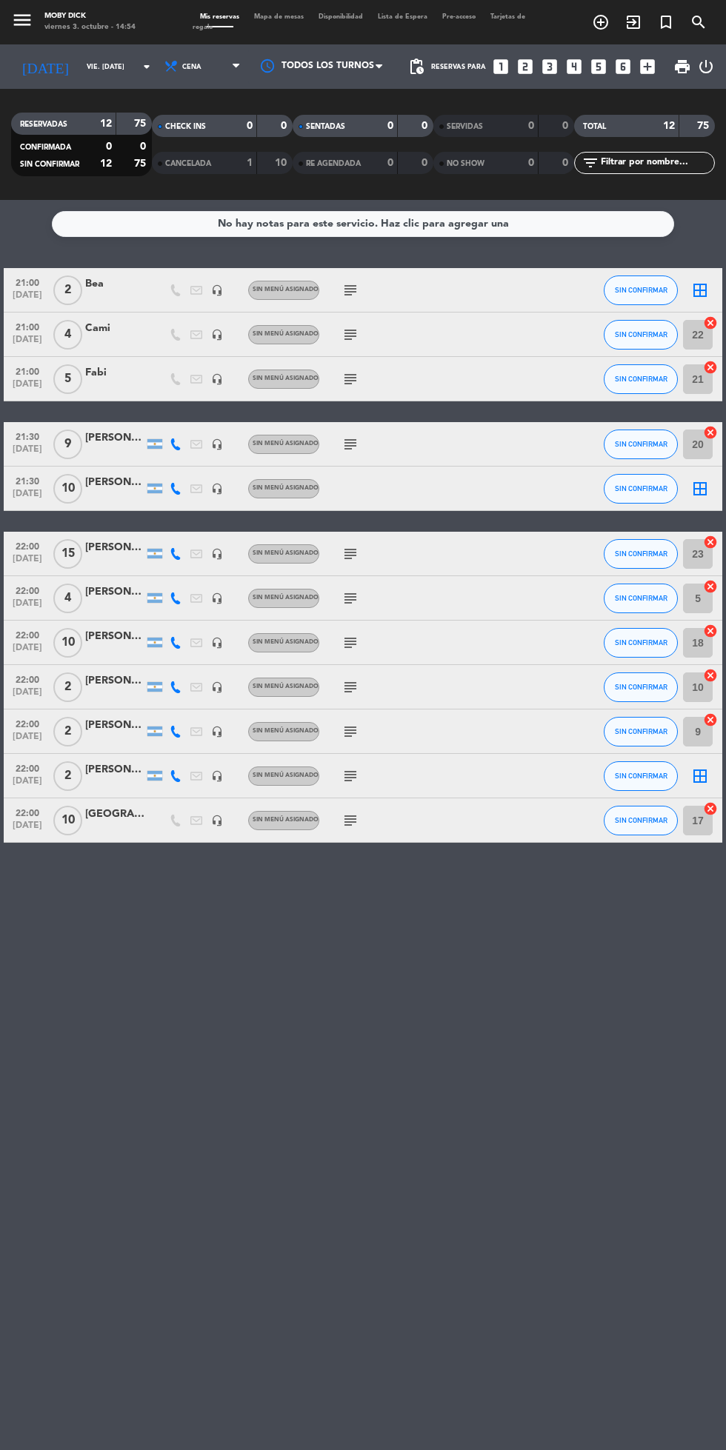
click at [700, 287] on icon "border_all" at bounding box center [700, 290] width 18 height 18
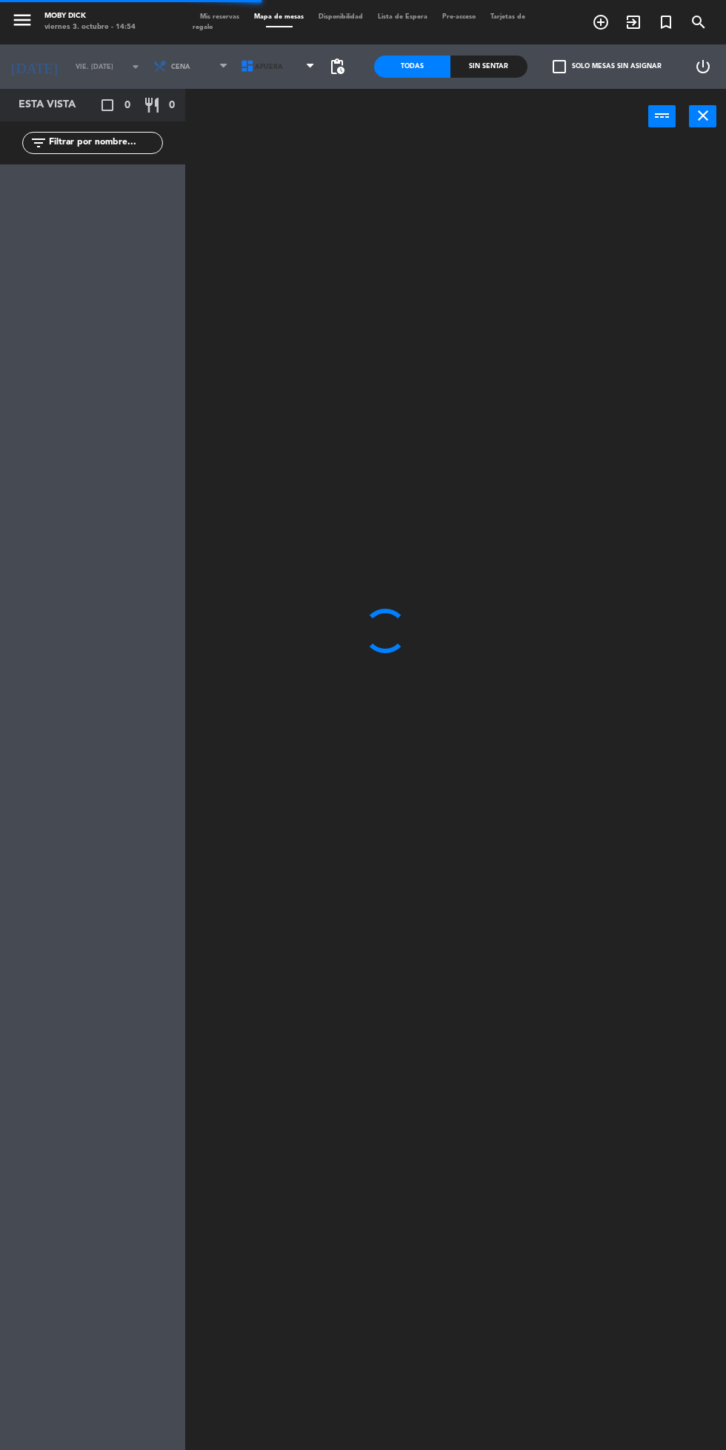
click at [266, 68] on span "AFUERA" at bounding box center [269, 67] width 28 height 8
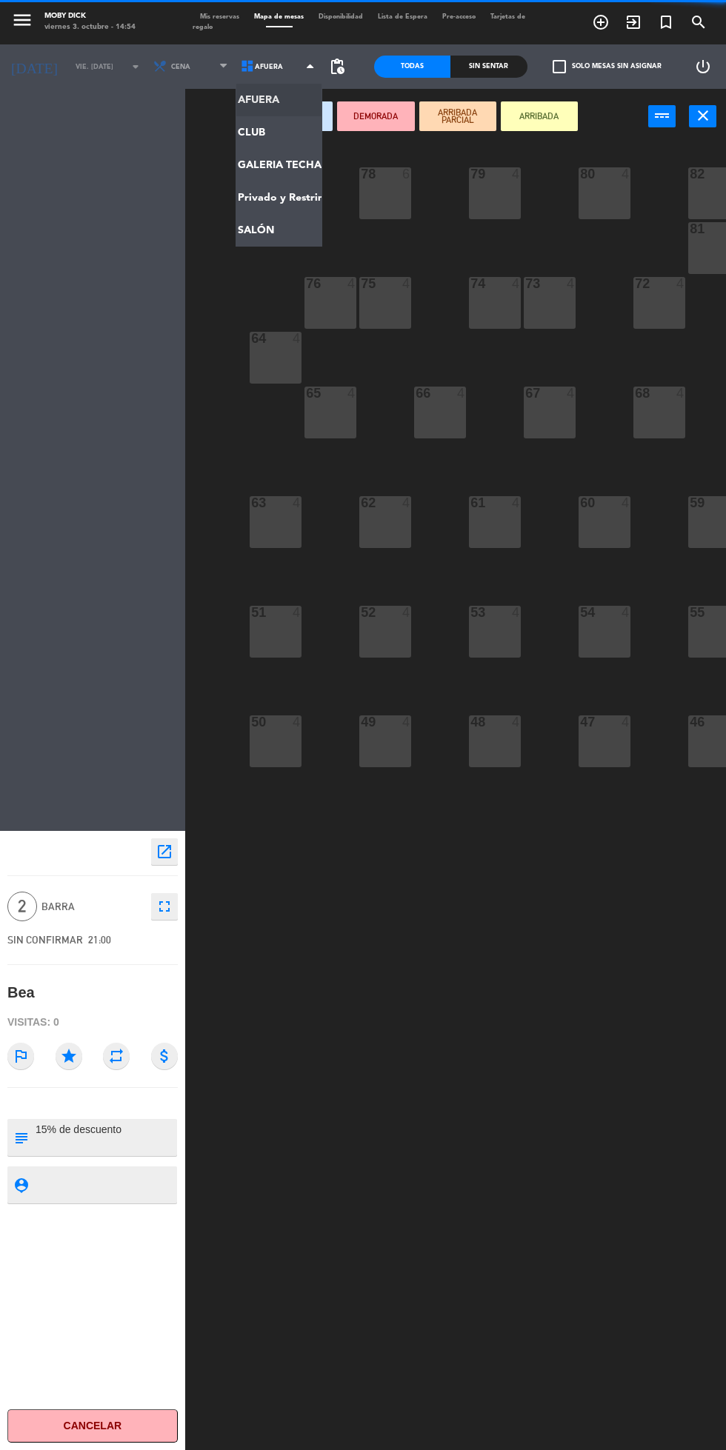
click at [282, 213] on ng-component "menu Moby Dick viernes 3. octubre - 14:54 Mis reservas Mapa de mesas Disponibil…" at bounding box center [363, 775] width 726 height 1551
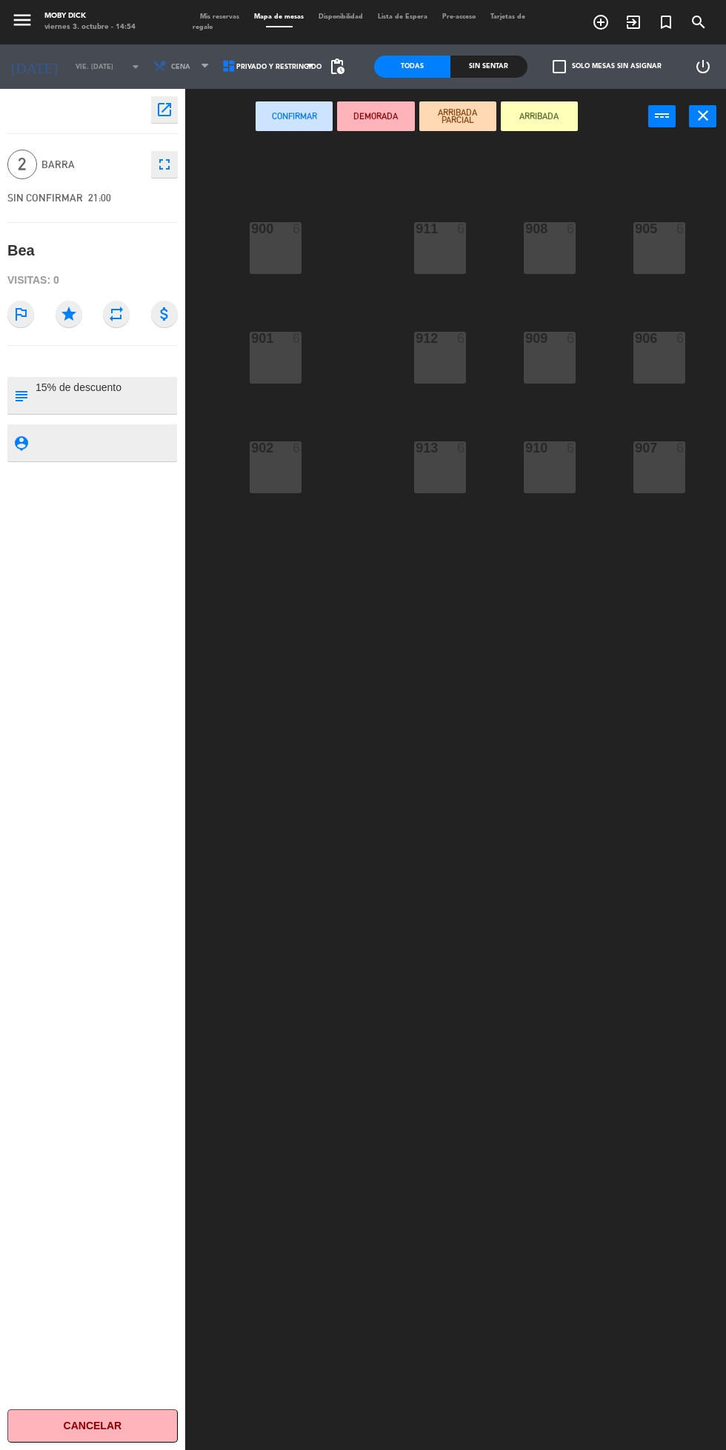
click at [261, 66] on span "Privado y Restringido" at bounding box center [278, 67] width 85 height 8
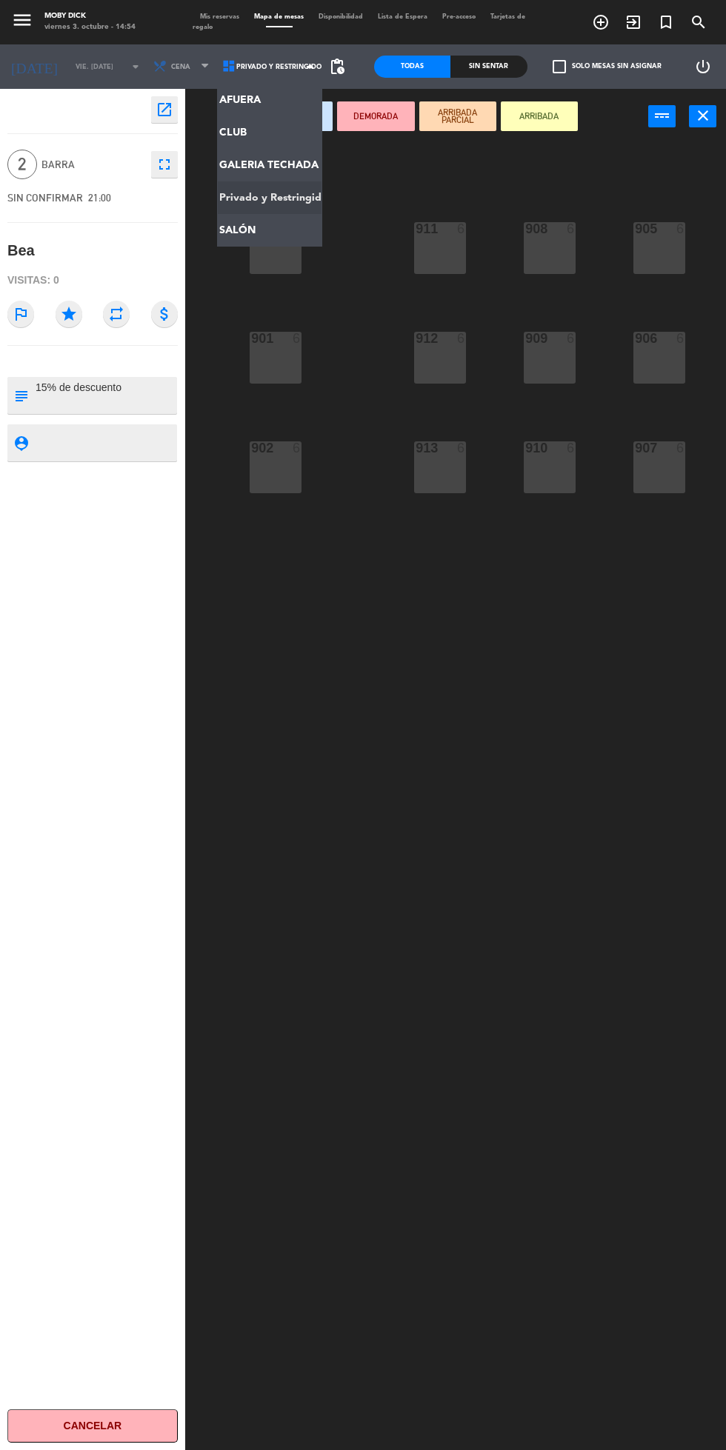
click at [249, 227] on ng-component "menu Moby Dick viernes 3. octubre - 14:54 Mis reservas Mapa de mesas Disponibil…" at bounding box center [363, 775] width 726 height 1551
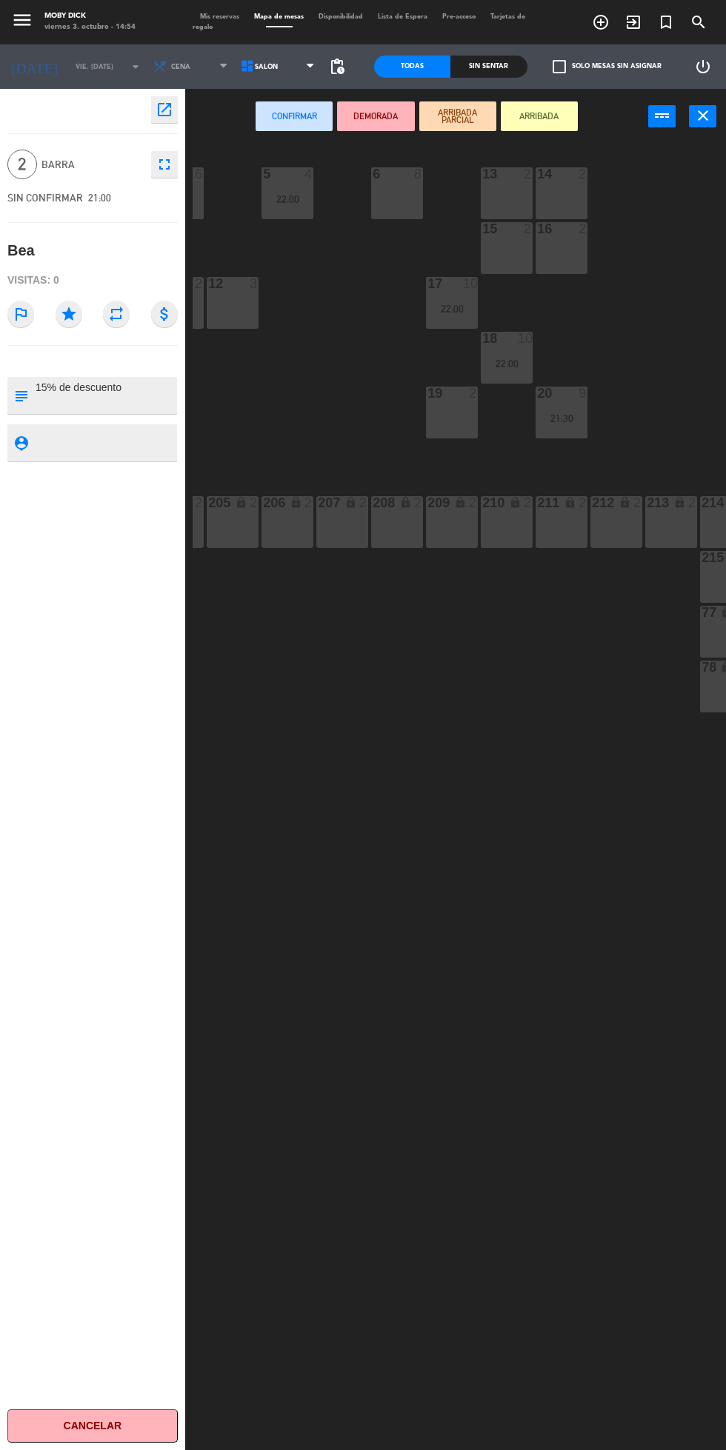
scroll to position [0, 269]
click at [490, 227] on div at bounding box center [500, 228] width 24 height 13
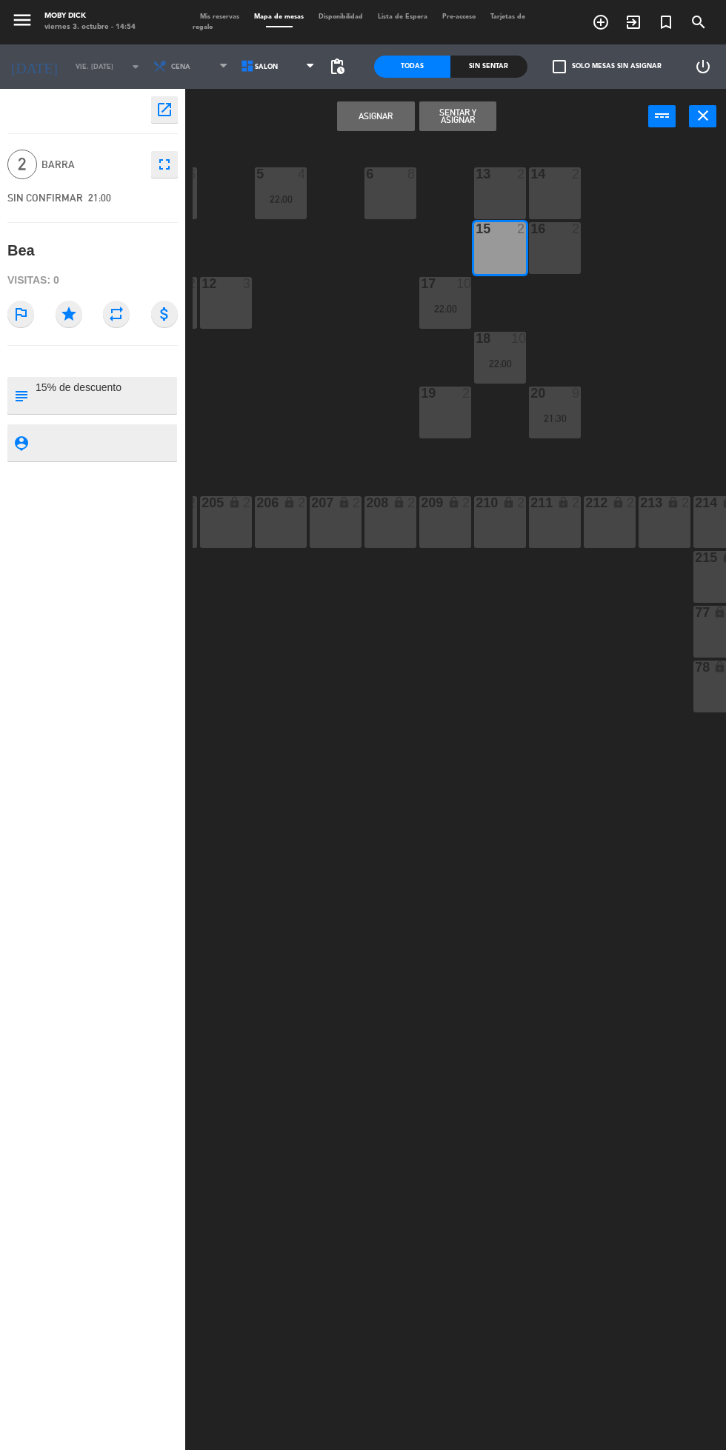
click at [395, 107] on button "Asignar" at bounding box center [375, 116] width 77 height 30
